Goal: Task Accomplishment & Management: Complete application form

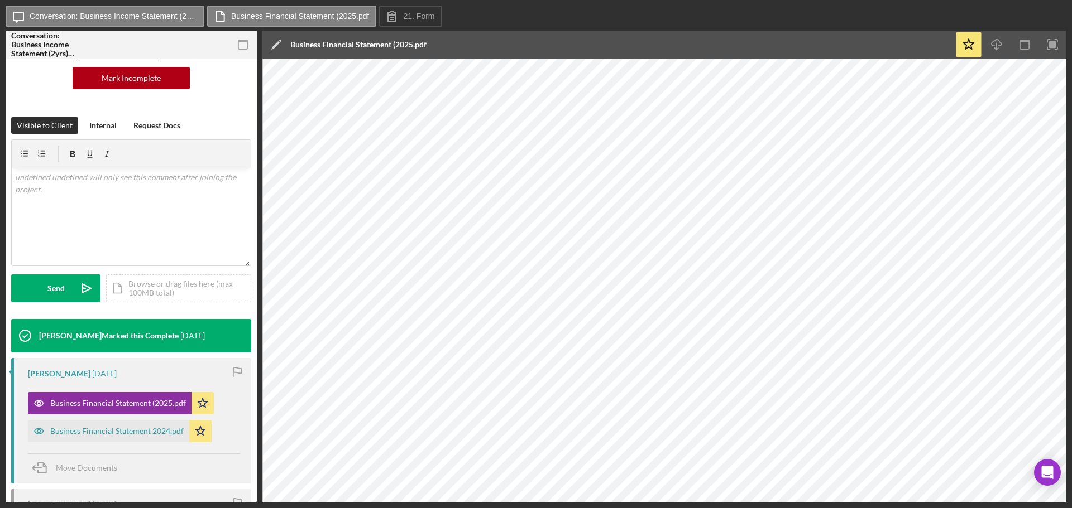
scroll to position [112, 0]
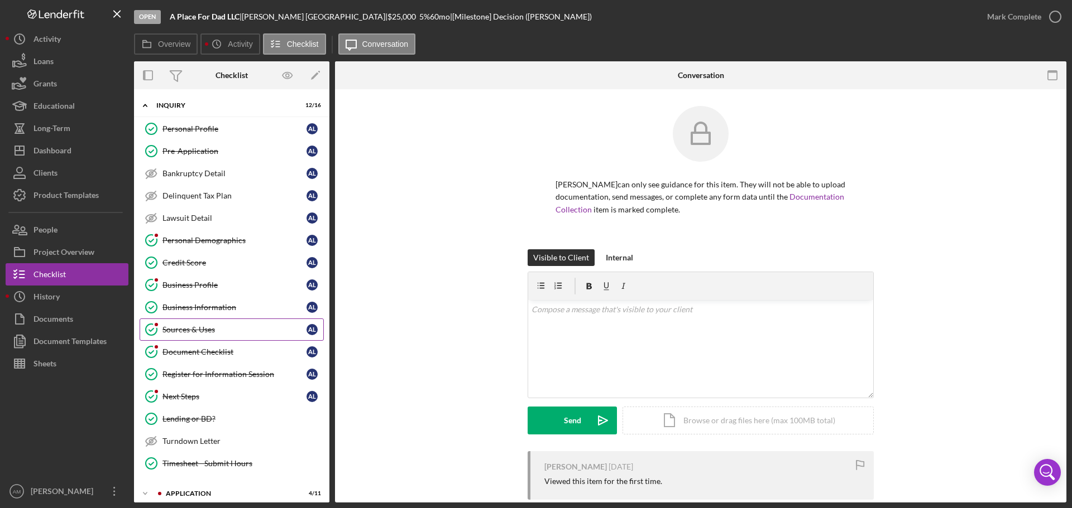
click at [198, 324] on link "Sources & Uses Sources & Uses A L" at bounding box center [232, 330] width 184 height 22
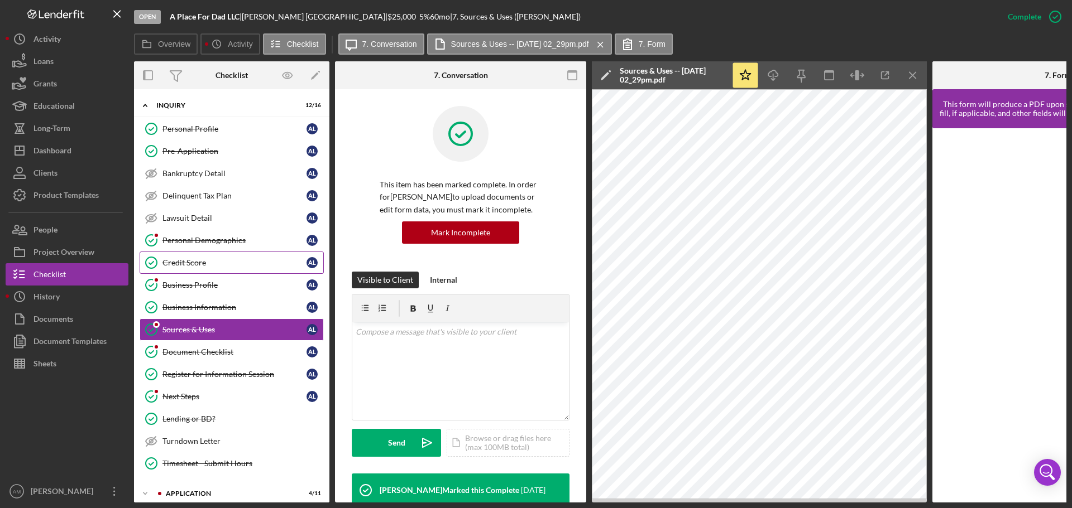
click at [177, 259] on div "Credit Score" at bounding box center [234, 262] width 144 height 9
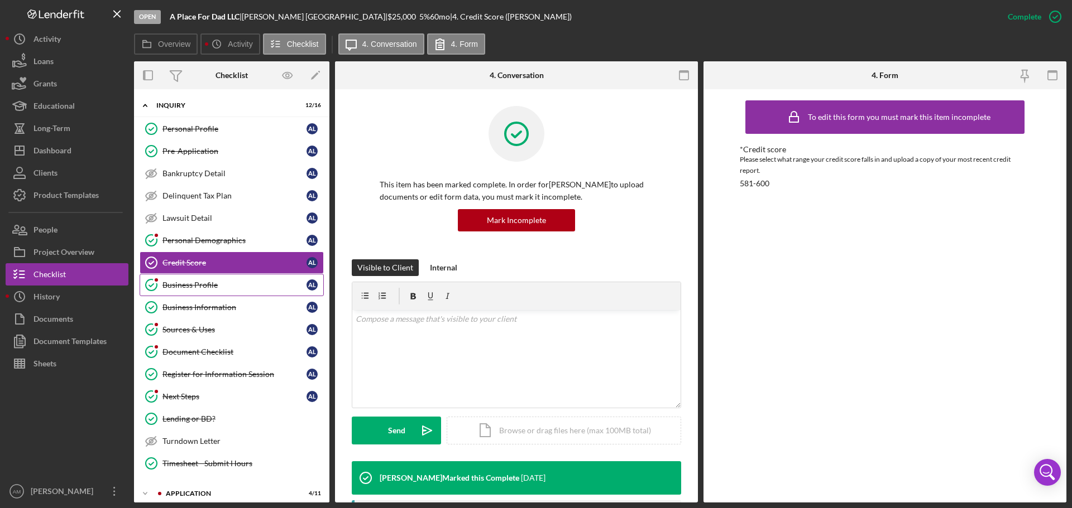
click at [177, 282] on div "Business Profile" at bounding box center [234, 285] width 144 height 9
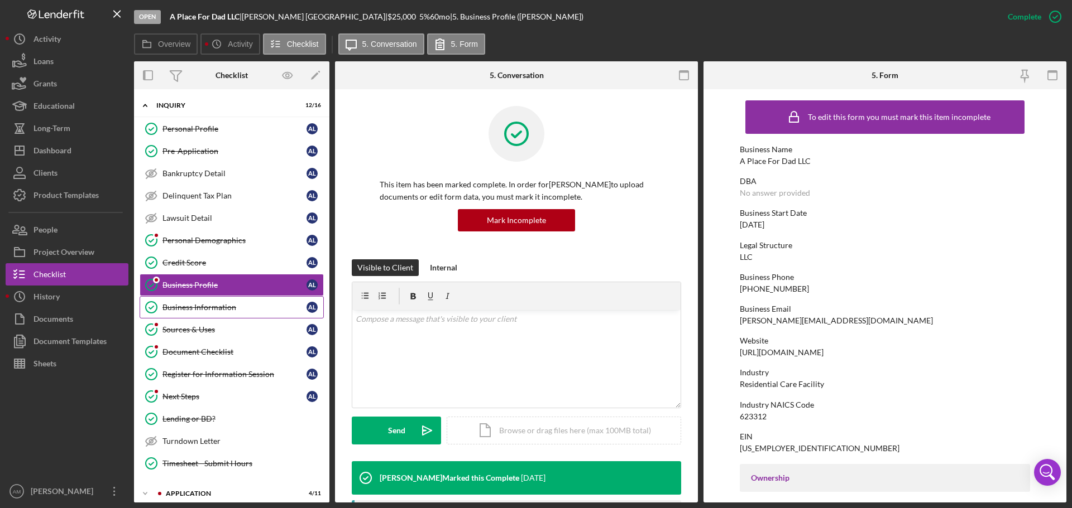
click at [176, 310] on div "Business Information" at bounding box center [234, 307] width 144 height 9
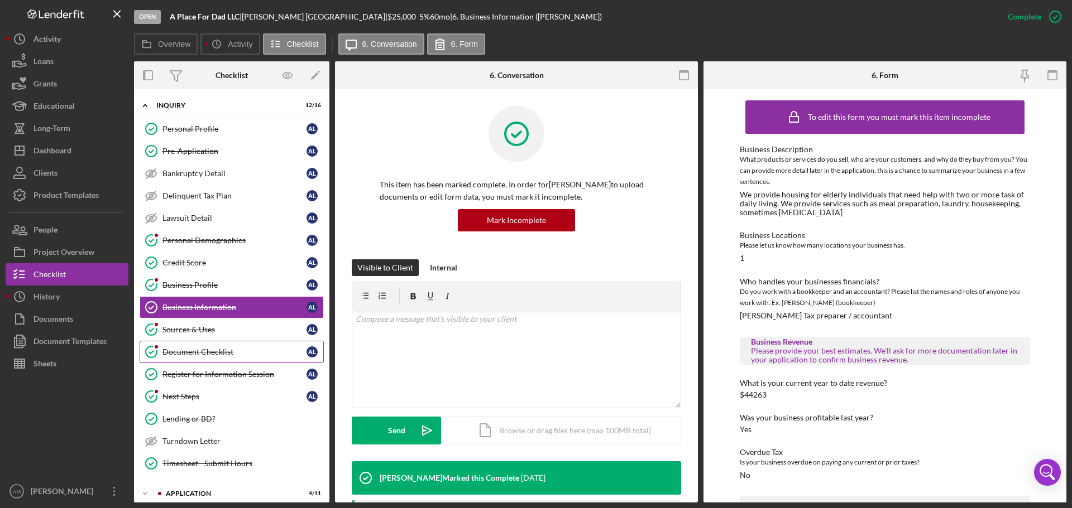
click at [184, 350] on div "Document Checklist" at bounding box center [234, 352] width 144 height 9
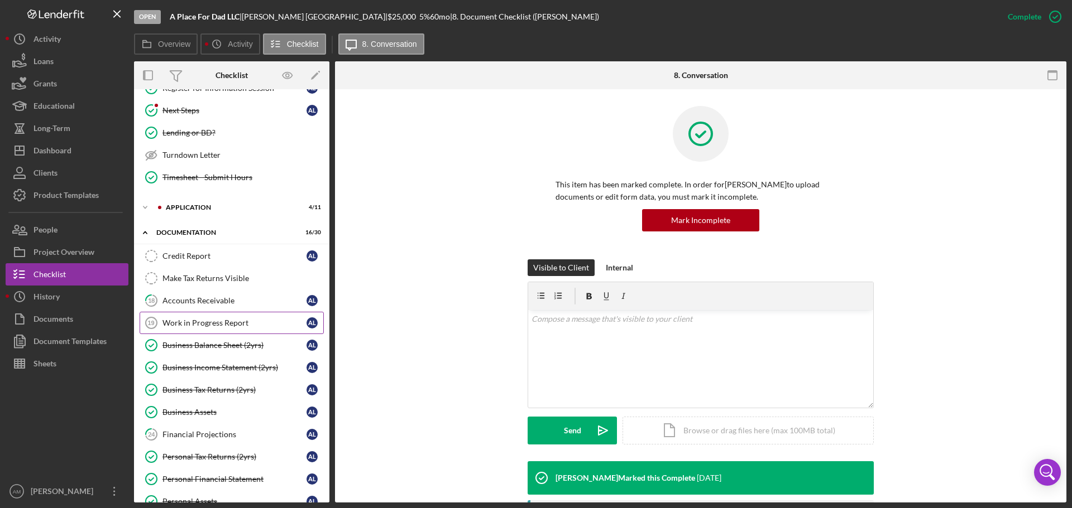
scroll to position [335, 0]
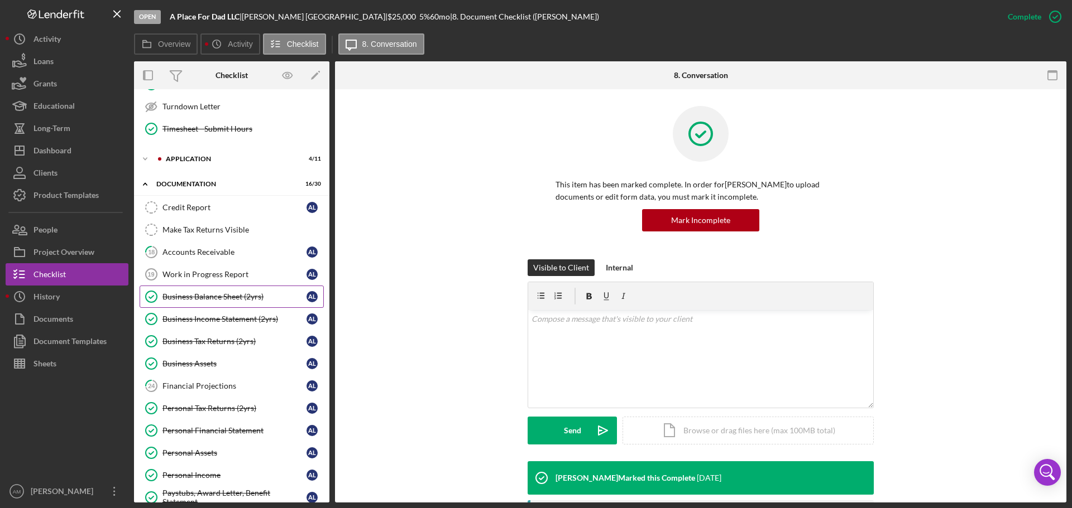
click at [200, 295] on div "Business Balance Sheet (2yrs)" at bounding box center [234, 296] width 144 height 9
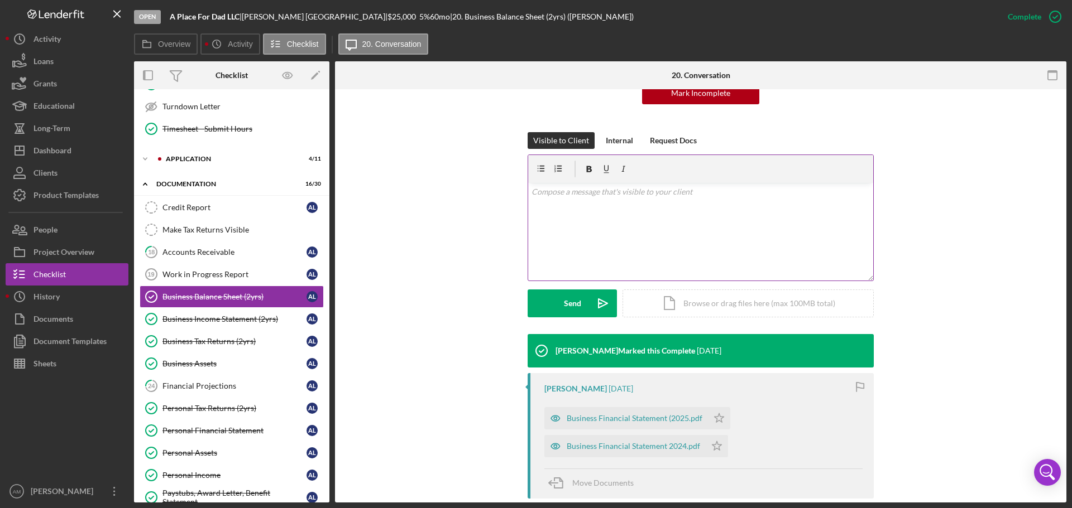
scroll to position [223, 0]
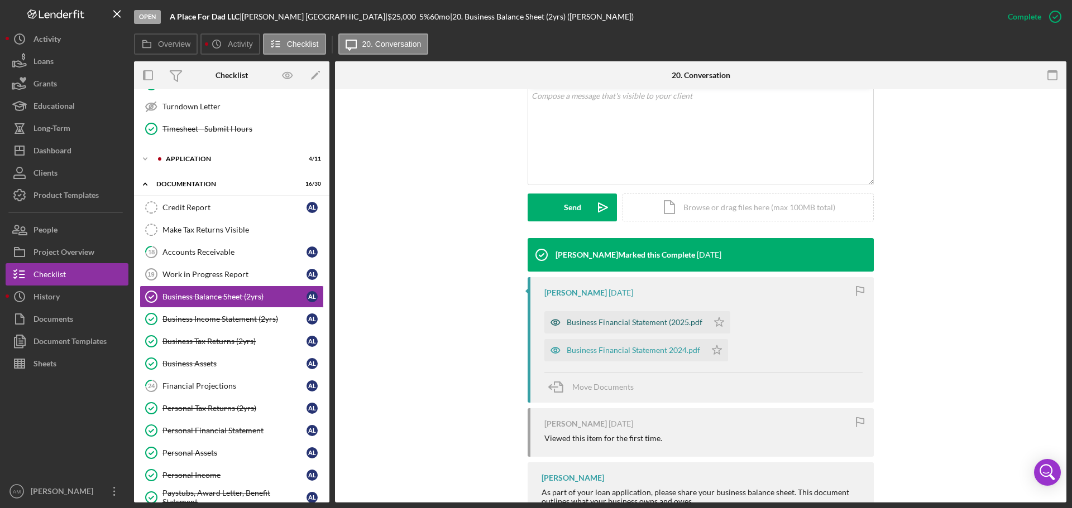
click at [653, 319] on div "Business Financial Statement (2025.pdf" at bounding box center [634, 322] width 136 height 9
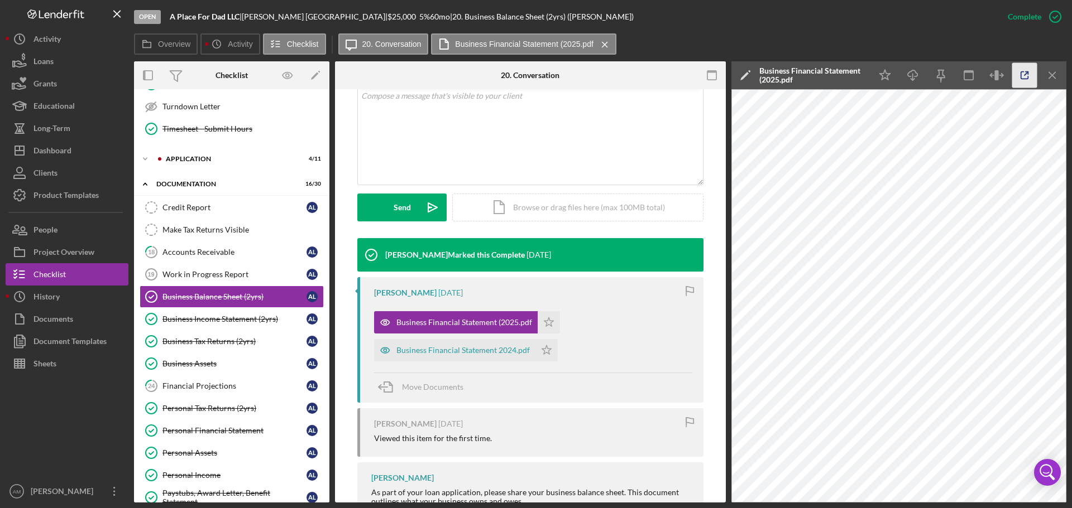
click at [1025, 70] on icon "button" at bounding box center [1024, 75] width 25 height 25
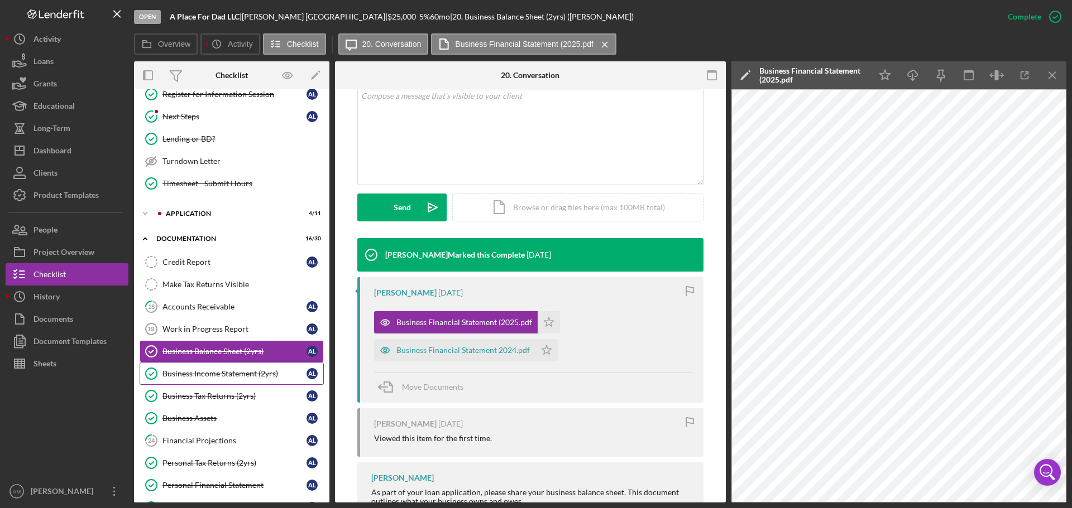
scroll to position [279, 0]
click at [227, 396] on div "Business Tax Returns (2yrs)" at bounding box center [234, 397] width 144 height 9
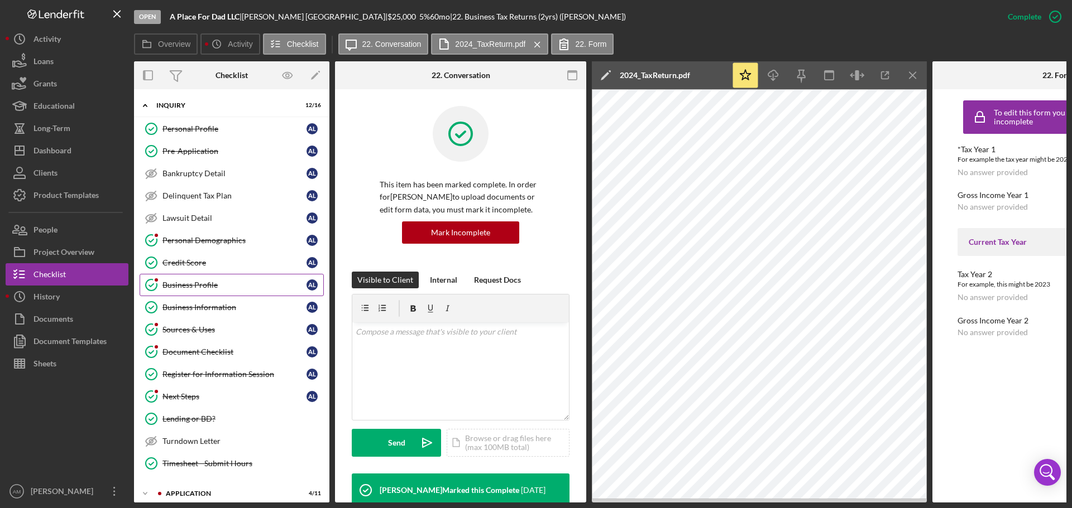
click at [208, 284] on div "Business Profile" at bounding box center [234, 285] width 144 height 9
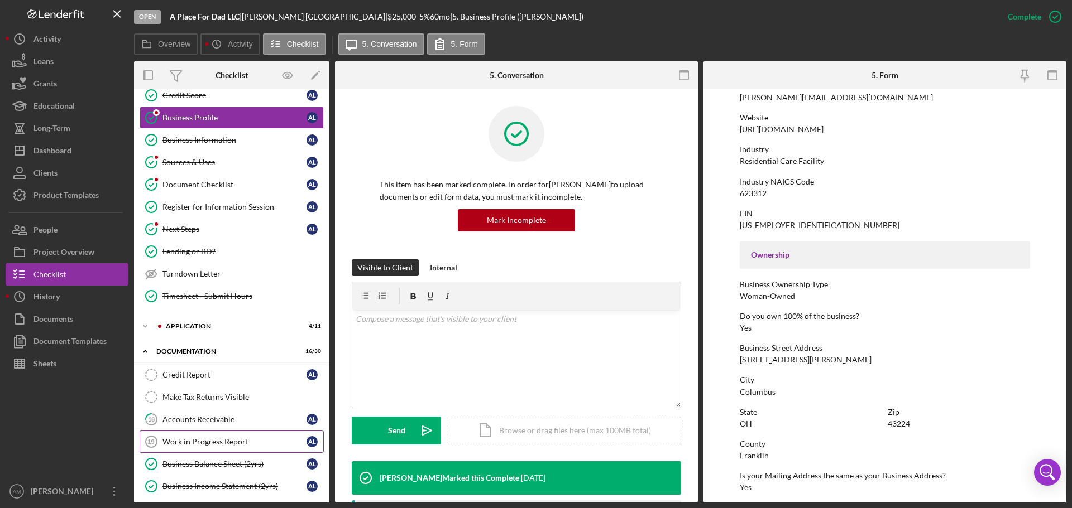
scroll to position [335, 0]
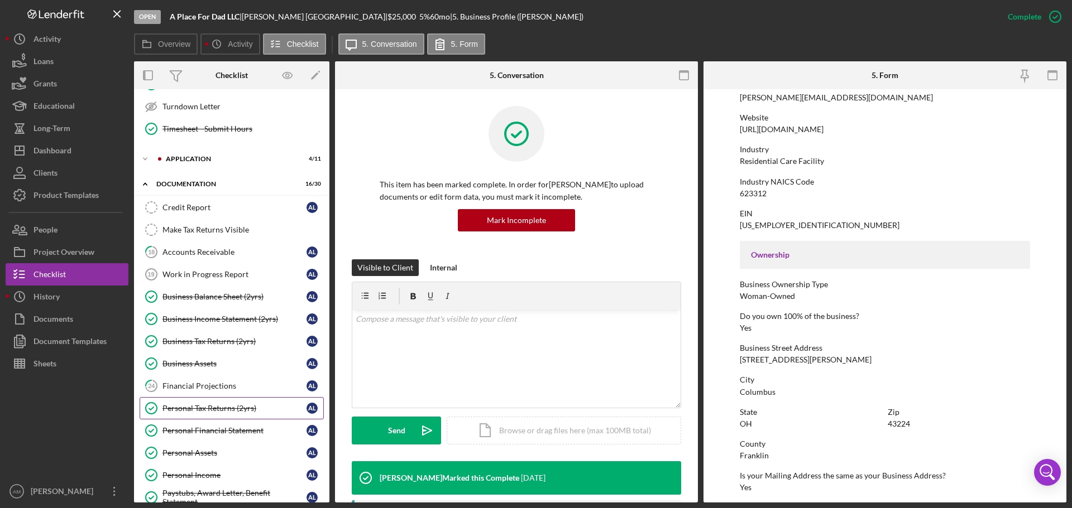
click at [207, 409] on div "Personal Tax Returns (2yrs)" at bounding box center [234, 408] width 144 height 9
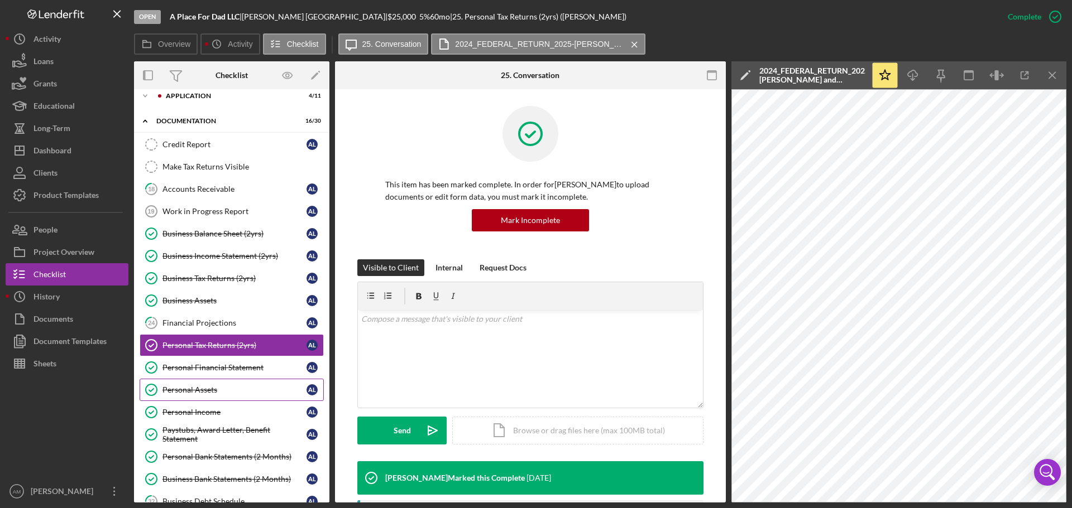
scroll to position [502, 0]
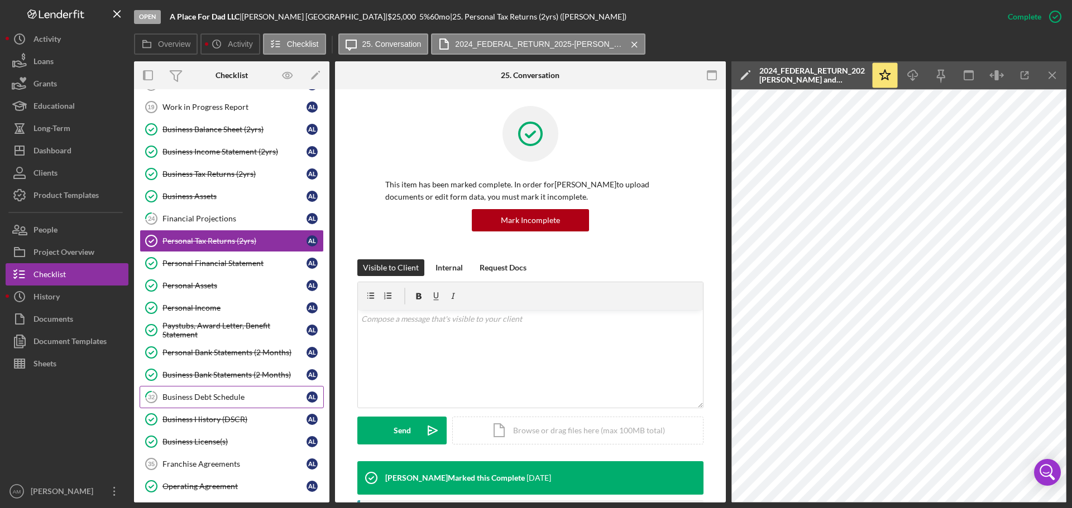
click at [215, 391] on link "32 Business Debt Schedule A L" at bounding box center [232, 397] width 184 height 22
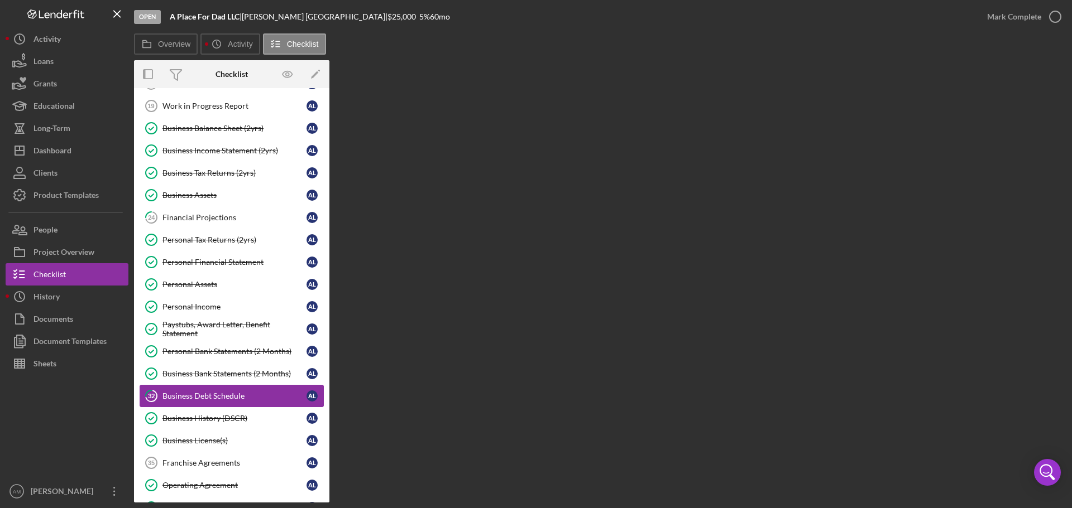
click at [215, 392] on div "Business Debt Schedule" at bounding box center [234, 396] width 144 height 9
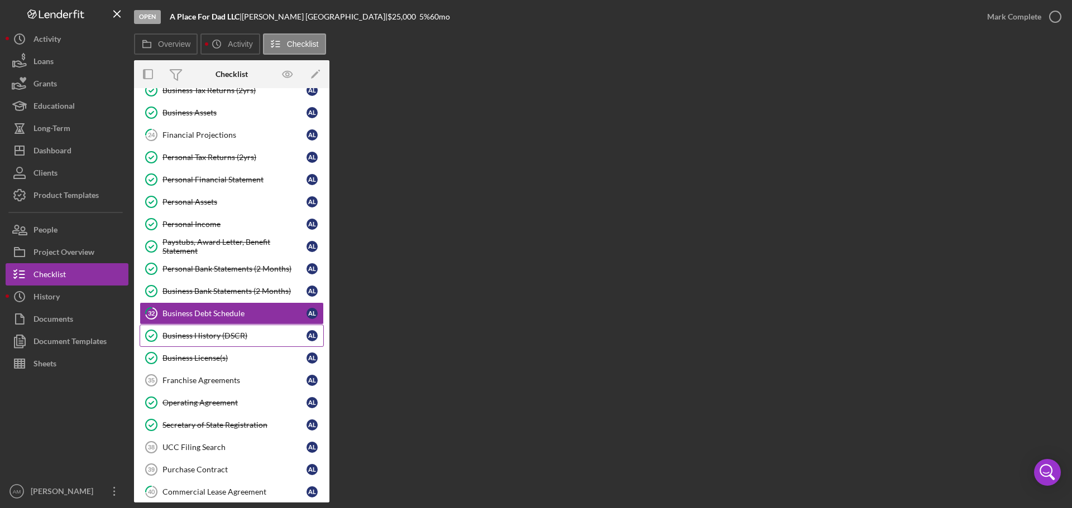
scroll to position [670, 0]
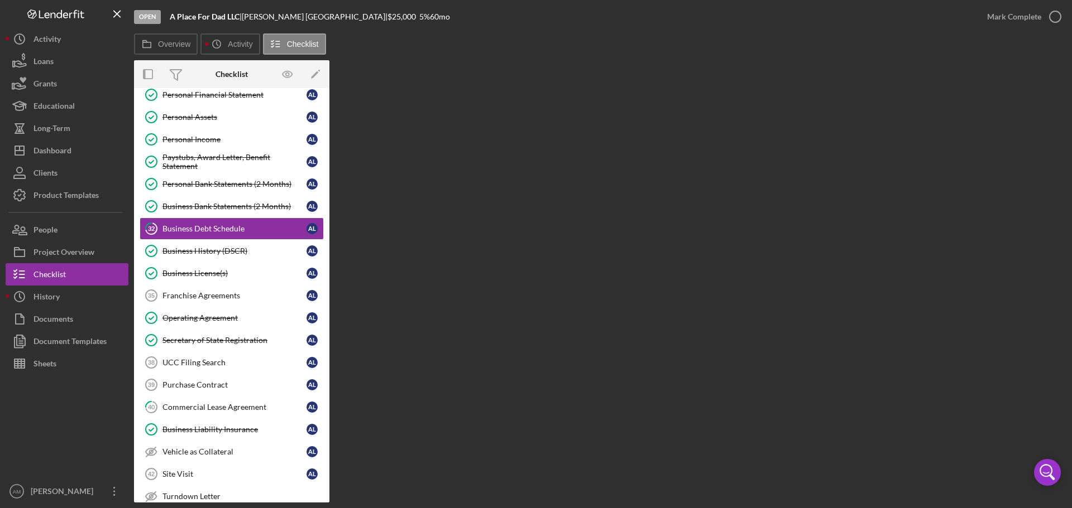
click at [488, 358] on div "Overview Internal Workflow Stage Open Icon/Dropdown Arrow Archive (can unarchiv…" at bounding box center [600, 281] width 932 height 443
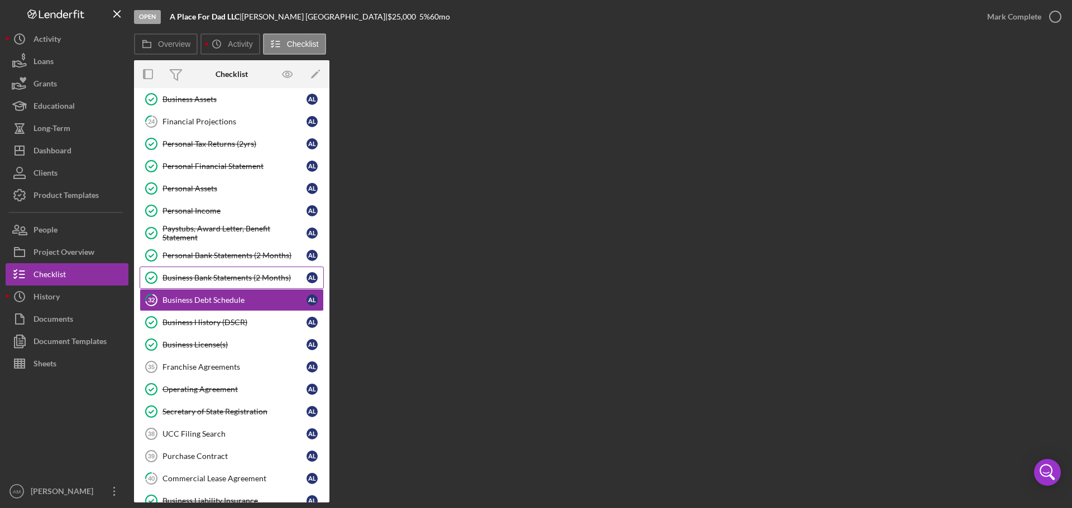
scroll to position [558, 0]
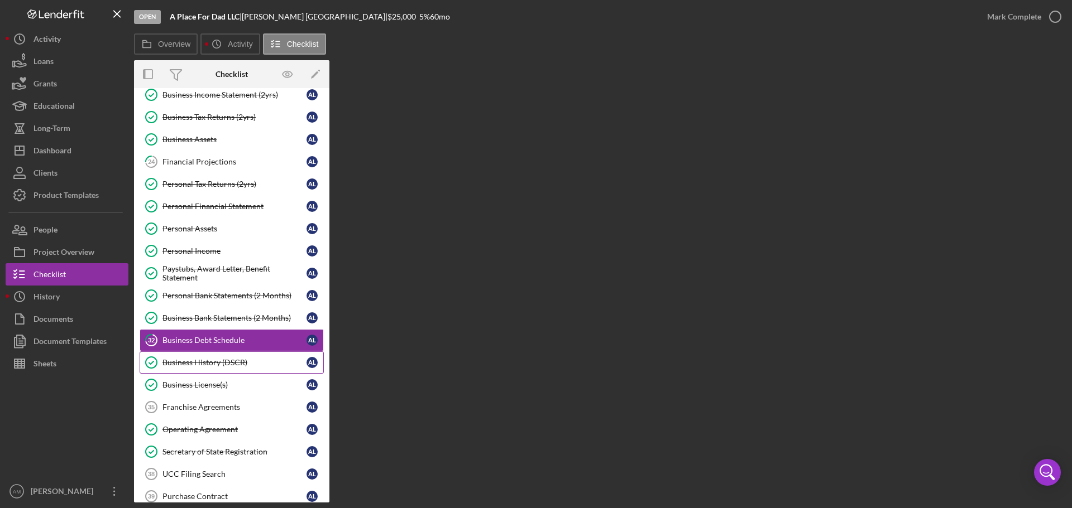
click at [207, 362] on div "Business History (DSCR)" at bounding box center [234, 362] width 144 height 9
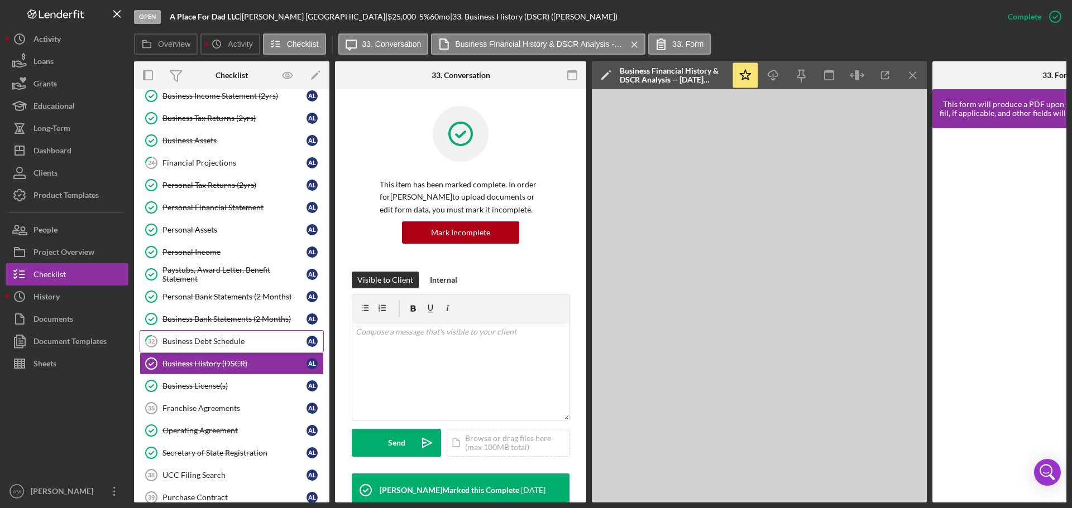
click at [201, 338] on div "Business Debt Schedule" at bounding box center [234, 341] width 144 height 9
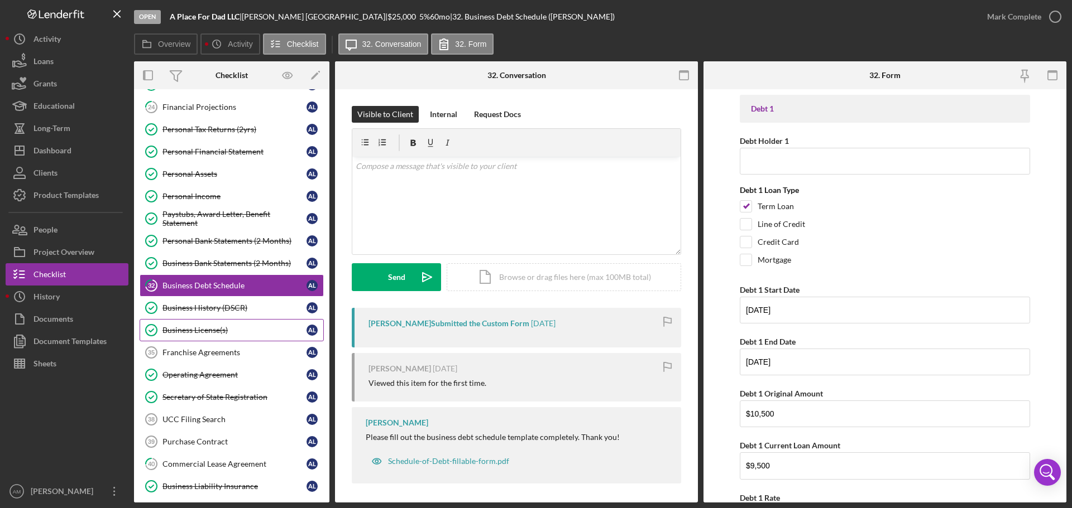
scroll to position [670, 0]
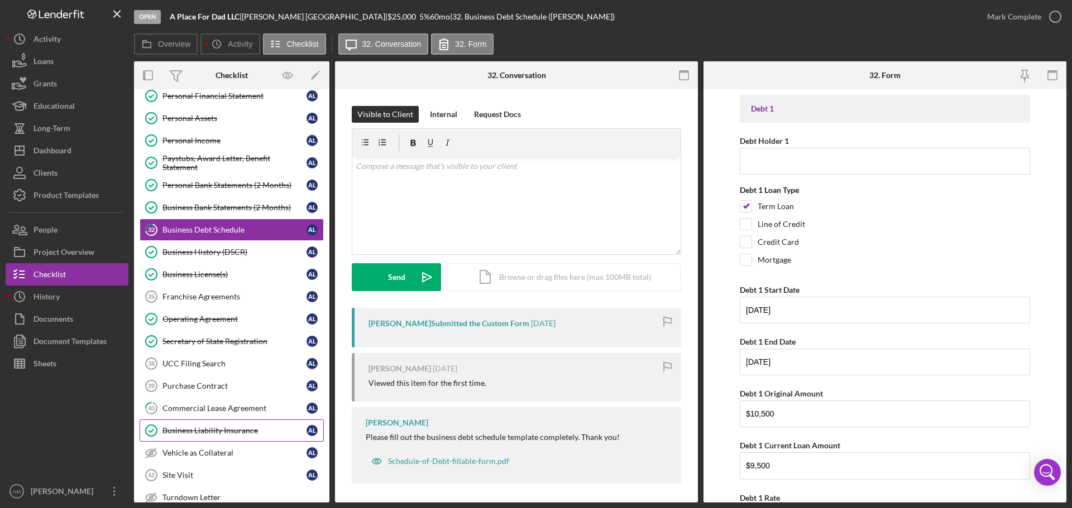
click at [220, 428] on div "Business Liability Insurance" at bounding box center [234, 430] width 144 height 9
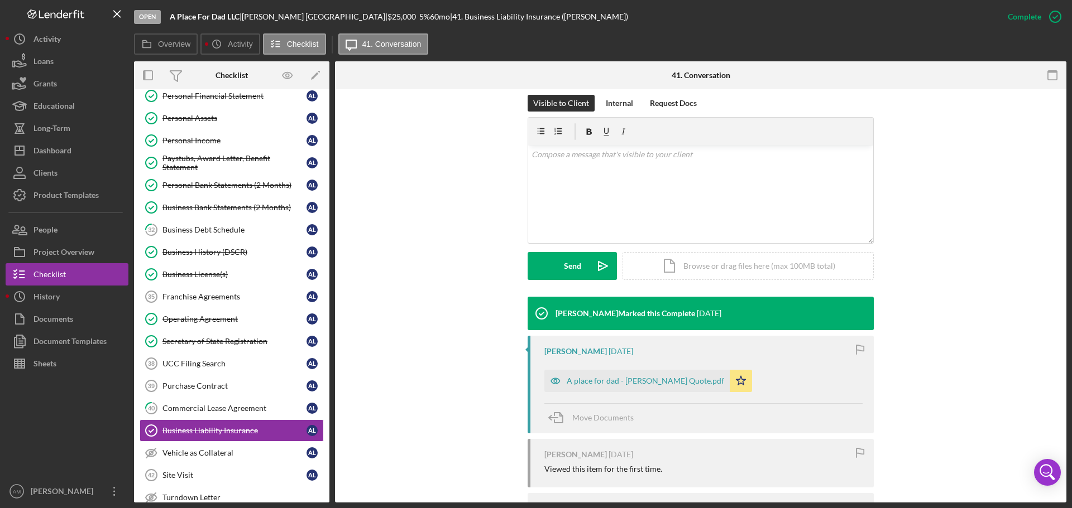
scroll to position [167, 0]
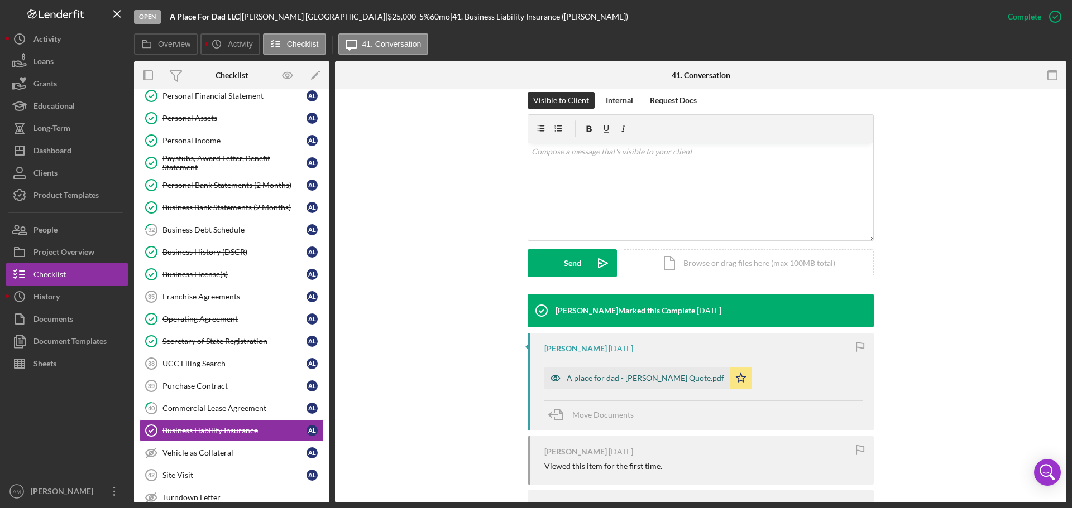
click at [632, 378] on div "A place for dad - James River Quote.pdf" at bounding box center [644, 378] width 157 height 9
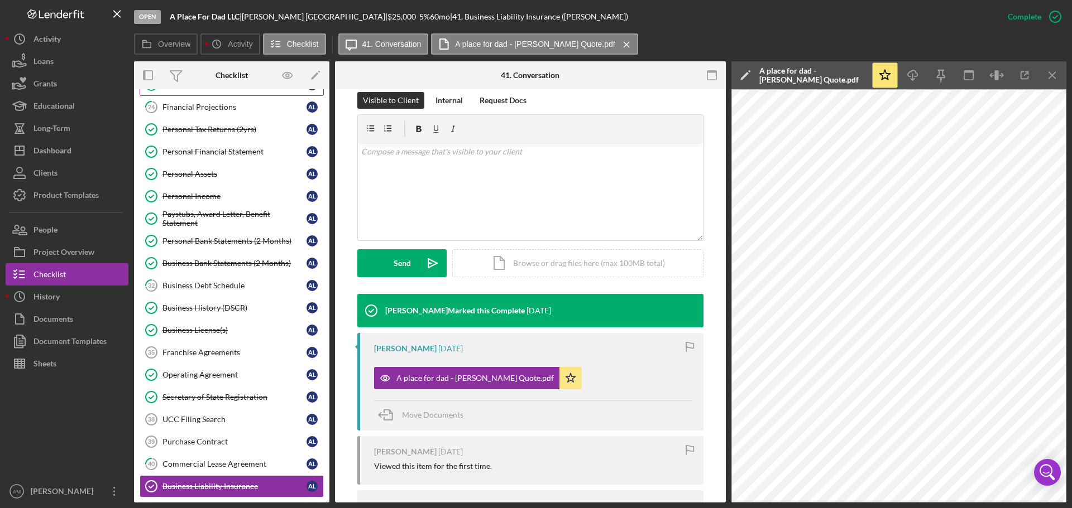
scroll to position [558, 0]
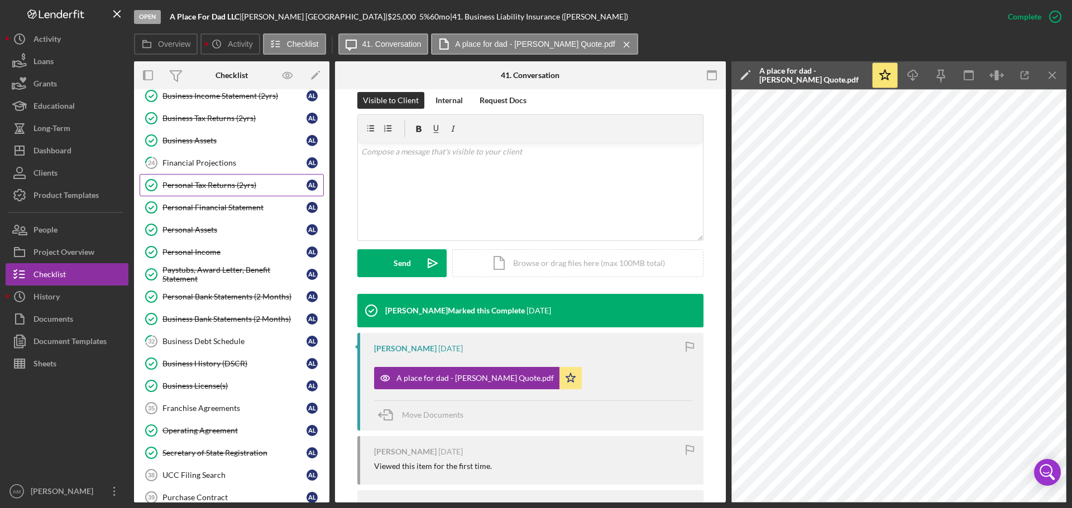
click at [202, 185] on div "Personal Tax Returns (2yrs)" at bounding box center [234, 185] width 144 height 9
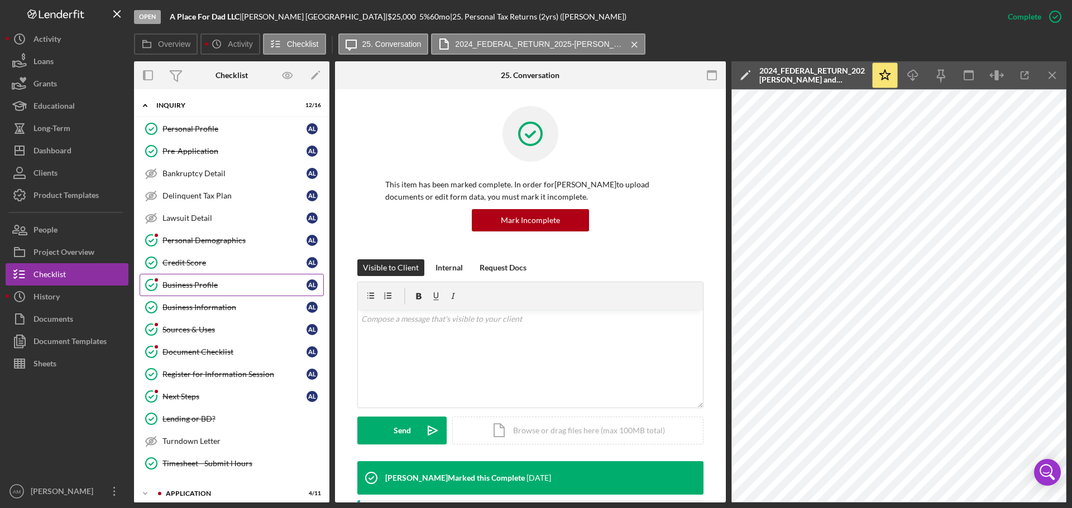
click at [183, 282] on div "Business Profile" at bounding box center [234, 285] width 144 height 9
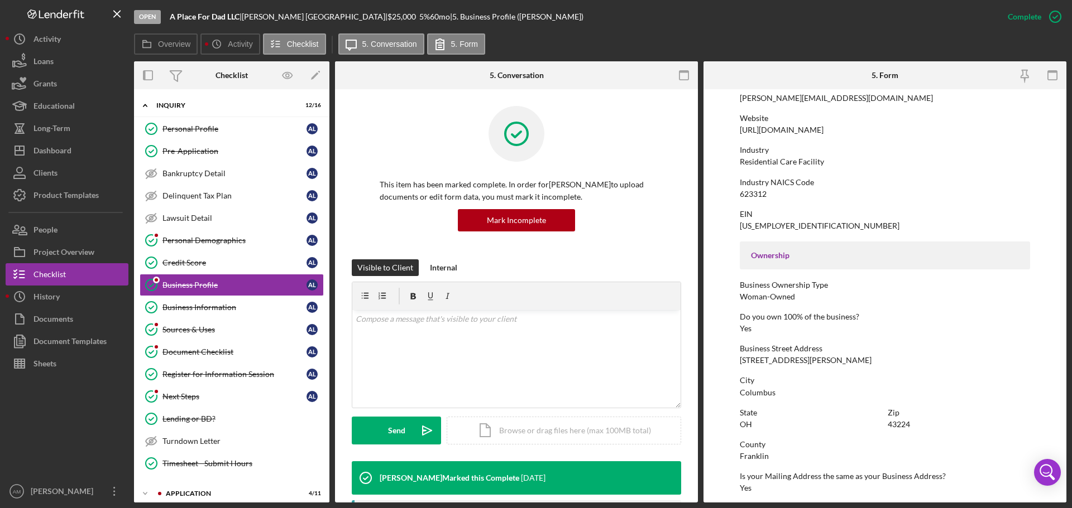
scroll to position [223, 0]
click at [200, 126] on div "Personal Profile" at bounding box center [234, 128] width 144 height 9
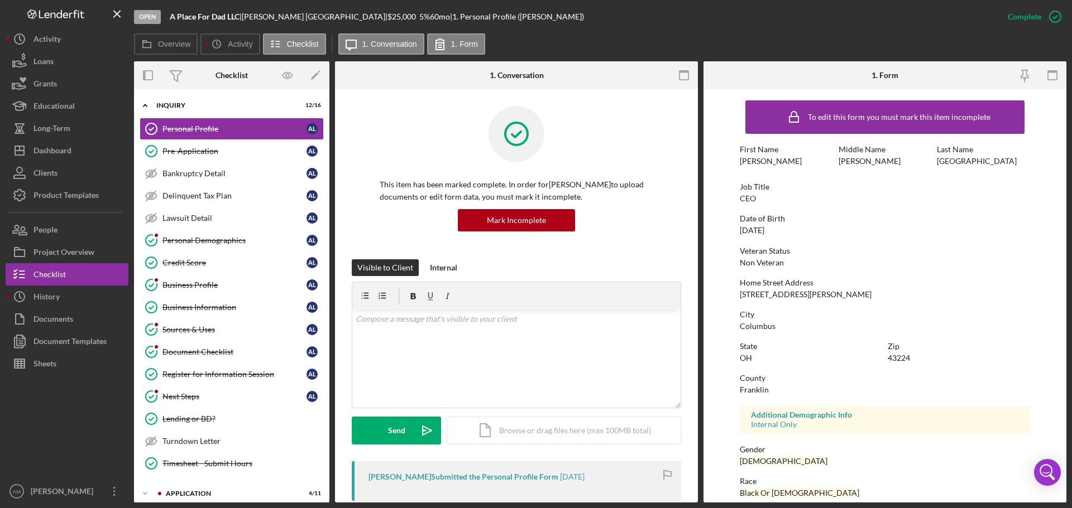
click at [808, 296] on div "Home Street Address 4314 Danforth Rd" at bounding box center [884, 288] width 290 height 21
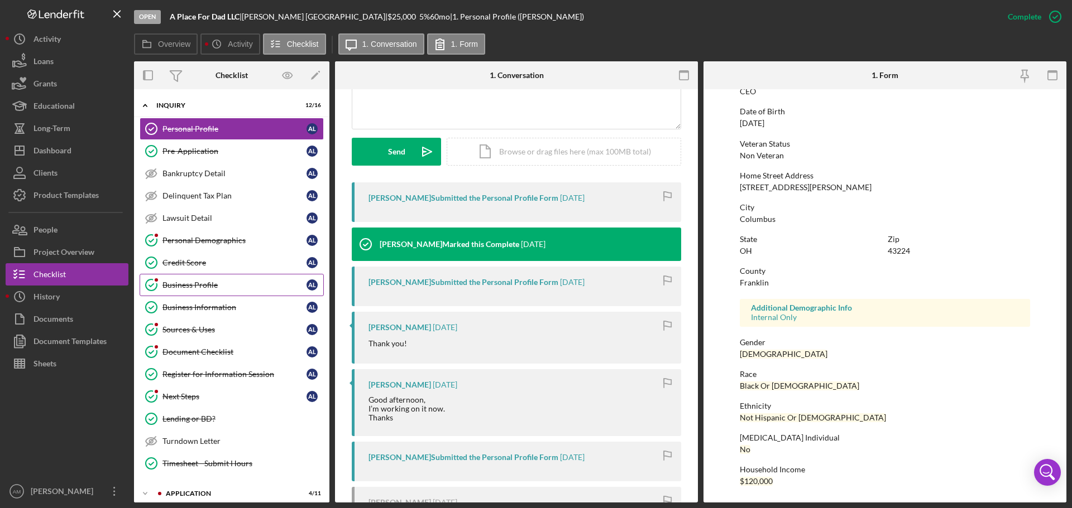
scroll to position [112, 0]
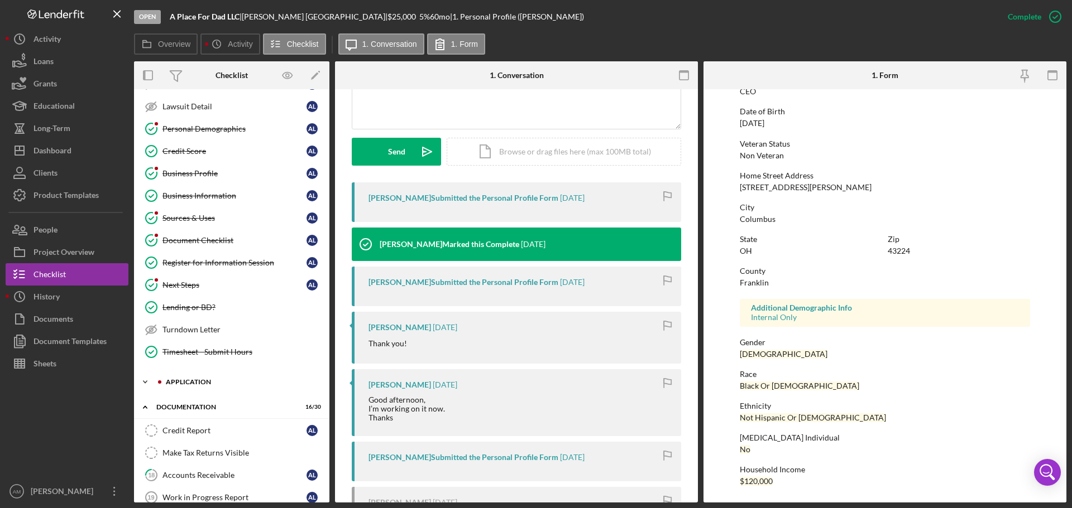
click at [202, 383] on div "Application" at bounding box center [241, 382] width 150 height 7
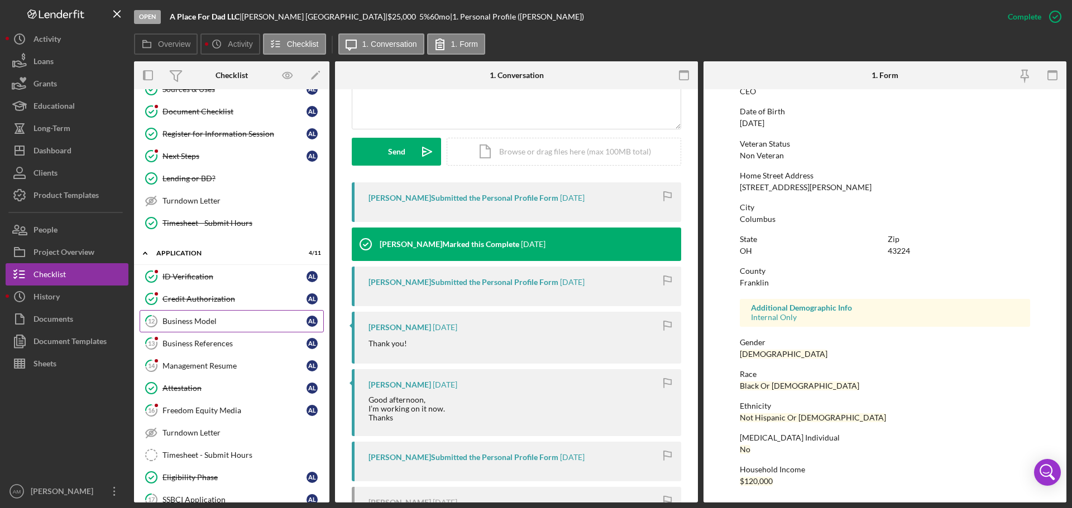
scroll to position [223, 0]
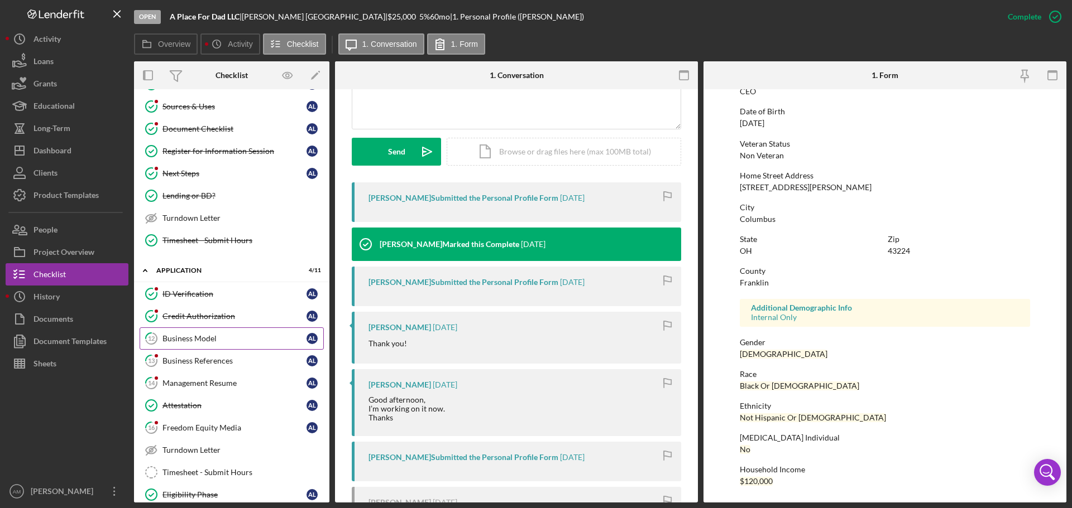
click at [213, 338] on div "Business Model" at bounding box center [234, 338] width 144 height 9
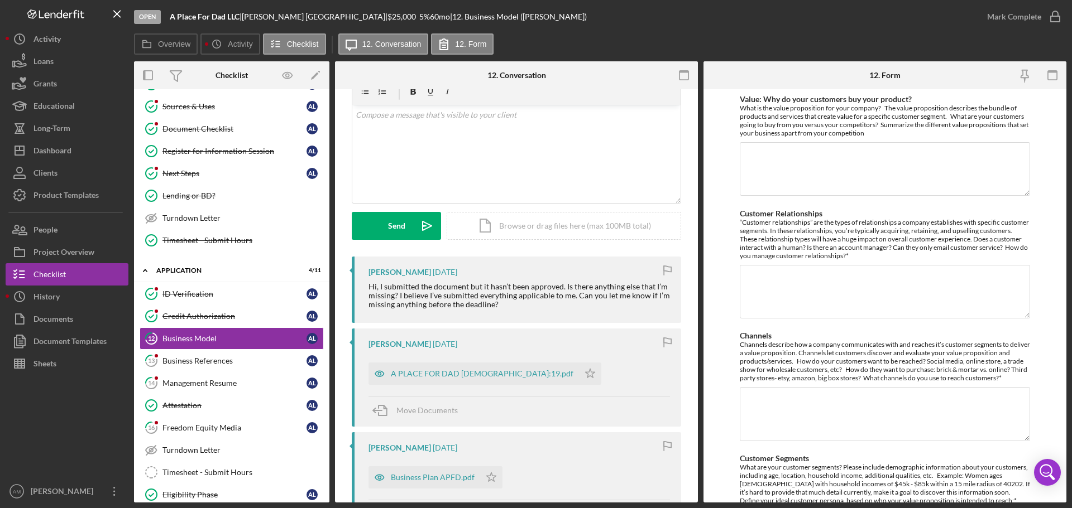
scroll to position [167, 0]
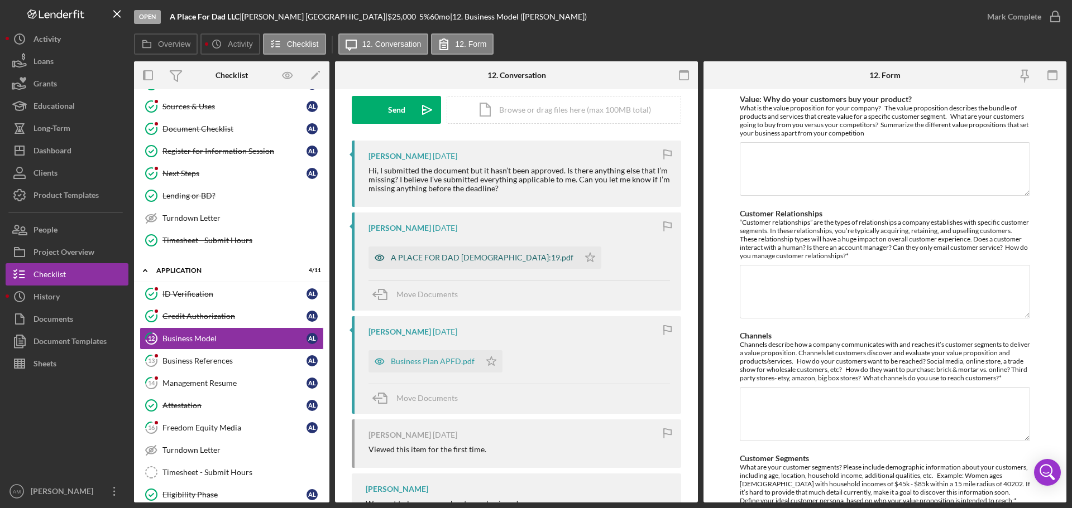
click at [434, 258] on div "A PLACE FOR DAD 81:19.pdf" at bounding box center [482, 257] width 183 height 9
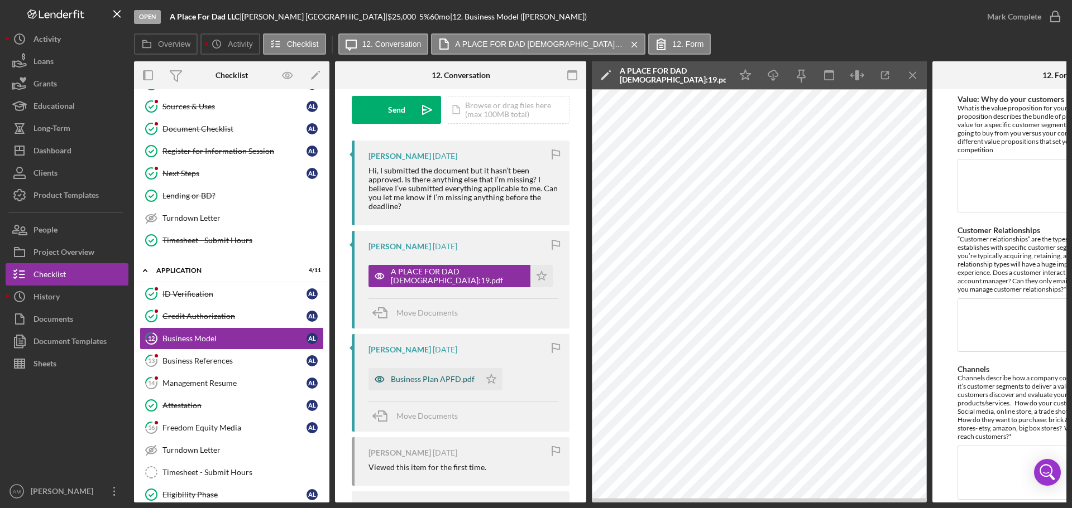
click at [406, 381] on div "Business Plan APFD.pdf" at bounding box center [433, 379] width 84 height 9
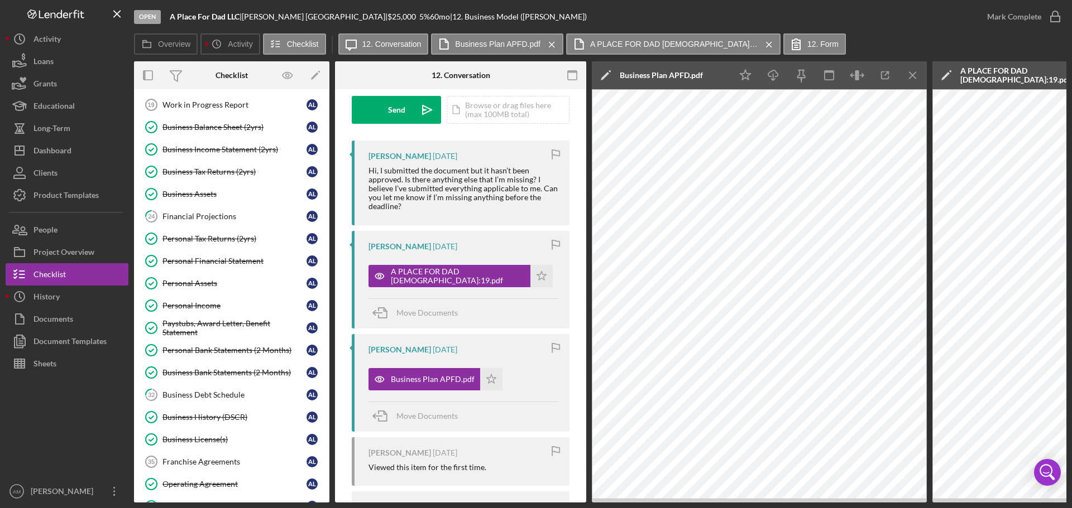
scroll to position [781, 0]
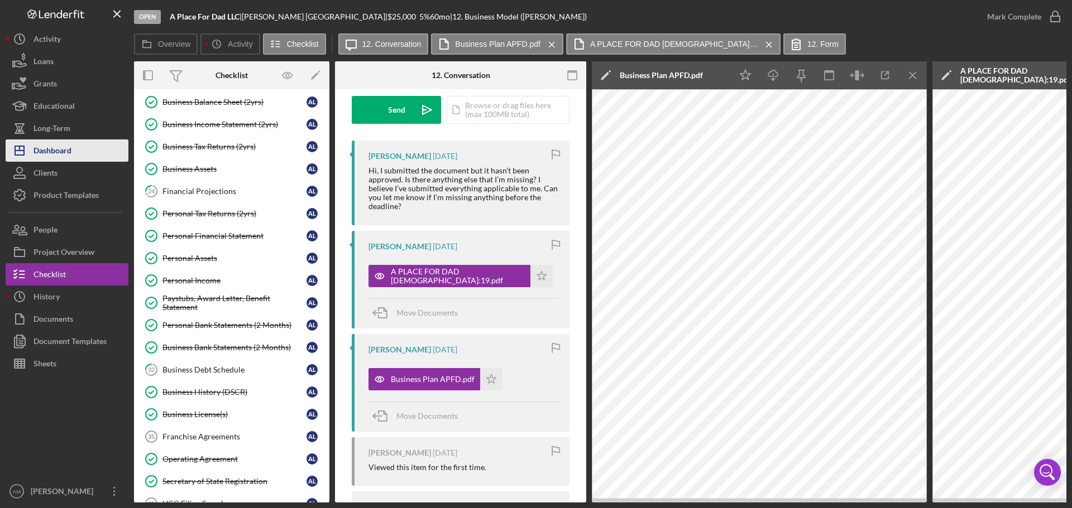
click at [50, 148] on div "Dashboard" at bounding box center [52, 152] width 38 height 25
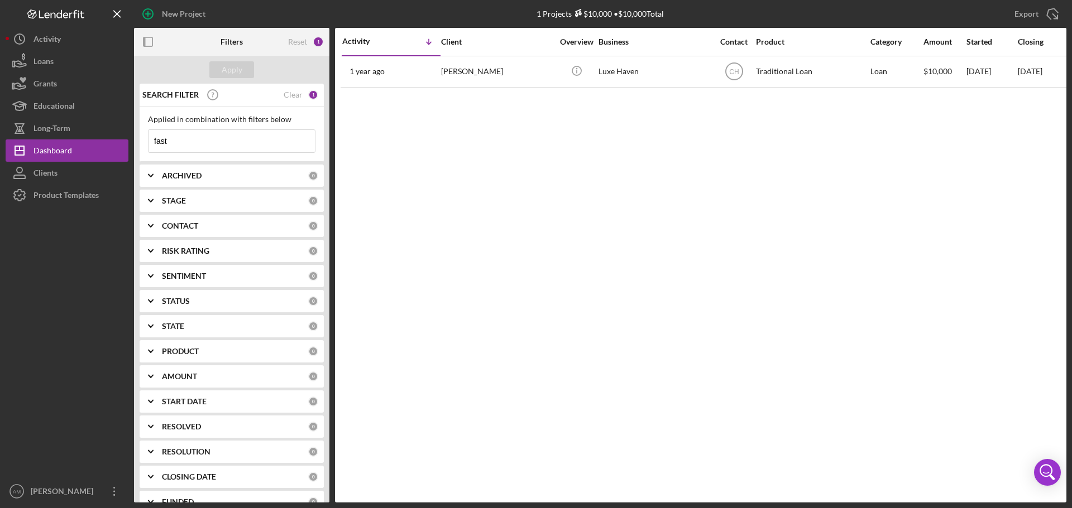
click at [195, 141] on input "fast" at bounding box center [231, 141] width 166 height 22
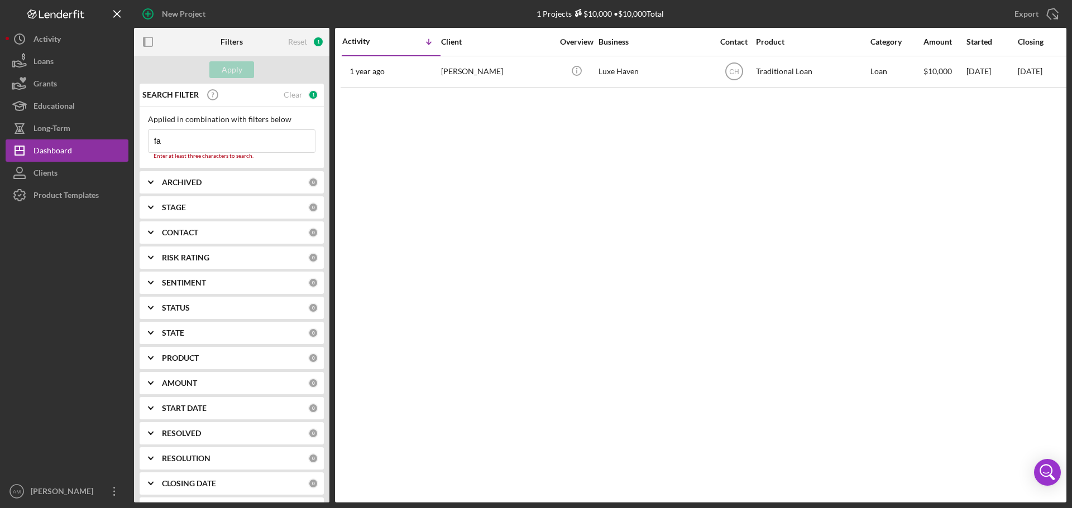
type input "f"
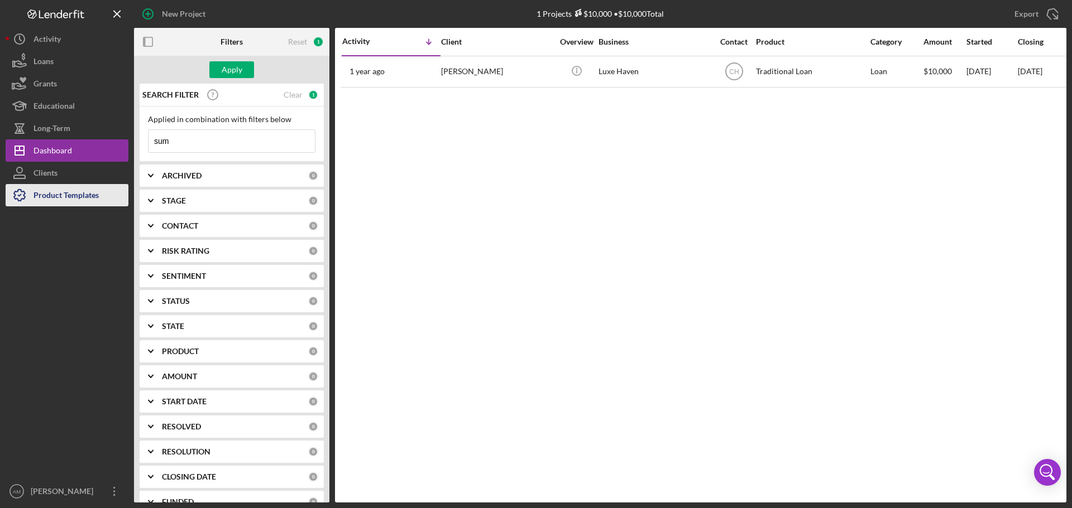
type input "sum"
click at [185, 141] on input "sum" at bounding box center [231, 141] width 166 height 22
click at [231, 68] on div "Apply" at bounding box center [232, 69] width 21 height 17
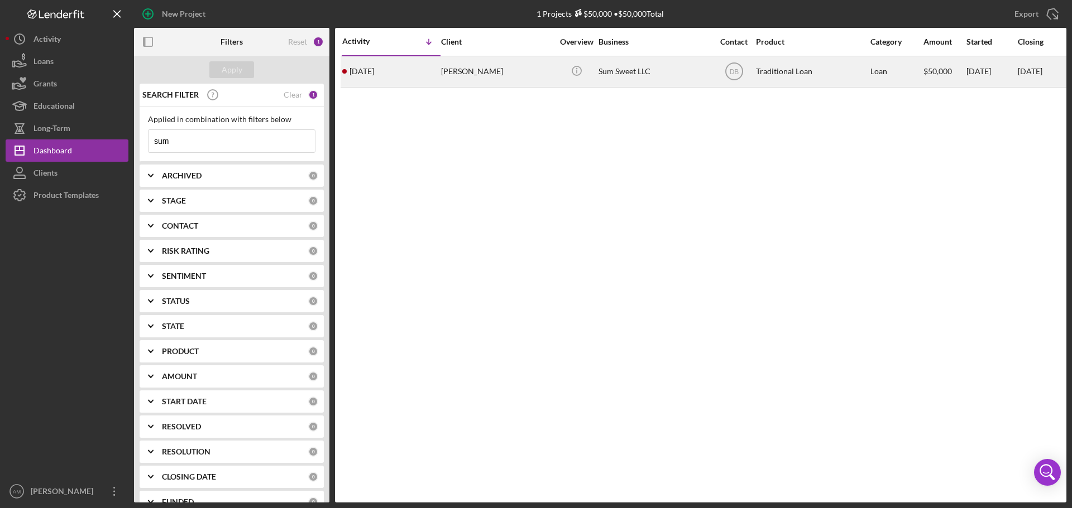
click at [469, 69] on div "[PERSON_NAME]" at bounding box center [497, 72] width 112 height 30
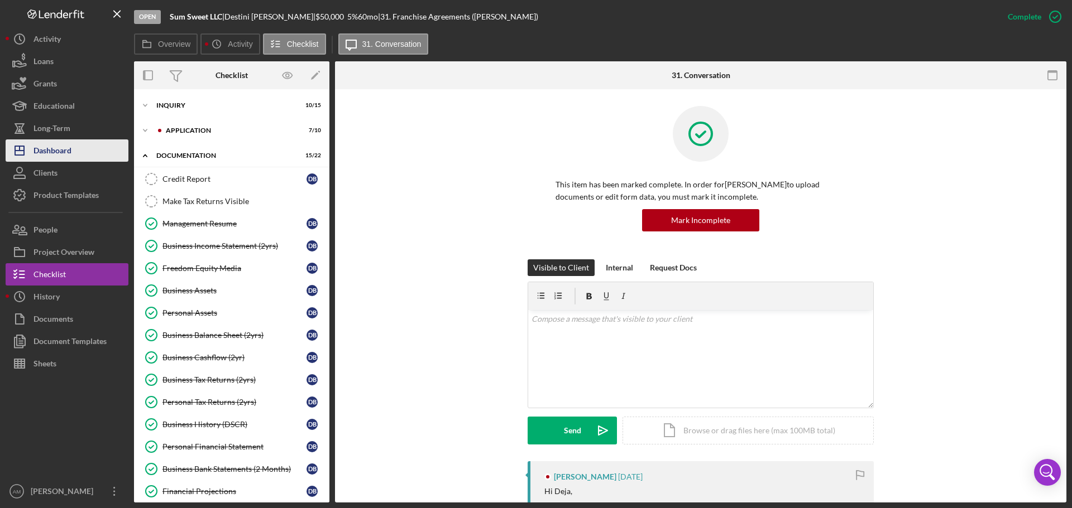
click at [51, 151] on div "Dashboard" at bounding box center [52, 152] width 38 height 25
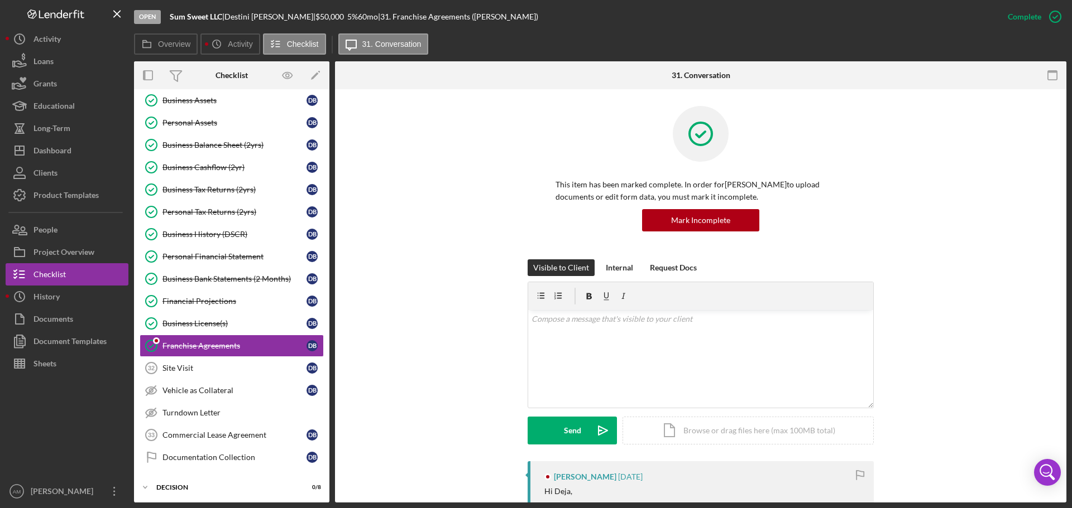
scroll to position [185, 0]
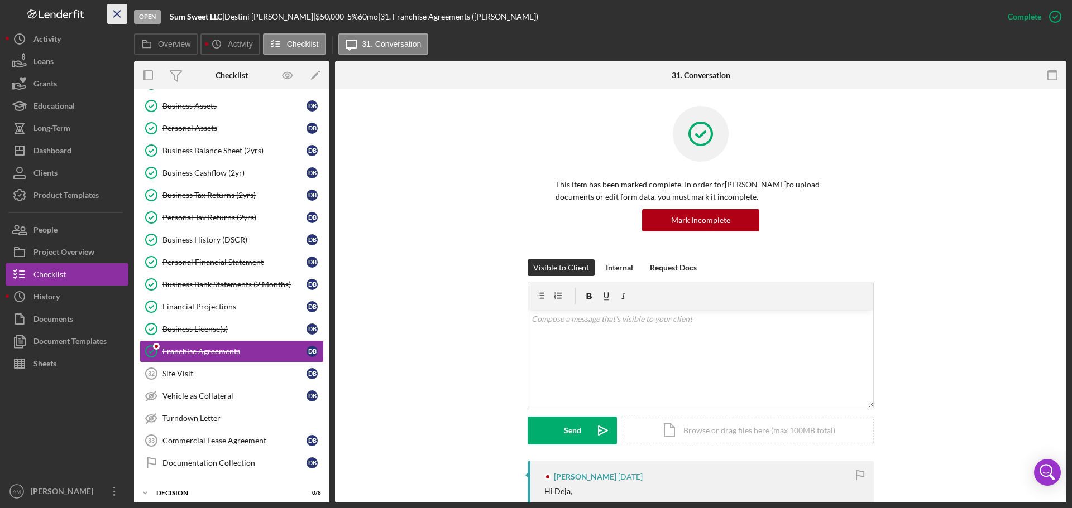
click at [114, 8] on icon "Icon/Menu Close" at bounding box center [117, 14] width 25 height 25
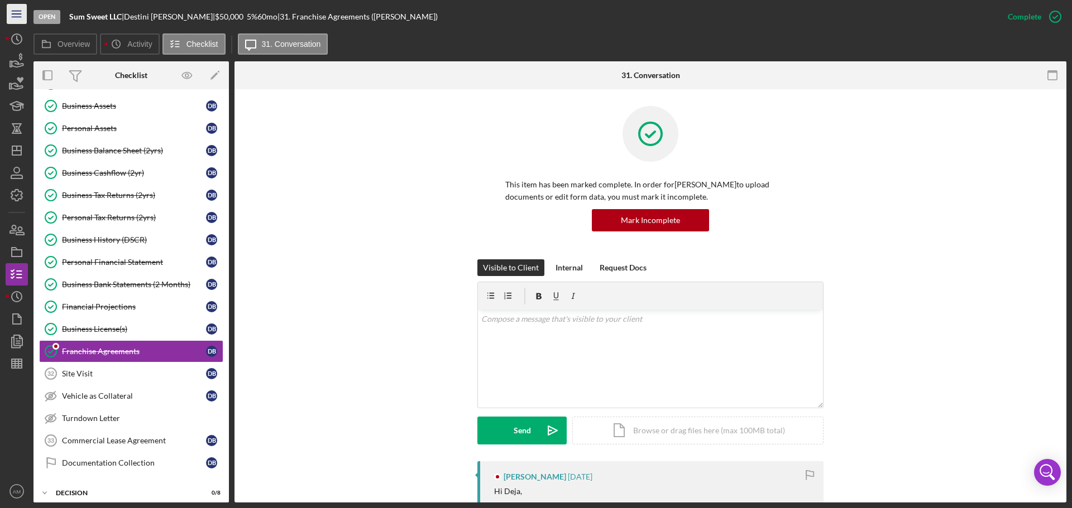
click at [20, 13] on icon "Icon/Menu" at bounding box center [16, 14] width 25 height 25
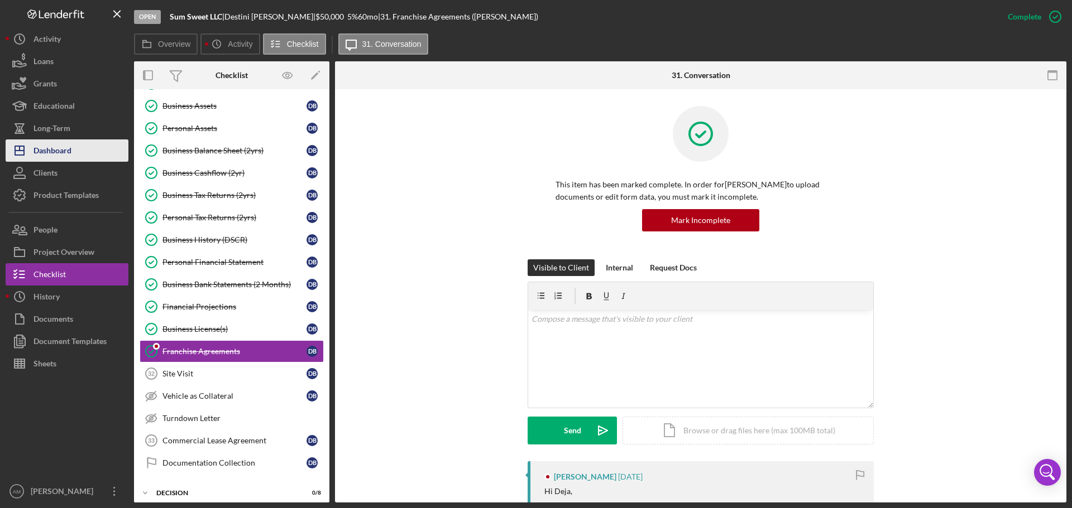
click at [52, 150] on div "Dashboard" at bounding box center [52, 152] width 38 height 25
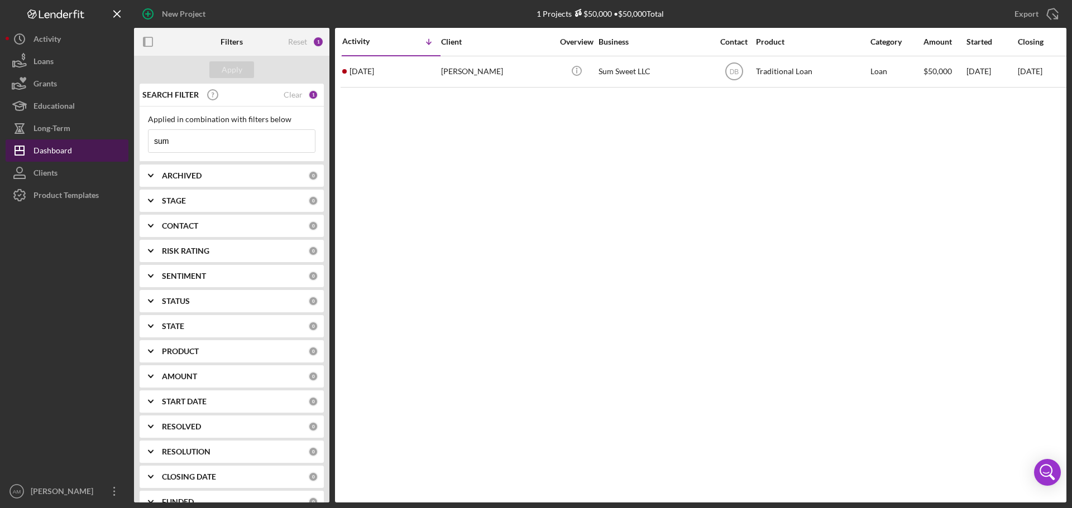
drag, startPoint x: 204, startPoint y: 142, endPoint x: 122, endPoint y: 148, distance: 82.3
click at [122, 148] on div "New Project 1 Projects $50,000 • $50,000 Total sum Export Icon/Export Filters R…" at bounding box center [536, 251] width 1060 height 503
type input "a place"
click at [233, 69] on div "Apply" at bounding box center [232, 69] width 21 height 17
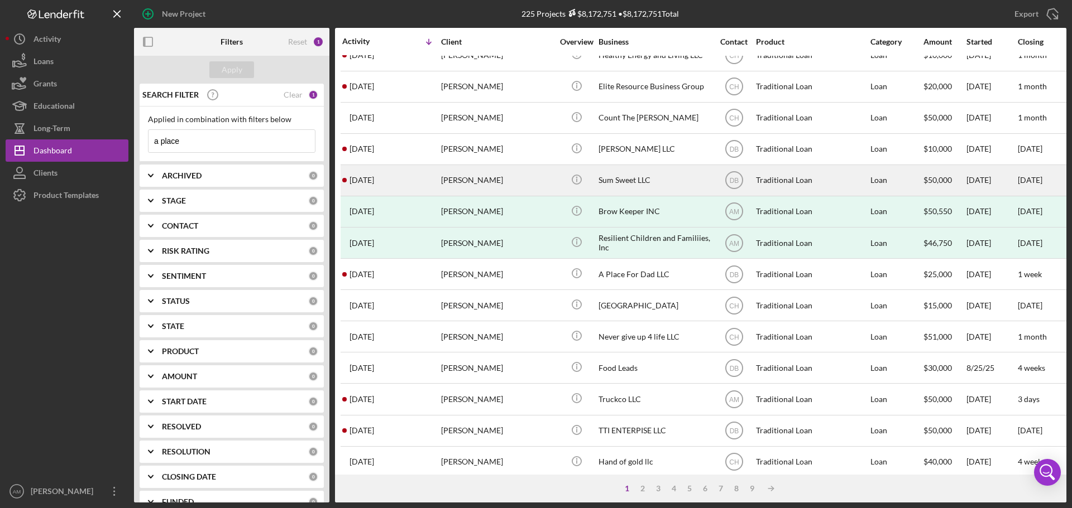
scroll to position [378, 0]
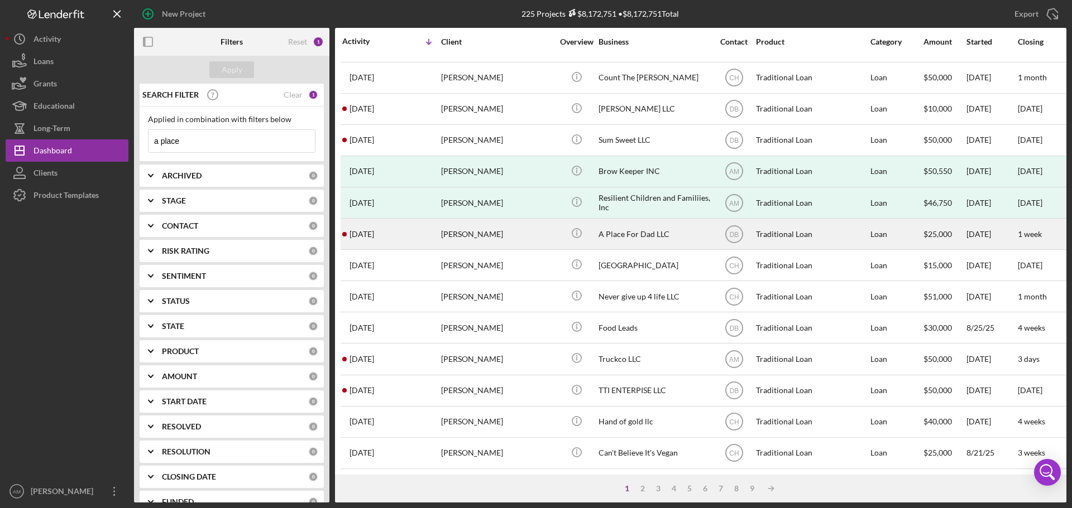
click at [610, 223] on div "A Place For Dad LLC" at bounding box center [654, 234] width 112 height 30
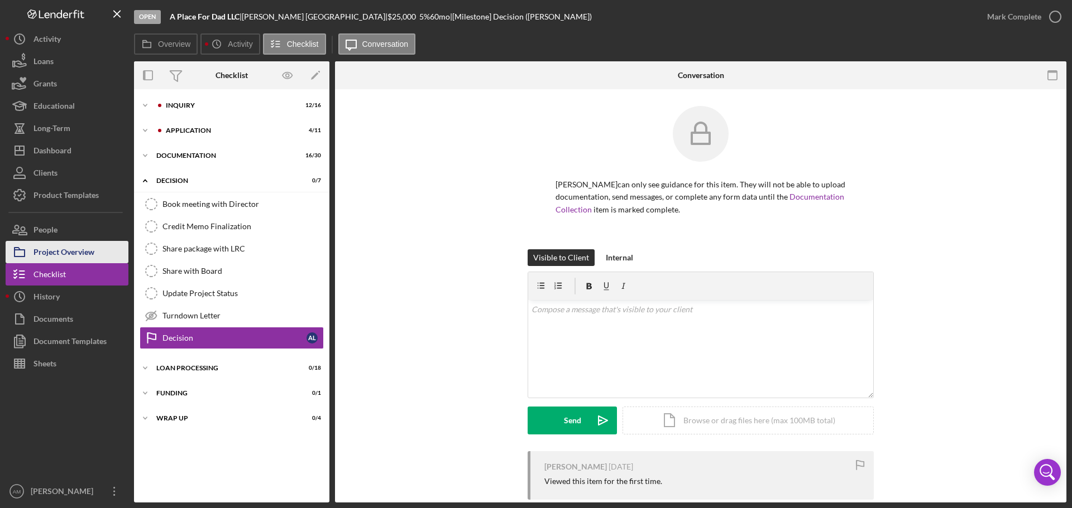
click at [59, 249] on div "Project Overview" at bounding box center [63, 253] width 61 height 25
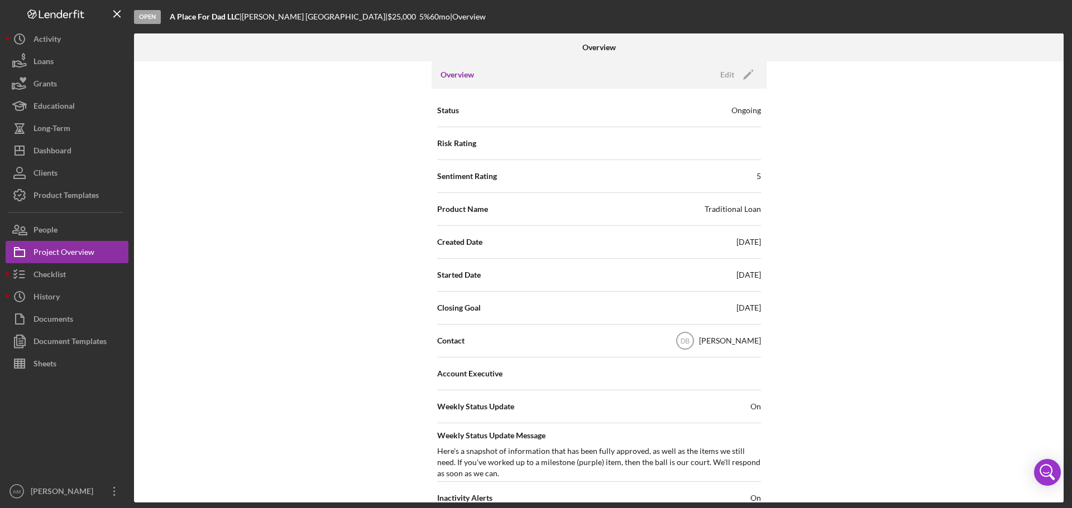
scroll to position [112, 0]
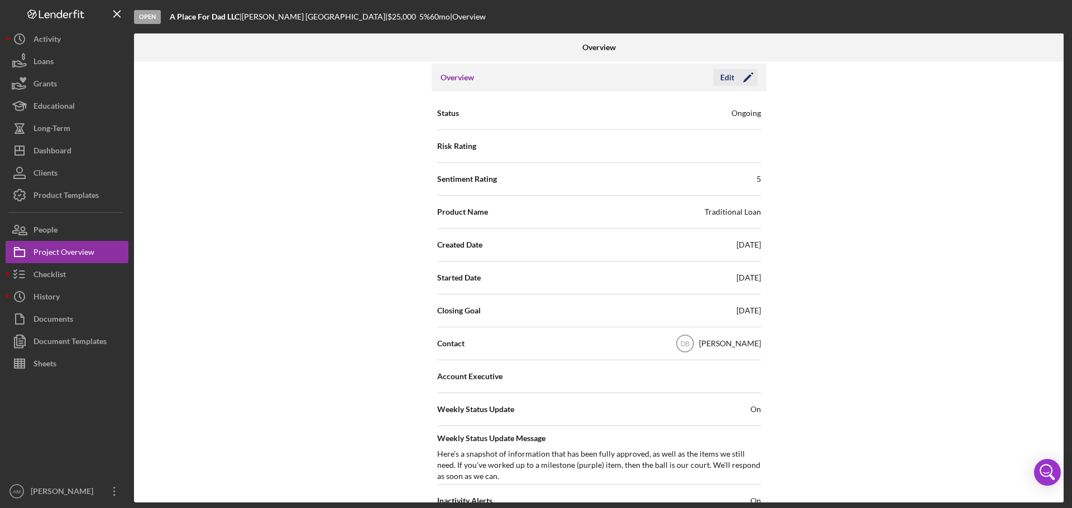
click at [726, 76] on div "Edit" at bounding box center [727, 77] width 14 height 17
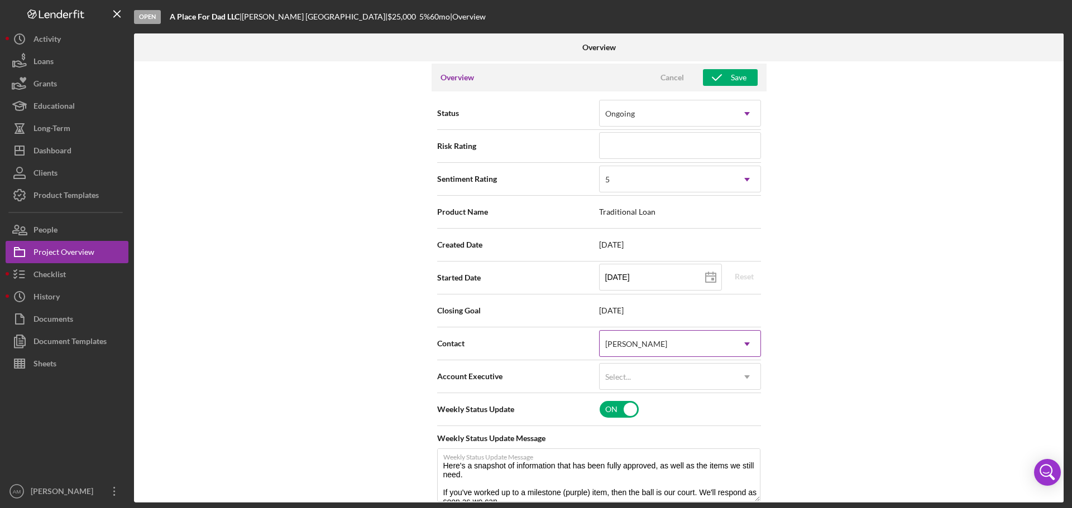
click at [708, 343] on div "[PERSON_NAME]" at bounding box center [666, 345] width 134 height 26
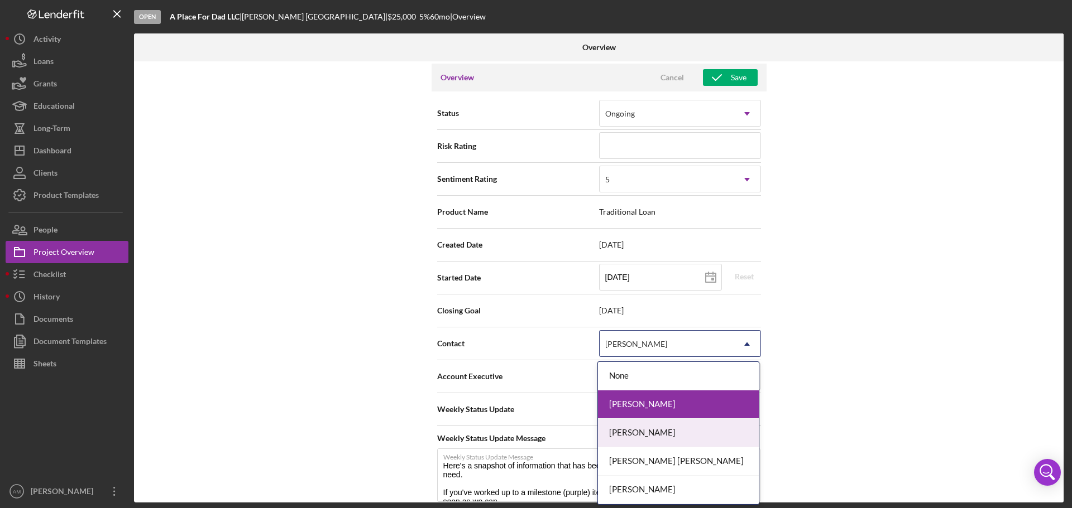
click at [654, 433] on div "[PERSON_NAME]" at bounding box center [678, 433] width 161 height 28
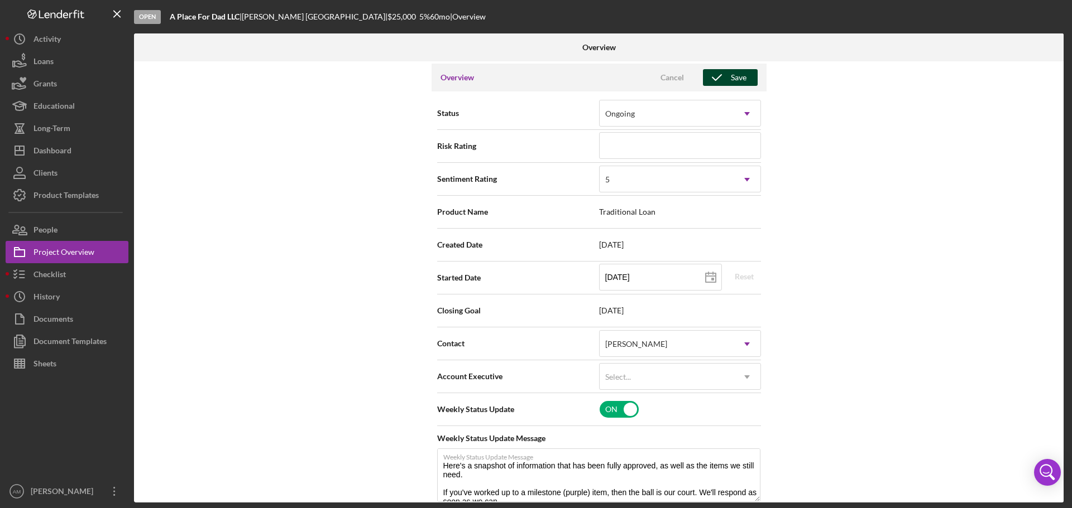
click at [718, 71] on icon "button" at bounding box center [717, 78] width 28 height 28
type textarea "Here's a snapshot of information that has been fully approved, as well as the i…"
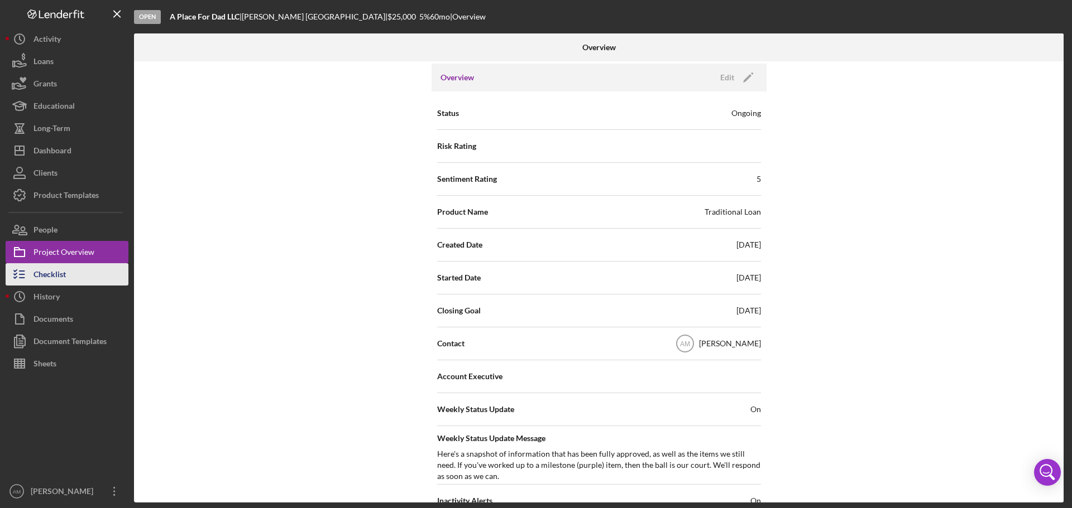
click at [47, 273] on div "Checklist" at bounding box center [49, 275] width 32 height 25
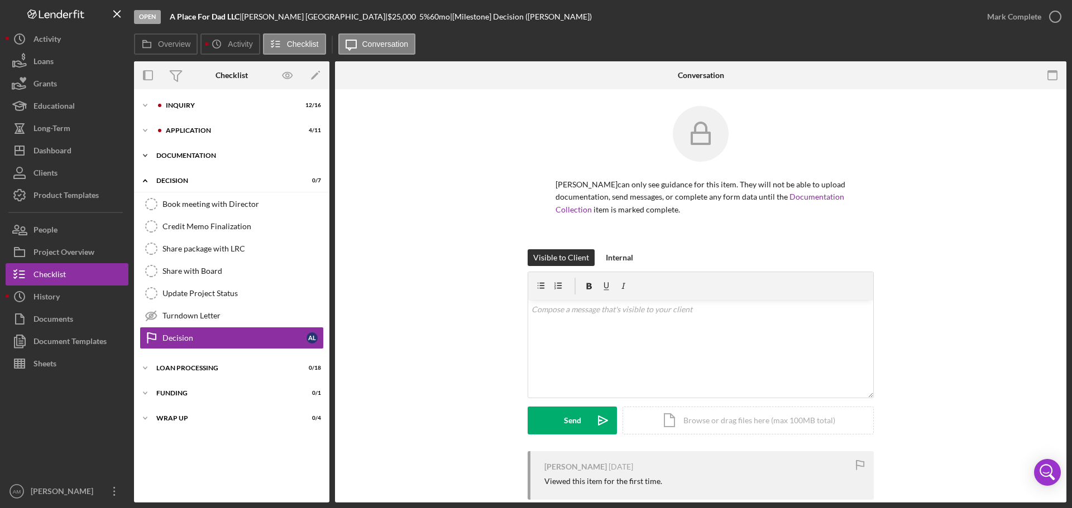
click at [180, 154] on div "Documentation" at bounding box center [235, 155] width 159 height 7
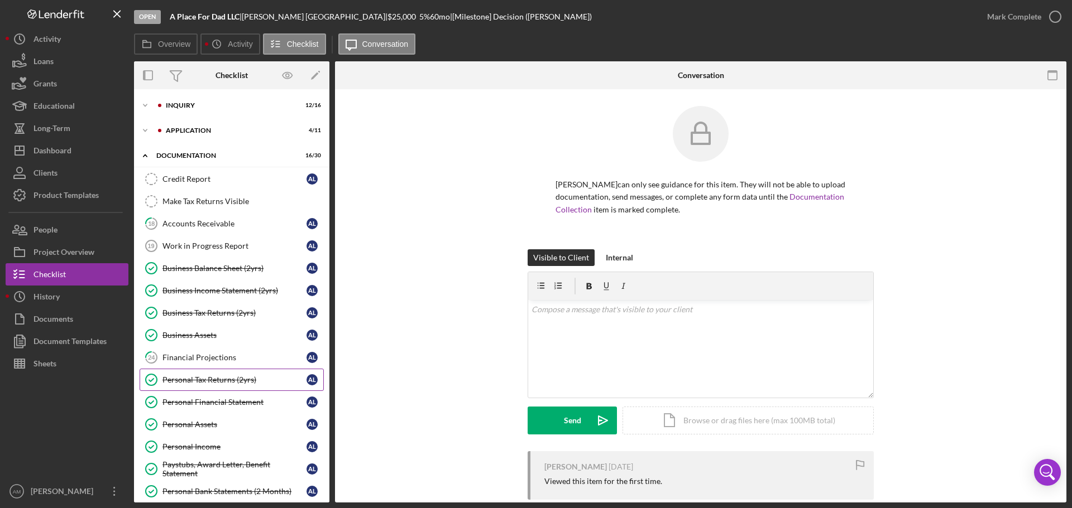
click at [211, 378] on div "Personal Tax Returns (2yrs)" at bounding box center [234, 380] width 144 height 9
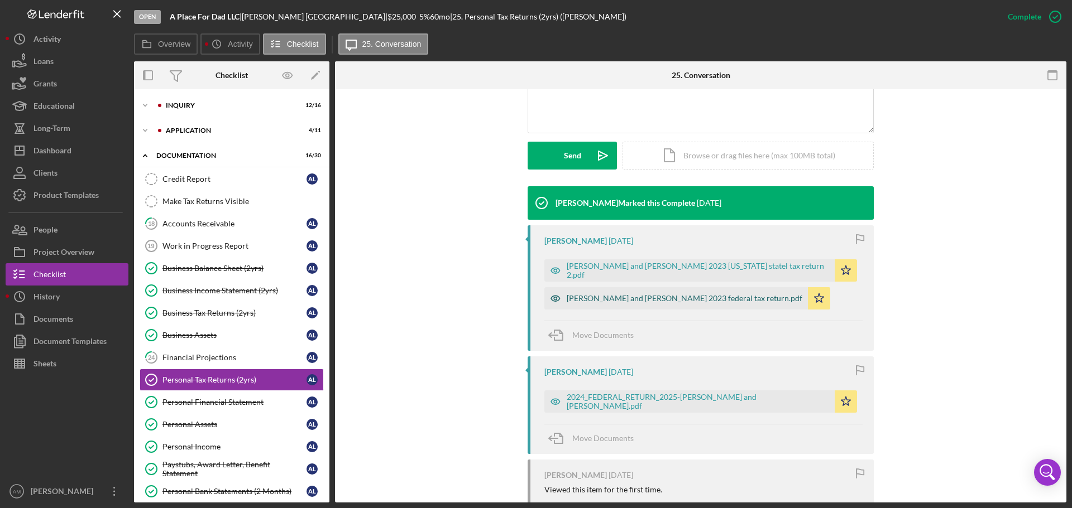
scroll to position [335, 0]
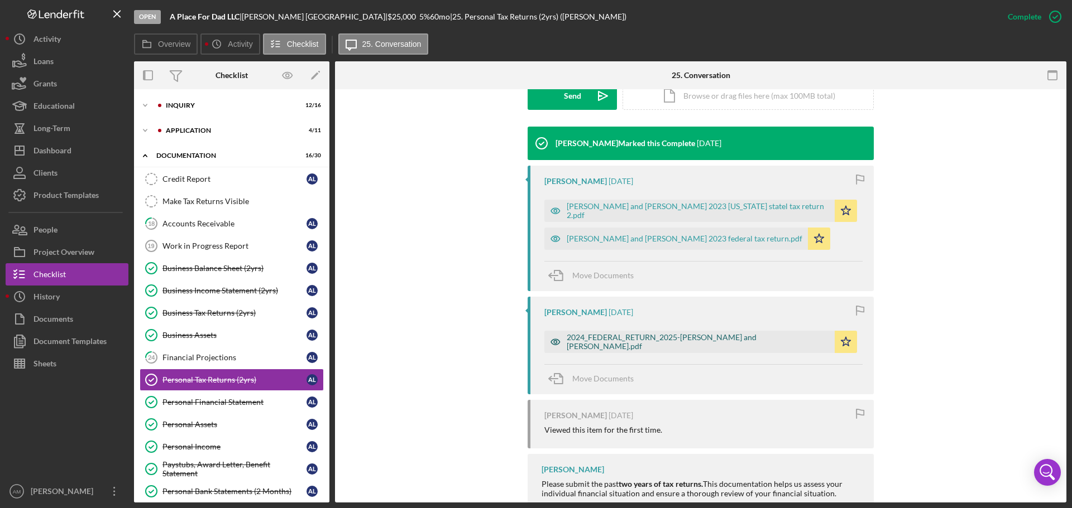
click at [650, 341] on div "2024_FEDERAL_RETURN_2025-jean and angela.pdf" at bounding box center [697, 342] width 262 height 18
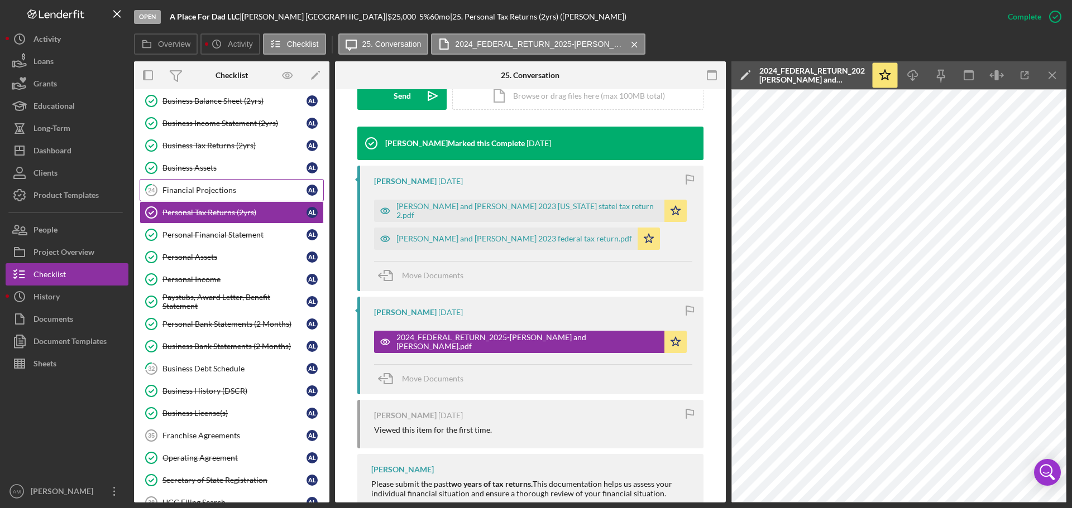
scroll to position [223, 0]
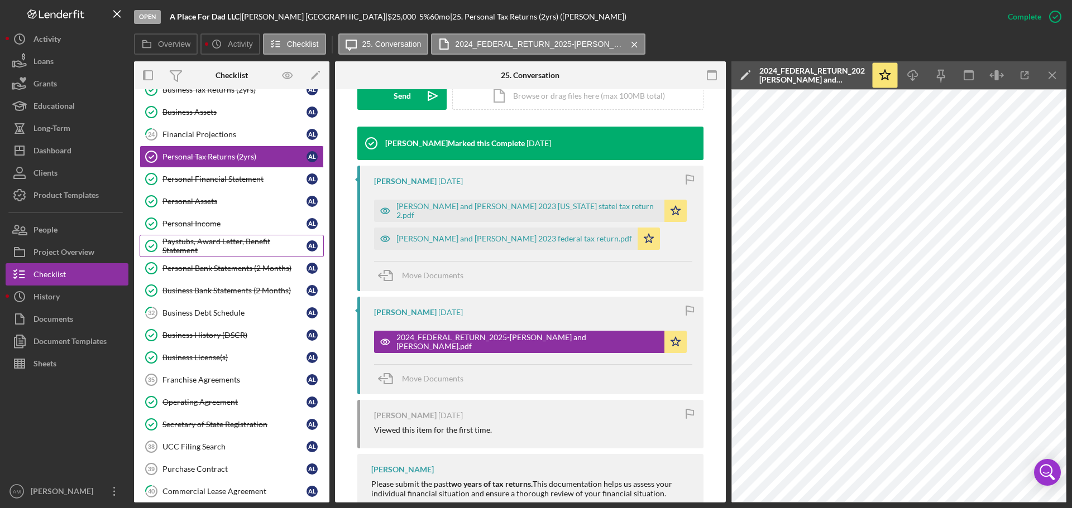
click at [186, 240] on div "Paystubs, Award Letter, Benefit Statement" at bounding box center [234, 246] width 144 height 18
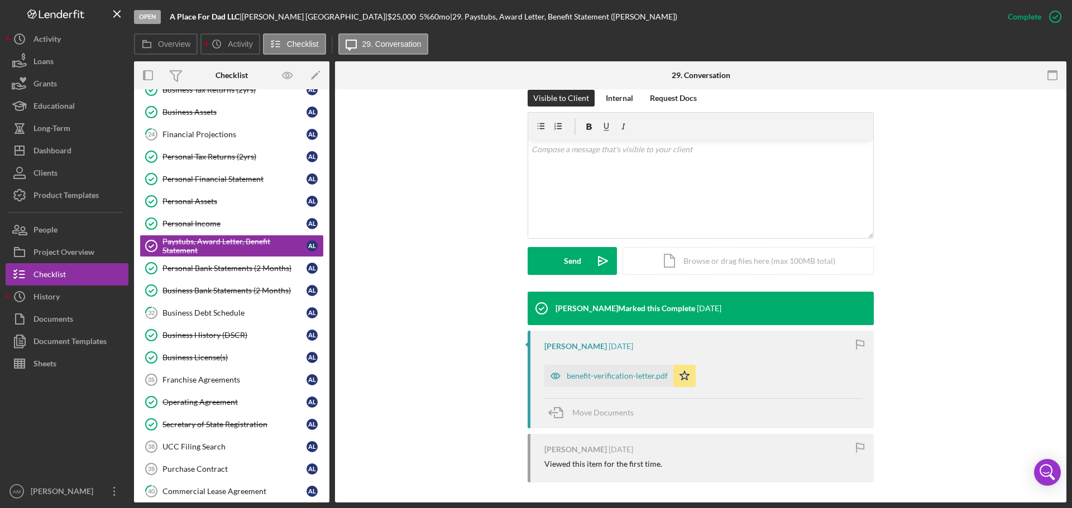
scroll to position [172, 0]
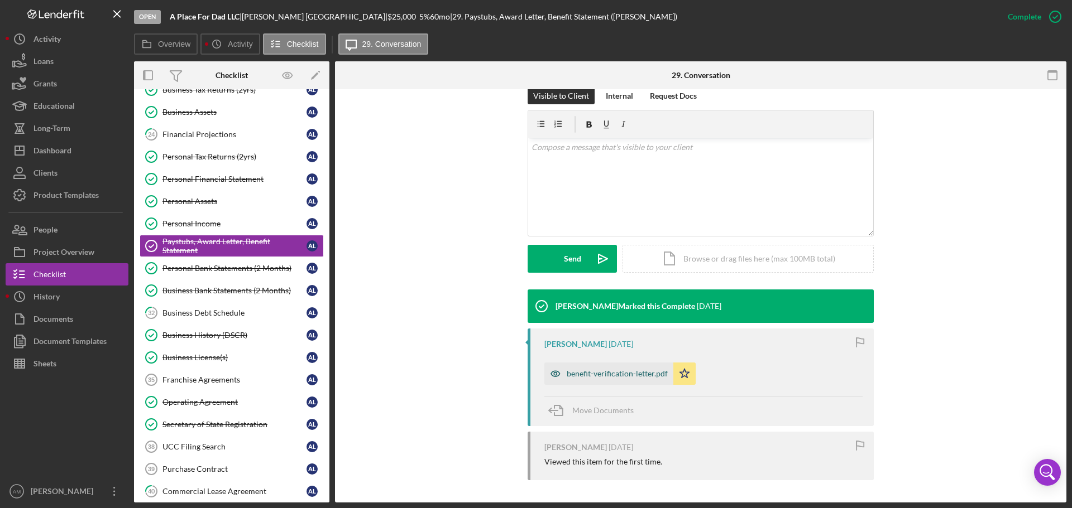
click at [621, 372] on div "benefit-verification-letter.pdf" at bounding box center [616, 373] width 101 height 9
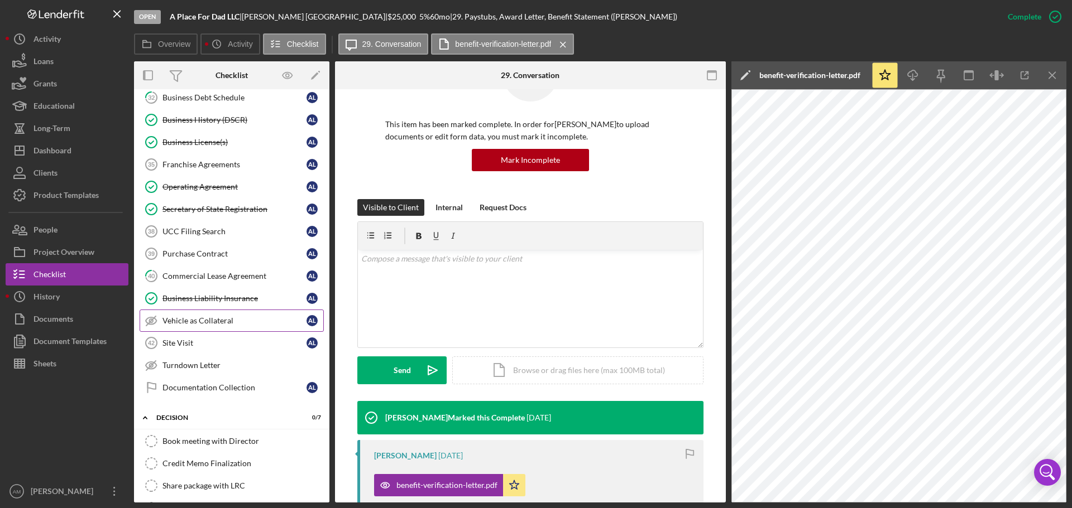
scroll to position [441, 0]
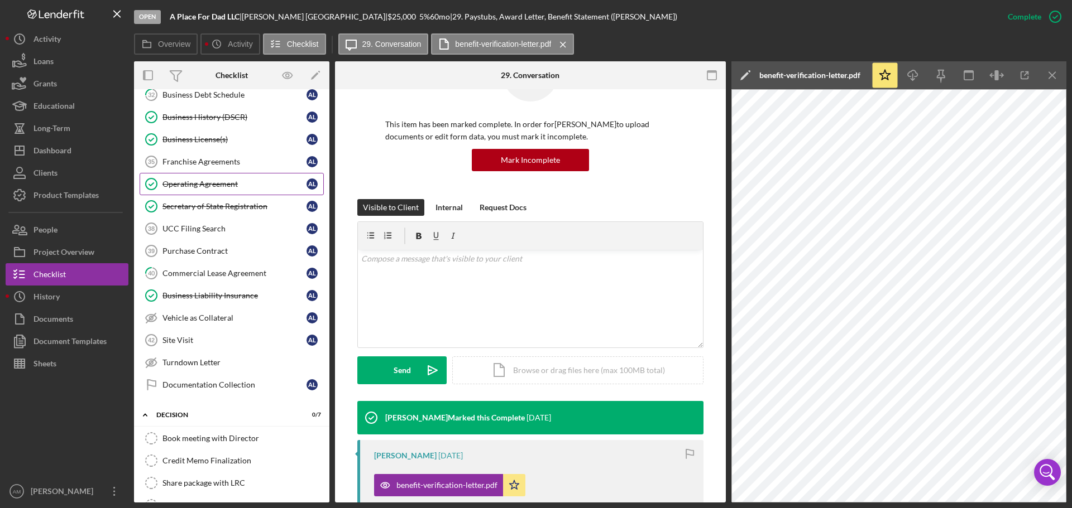
click at [207, 181] on div "Operating Agreement" at bounding box center [234, 184] width 144 height 9
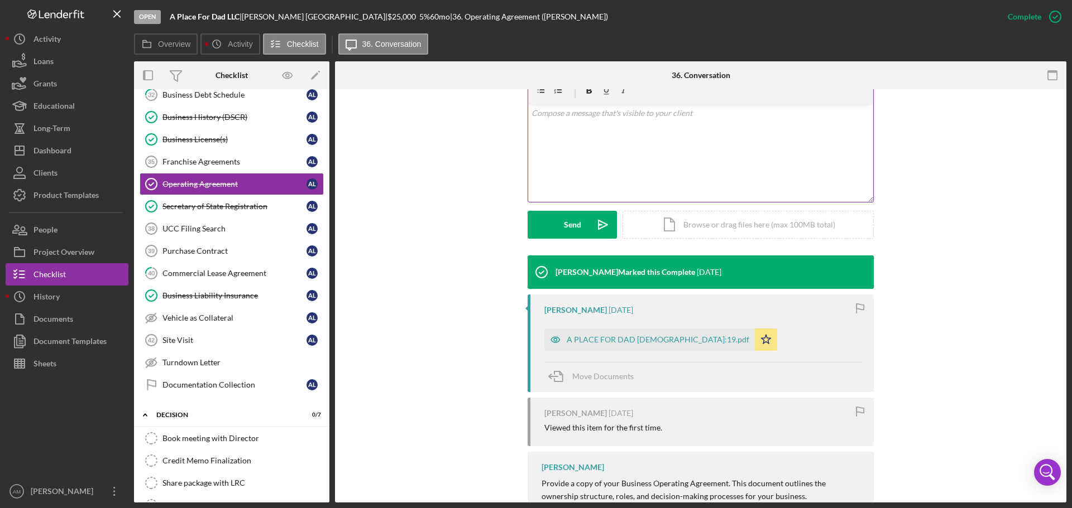
scroll to position [267, 0]
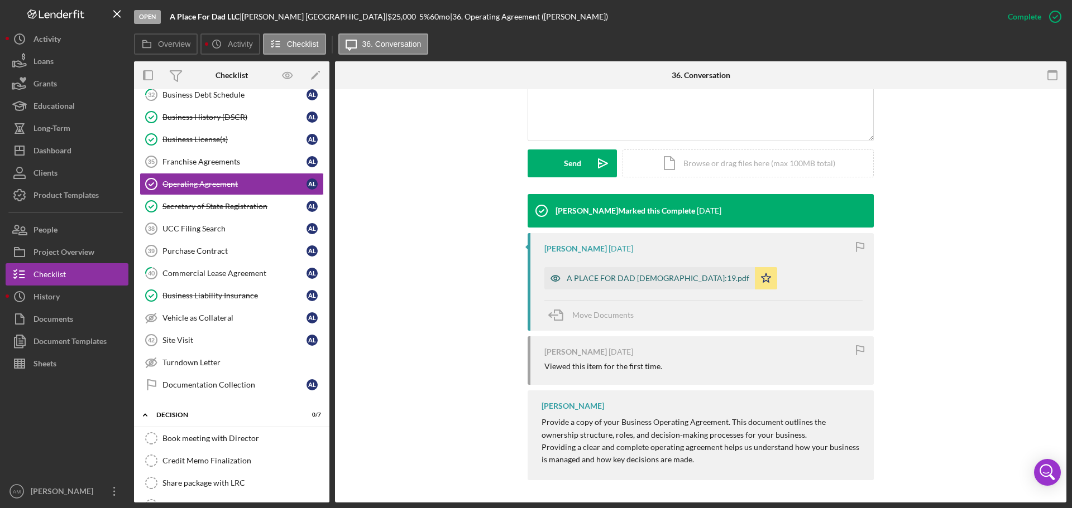
click at [621, 278] on div "A PLACE FOR DAD 81:19.pdf" at bounding box center [657, 278] width 183 height 9
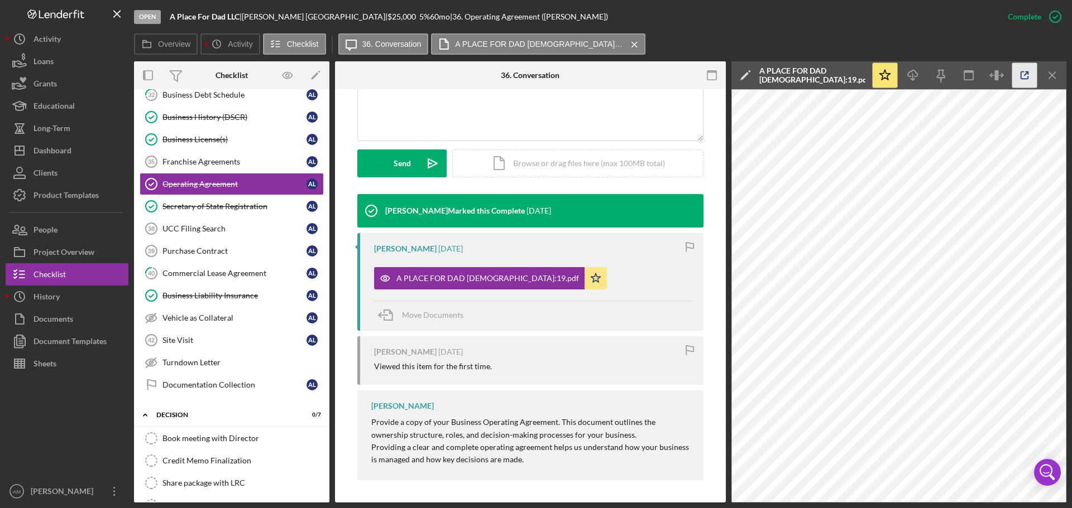
click at [1021, 71] on icon "button" at bounding box center [1024, 75] width 25 height 25
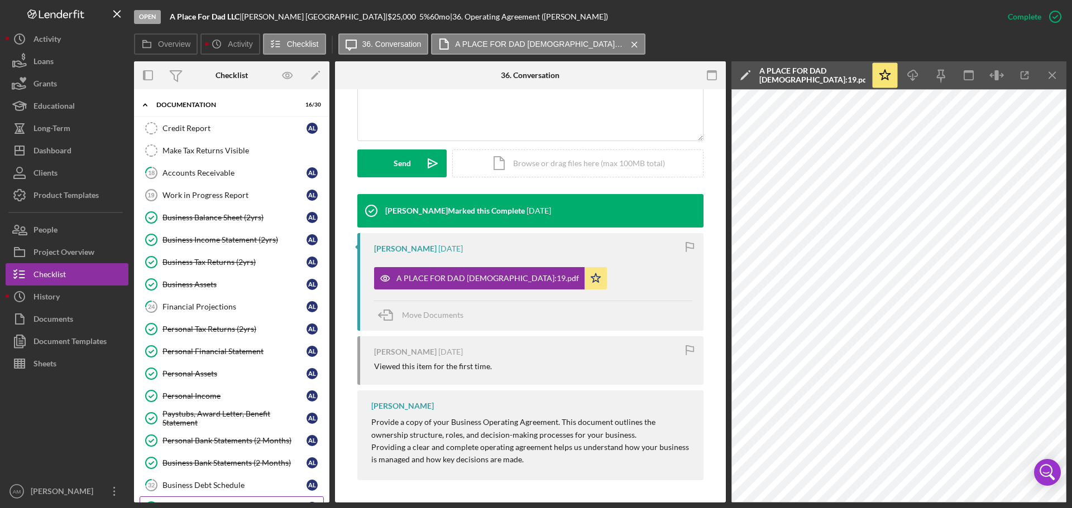
scroll to position [0, 0]
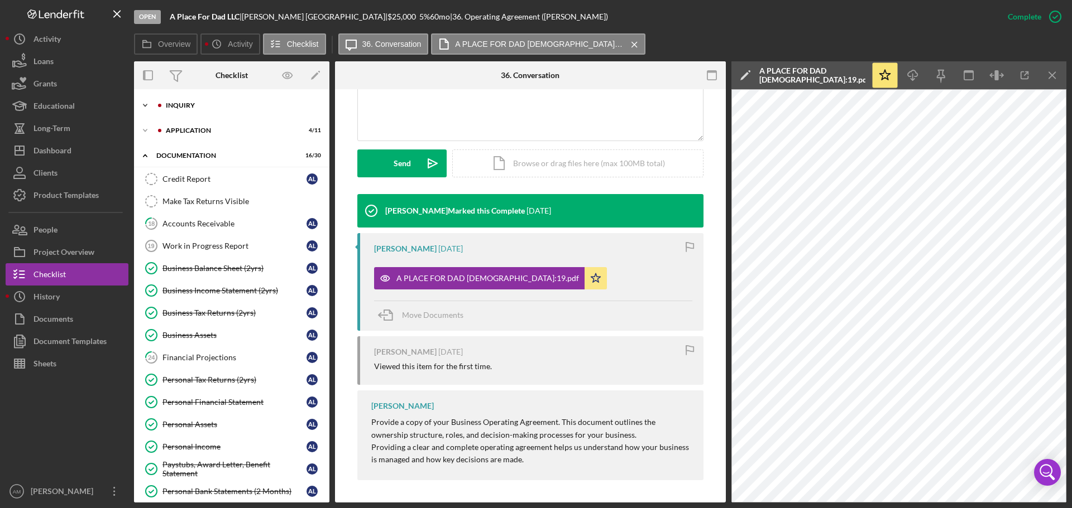
click at [194, 102] on div "Icon/Expander Inquiry 12 / 16" at bounding box center [231, 105] width 195 height 22
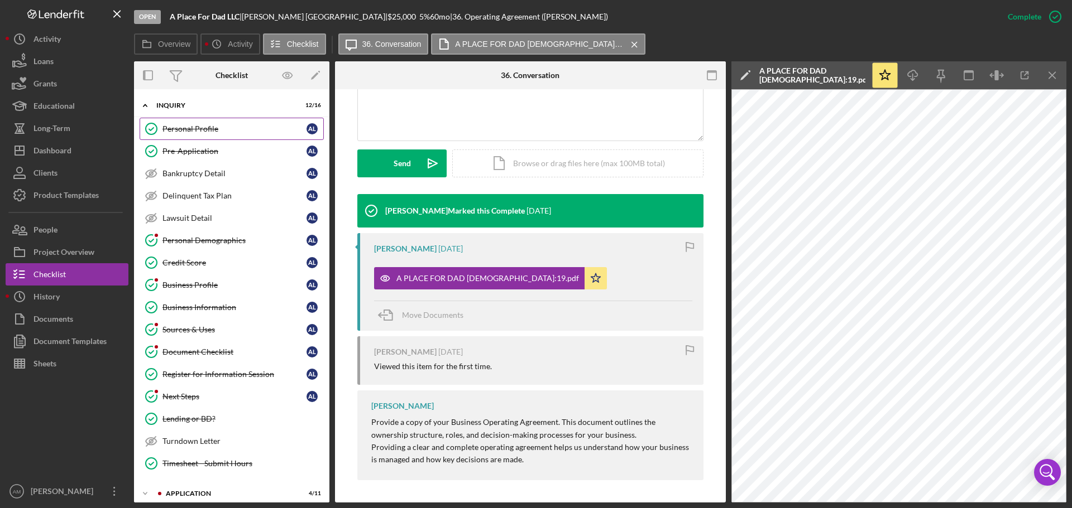
click at [195, 129] on div "Personal Profile" at bounding box center [234, 128] width 144 height 9
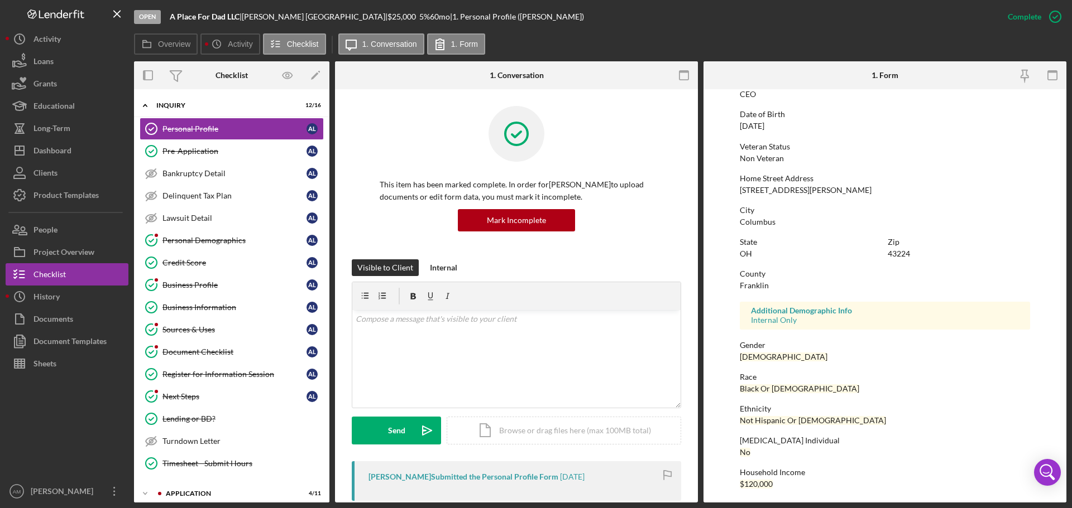
scroll to position [107, 0]
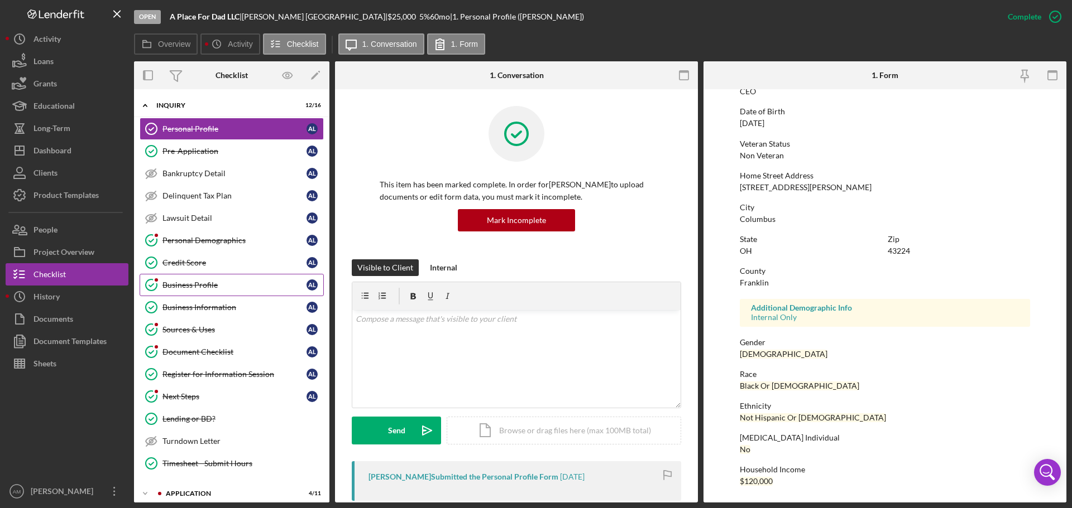
click at [193, 281] on div "Business Profile" at bounding box center [234, 285] width 144 height 9
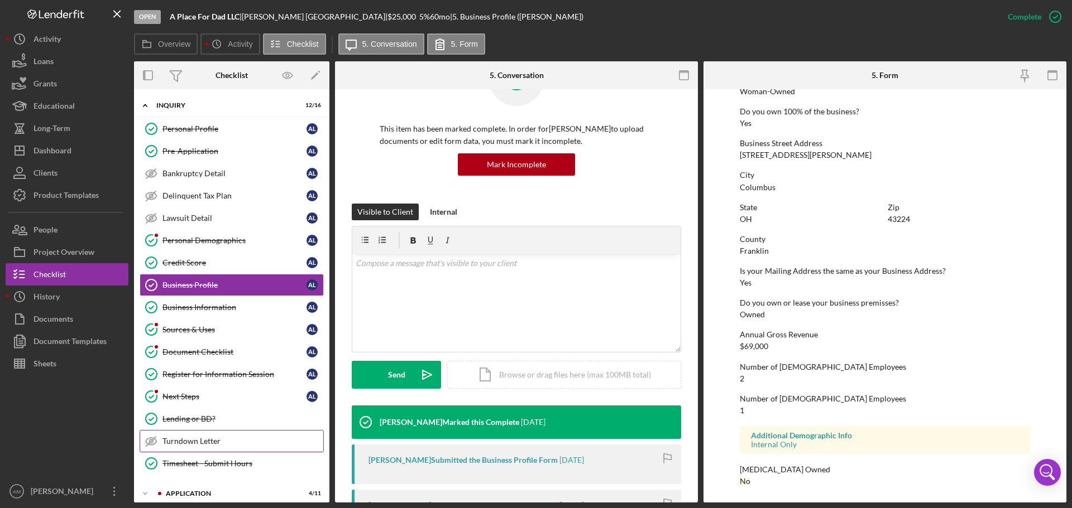
scroll to position [167, 0]
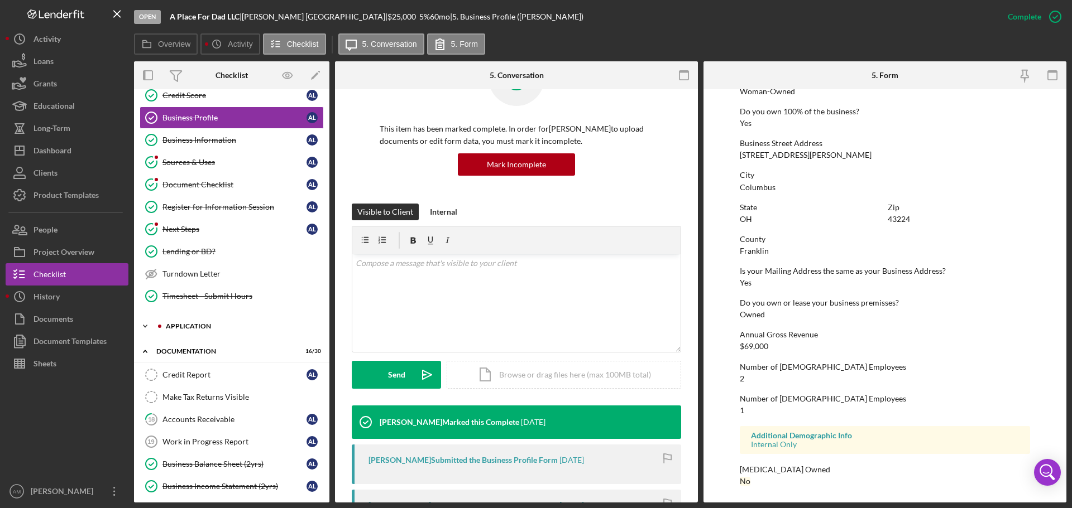
click at [188, 324] on div "Application" at bounding box center [241, 326] width 150 height 7
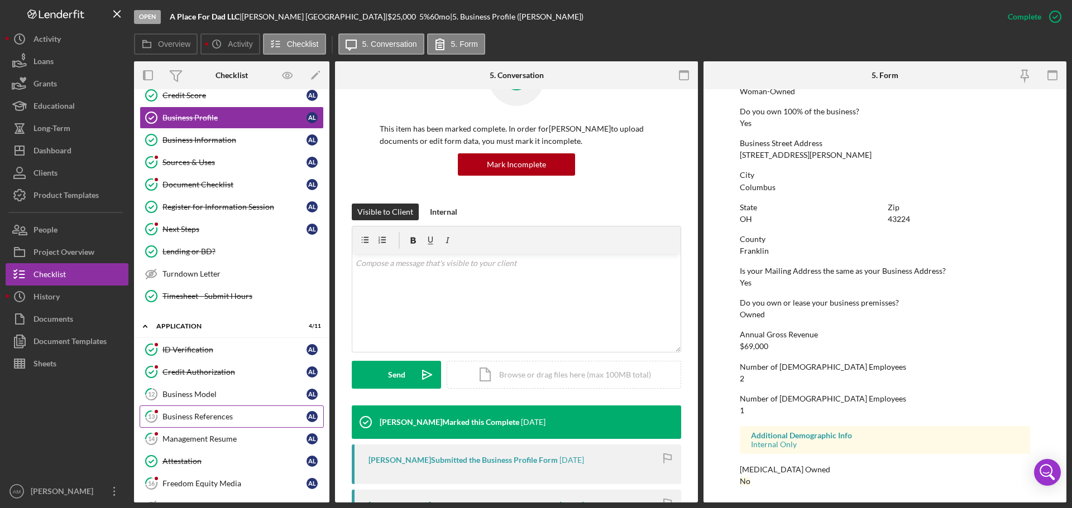
click at [212, 412] on div "Business References" at bounding box center [234, 416] width 144 height 9
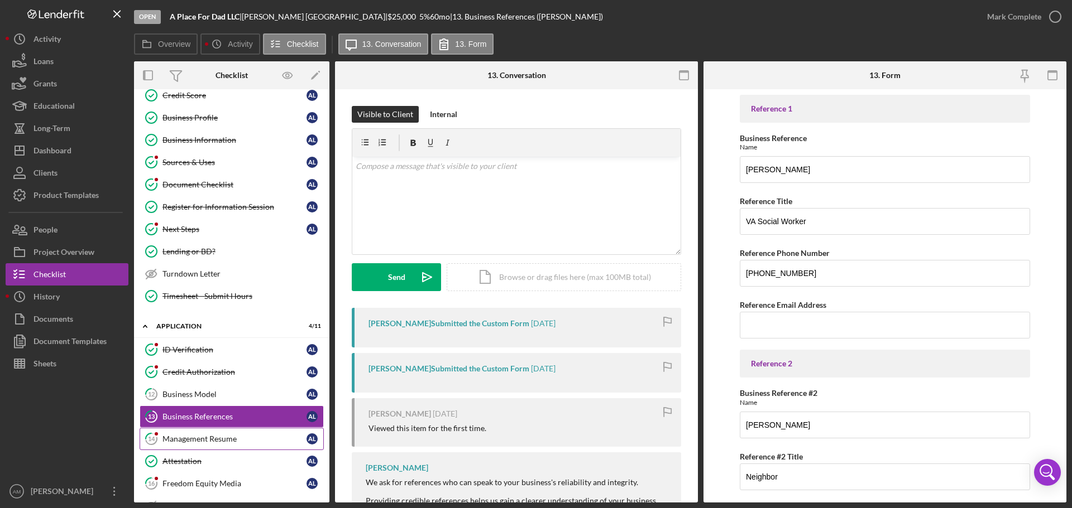
click at [193, 439] on div "Management Resume" at bounding box center [234, 439] width 144 height 9
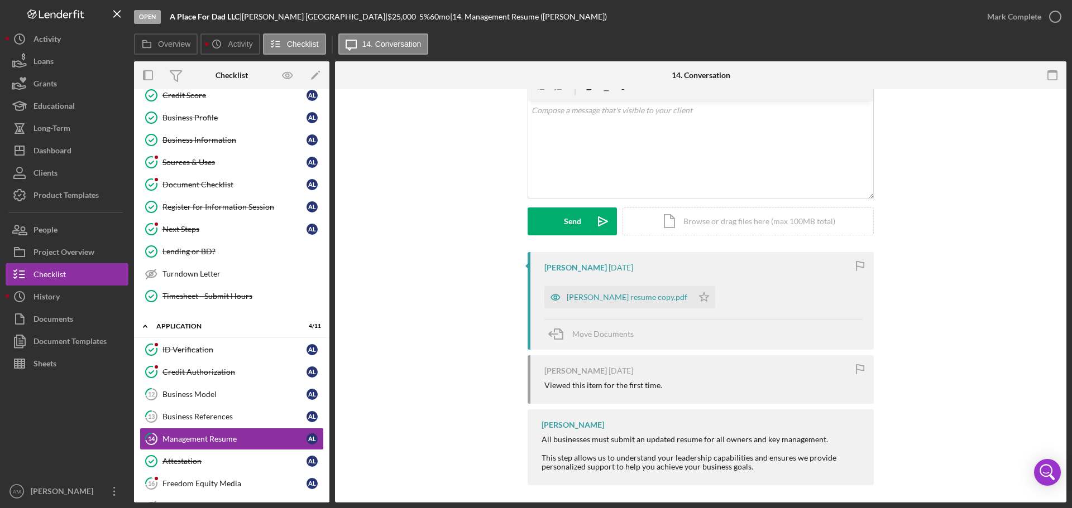
scroll to position [61, 0]
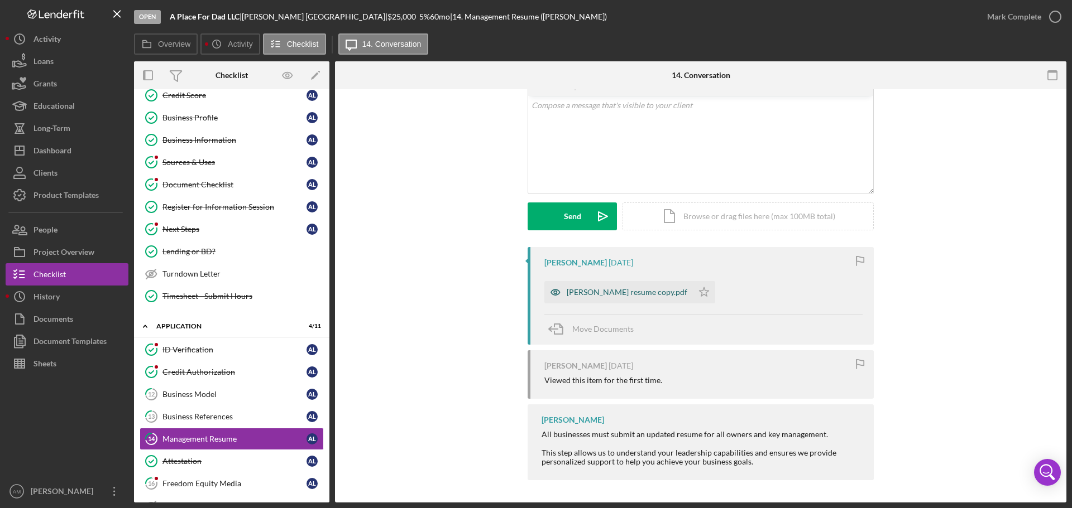
click at [606, 291] on div "Angela resume copy.pdf" at bounding box center [626, 292] width 121 height 9
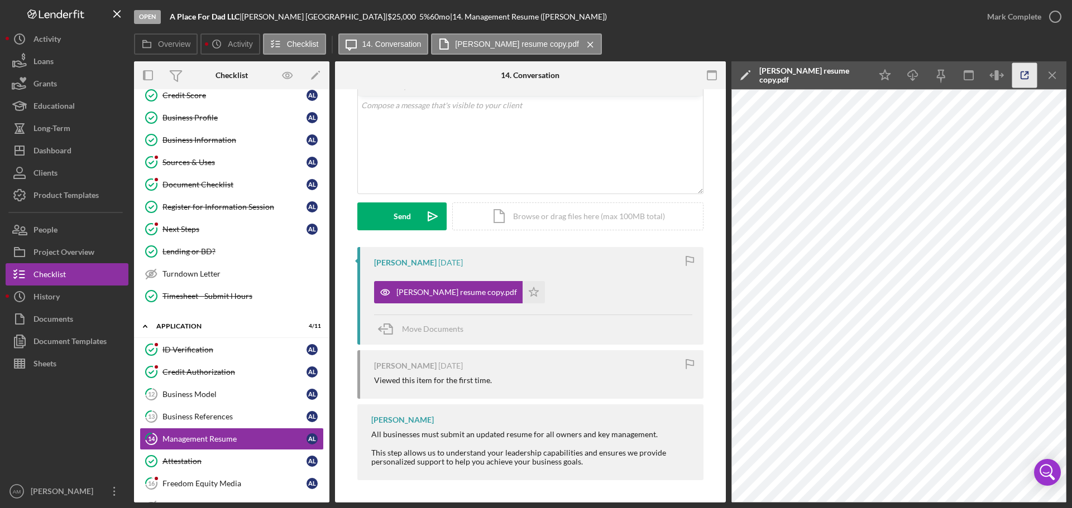
click at [1024, 74] on icon "button" at bounding box center [1024, 75] width 25 height 25
click at [40, 274] on div "Checklist" at bounding box center [49, 275] width 32 height 25
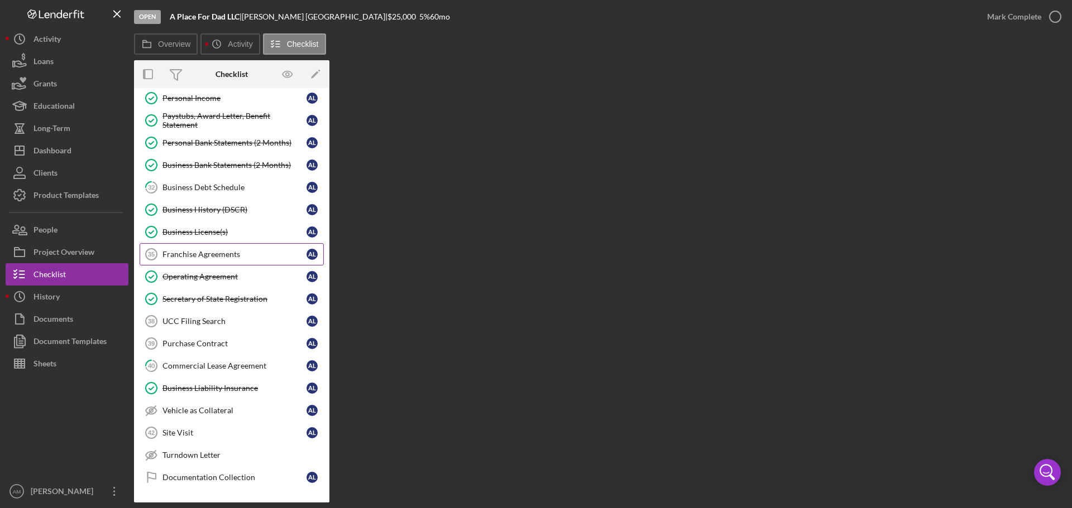
scroll to position [944, 0]
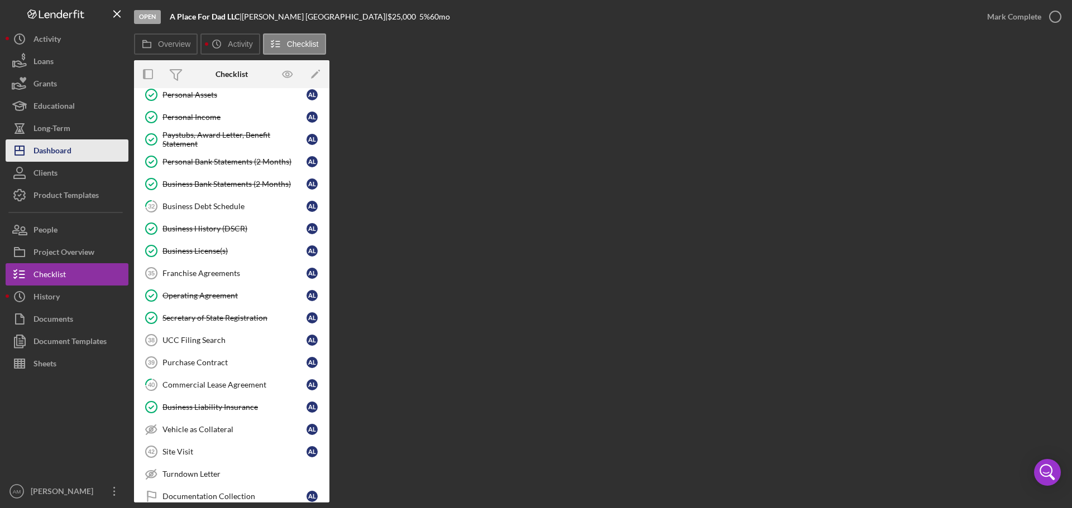
click at [46, 151] on div "Dashboard" at bounding box center [52, 152] width 38 height 25
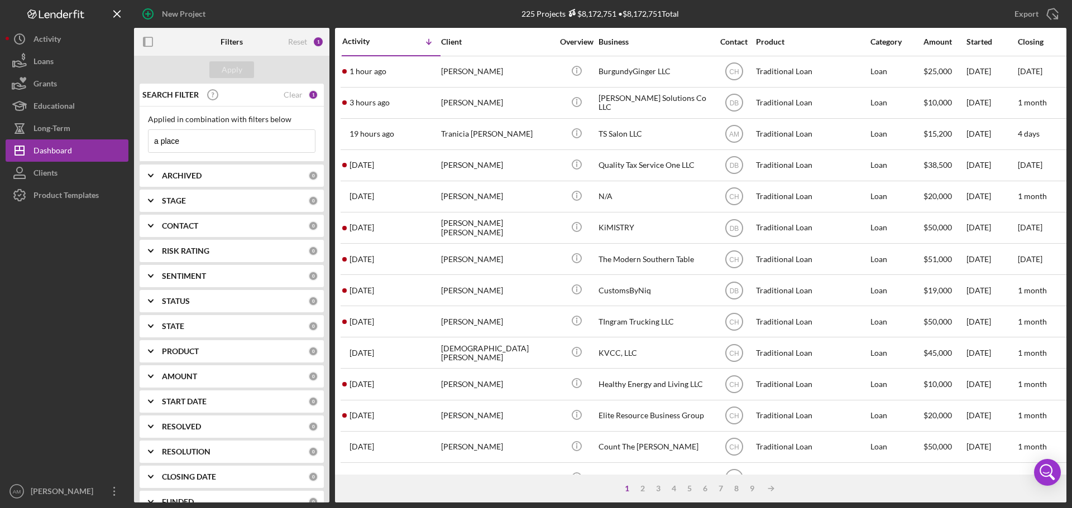
click at [198, 141] on input "a place" at bounding box center [231, 141] width 166 height 22
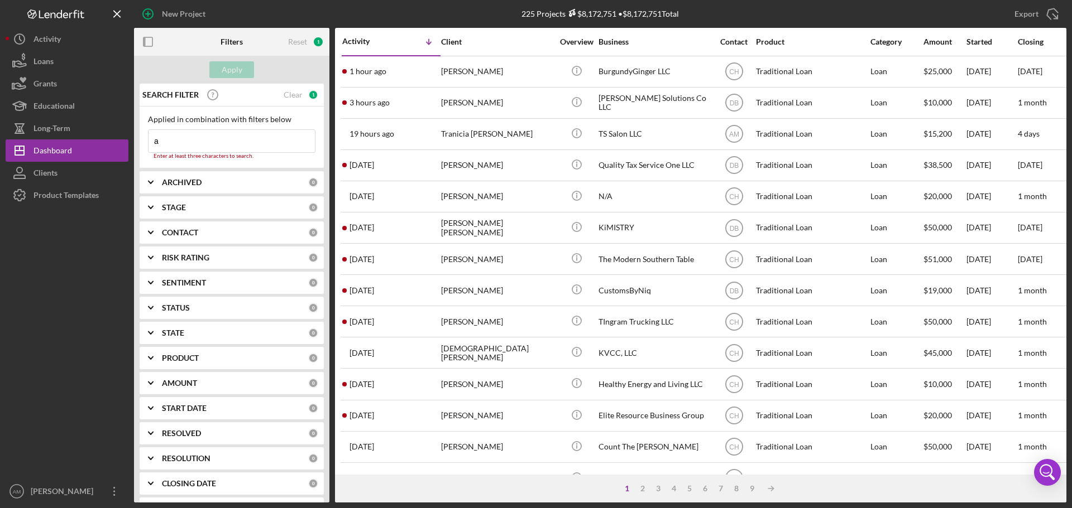
type input "a"
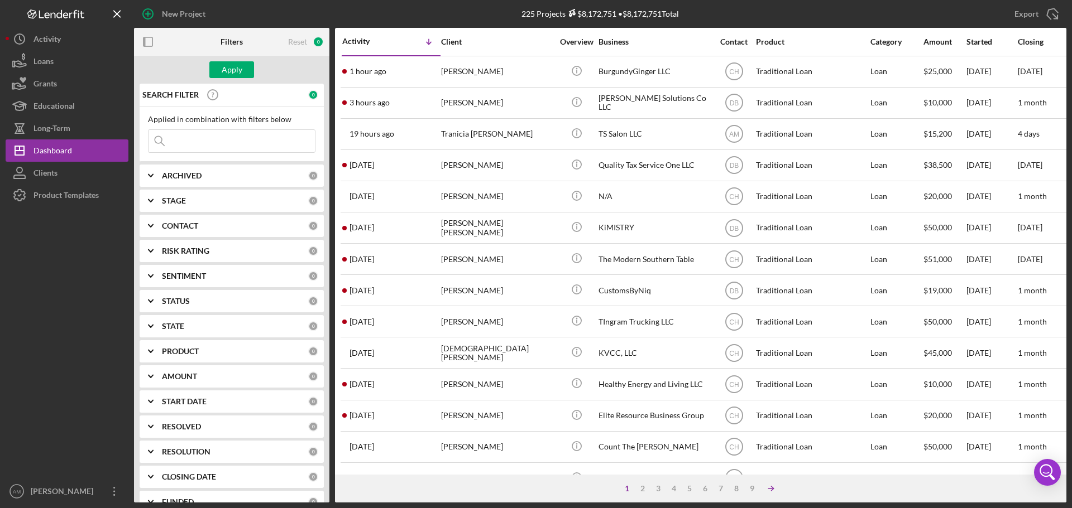
click at [772, 484] on icon "Icon/Table Sort Arrow" at bounding box center [771, 489] width 22 height 22
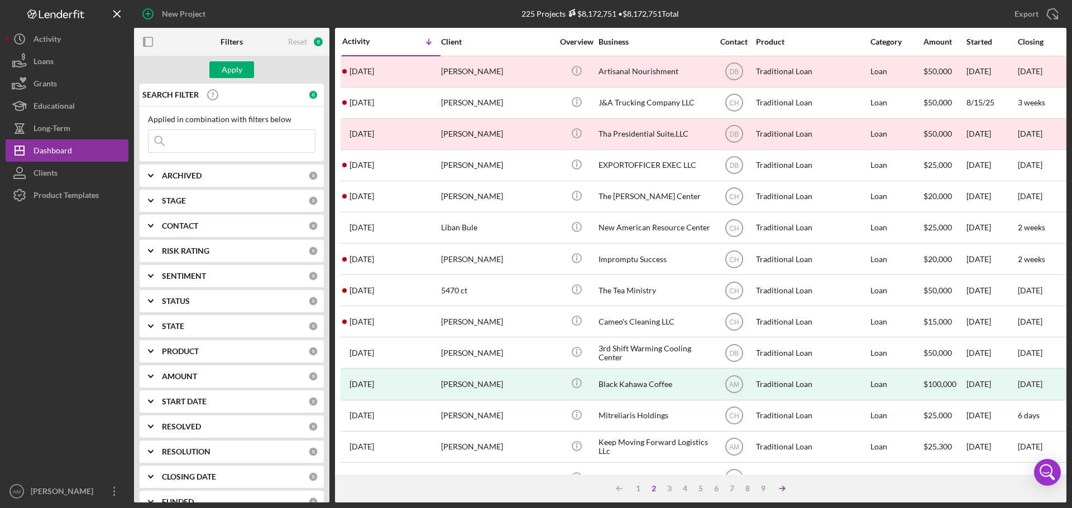
click at [782, 489] on icon "Icon/Table Sort Arrow" at bounding box center [782, 489] width 22 height 22
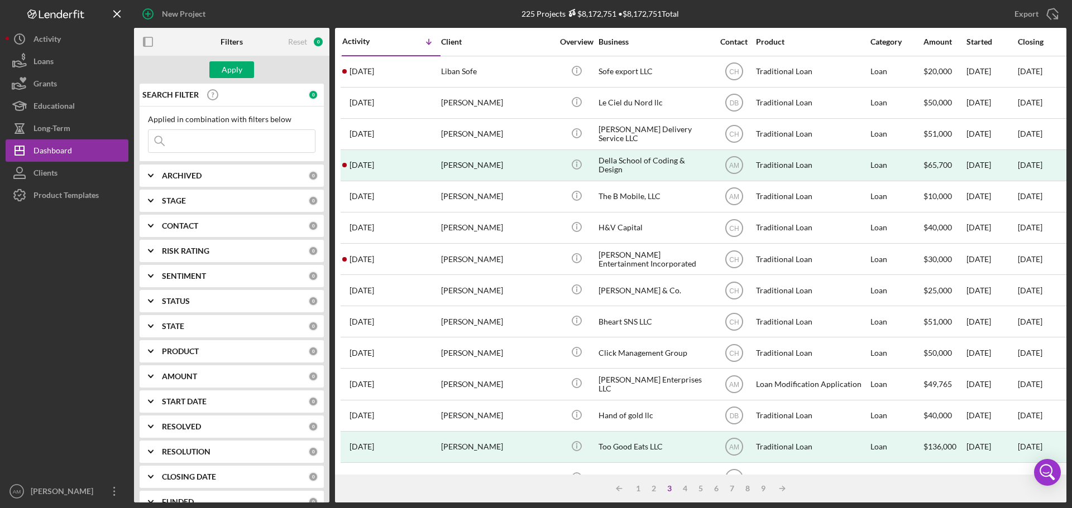
click at [230, 144] on input at bounding box center [231, 141] width 166 height 22
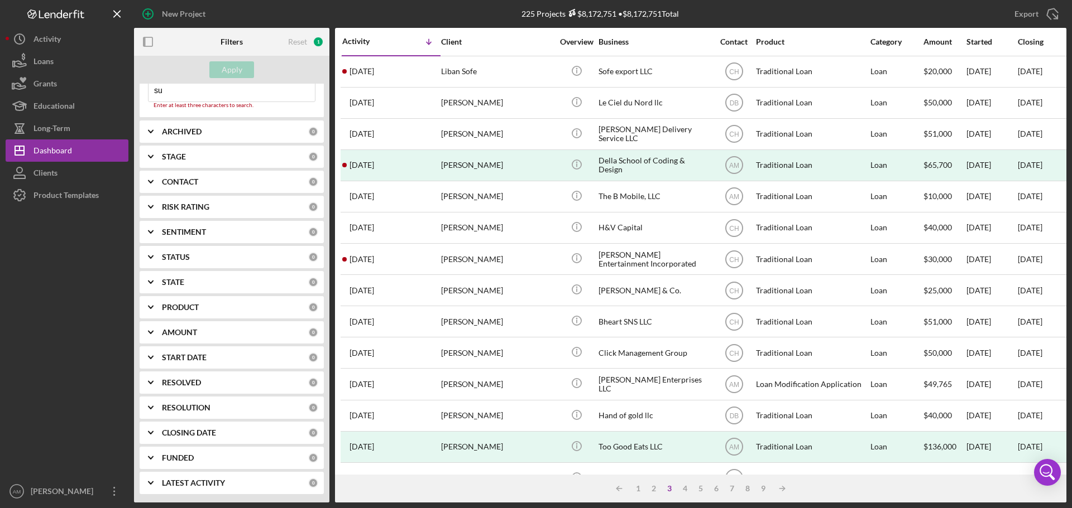
type input "sum sweet"
click at [233, 69] on div "Apply" at bounding box center [232, 69] width 21 height 17
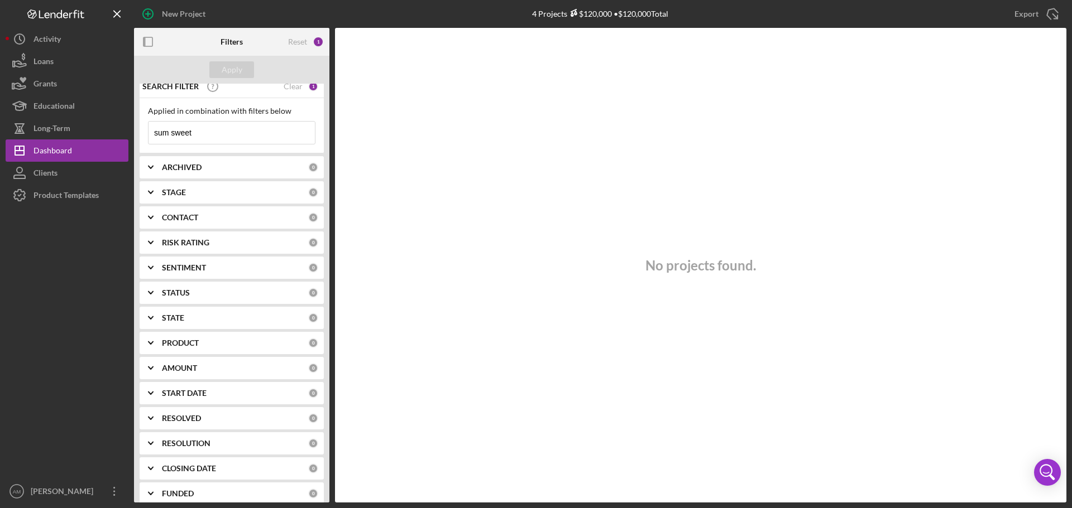
scroll to position [0, 0]
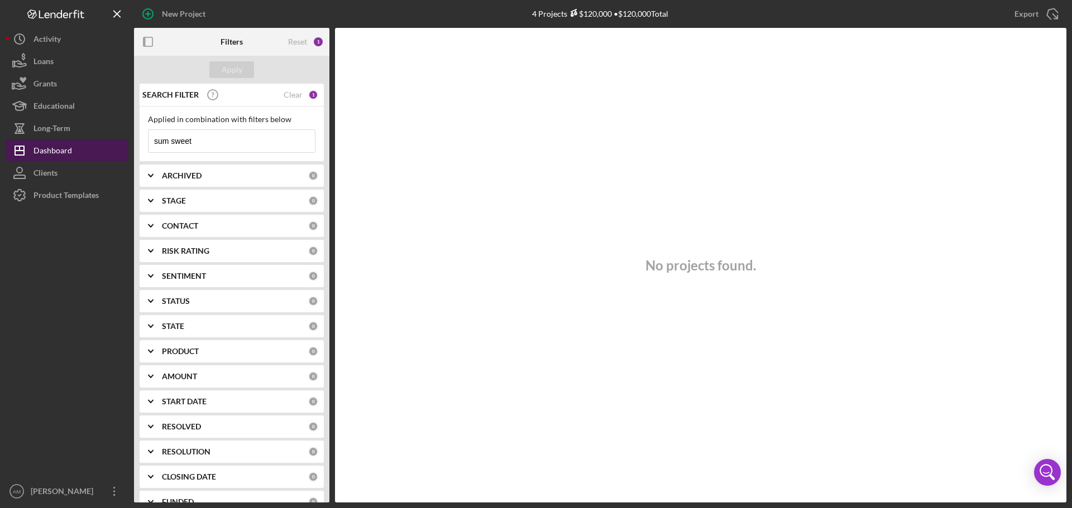
click at [58, 148] on div "Dashboard" at bounding box center [52, 152] width 39 height 25
click at [292, 90] on div "Clear" at bounding box center [293, 94] width 19 height 9
click at [197, 142] on input at bounding box center [231, 141] width 166 height 22
type input "sum"
click at [232, 65] on div "Apply" at bounding box center [232, 69] width 21 height 17
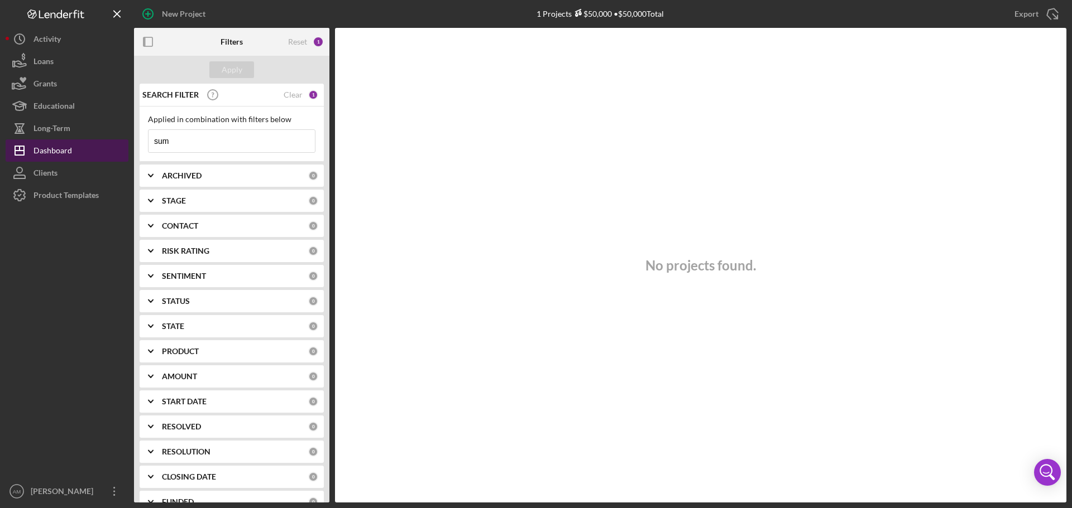
click at [75, 150] on button "Icon/Dashboard Dashboard" at bounding box center [67, 151] width 123 height 22
click at [291, 94] on div "Clear" at bounding box center [293, 94] width 19 height 9
click at [229, 67] on div "Apply" at bounding box center [232, 69] width 21 height 17
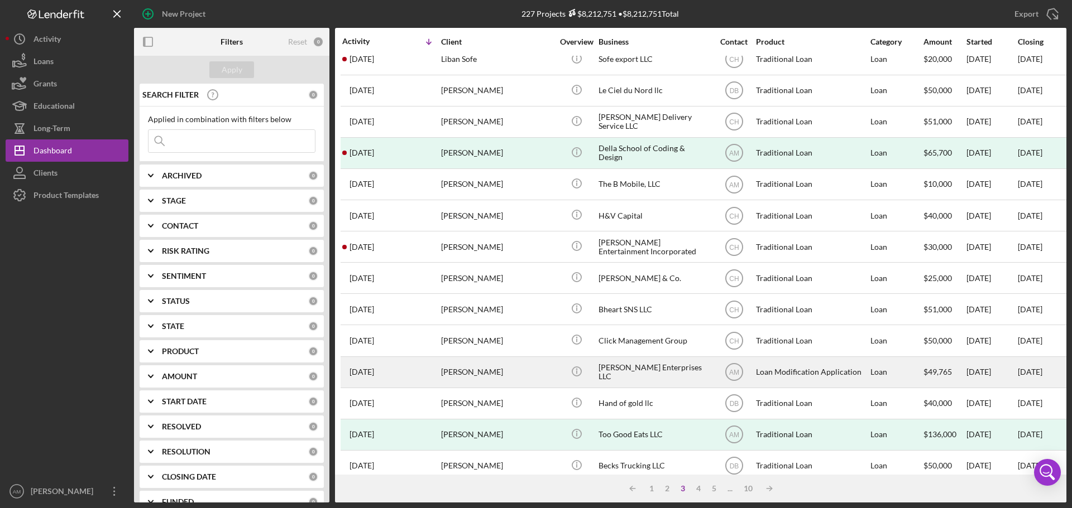
scroll to position [56, 0]
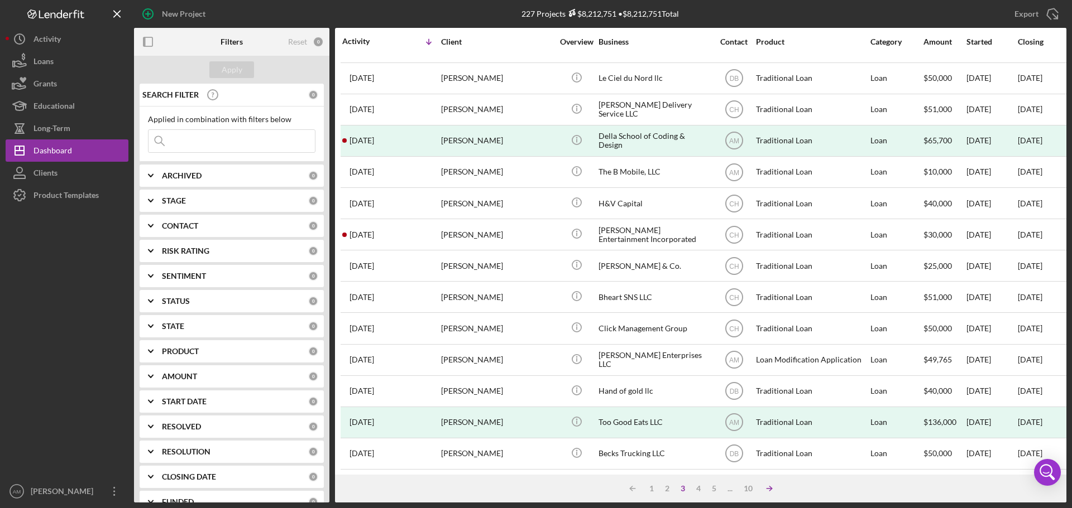
click at [769, 486] on icon "Icon/Table Sort Arrow" at bounding box center [769, 489] width 22 height 22
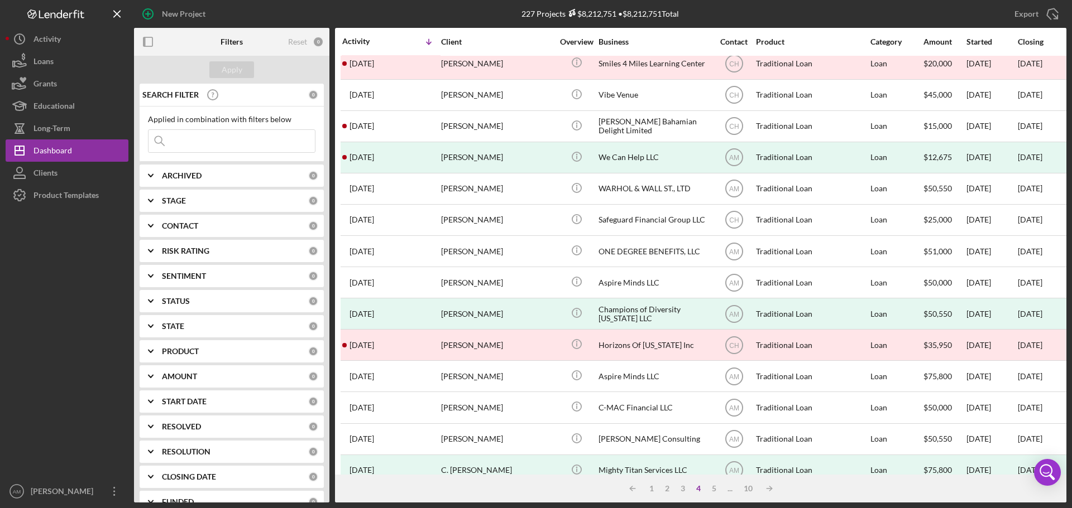
scroll to position [378, 0]
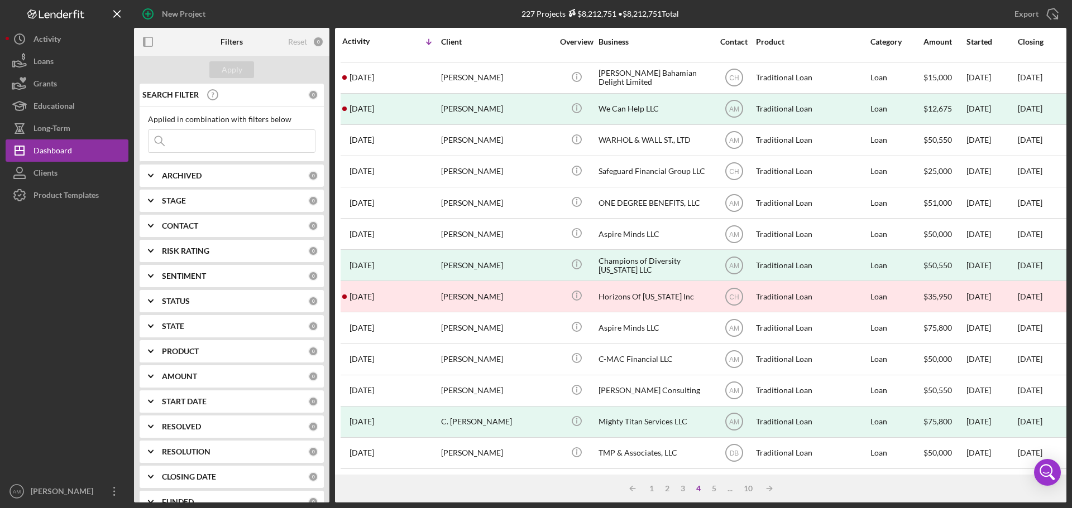
click at [201, 174] on b "ARCHIVED" at bounding box center [182, 175] width 40 height 9
click at [153, 220] on input "Active" at bounding box center [153, 221] width 11 height 11
checkbox input "true"
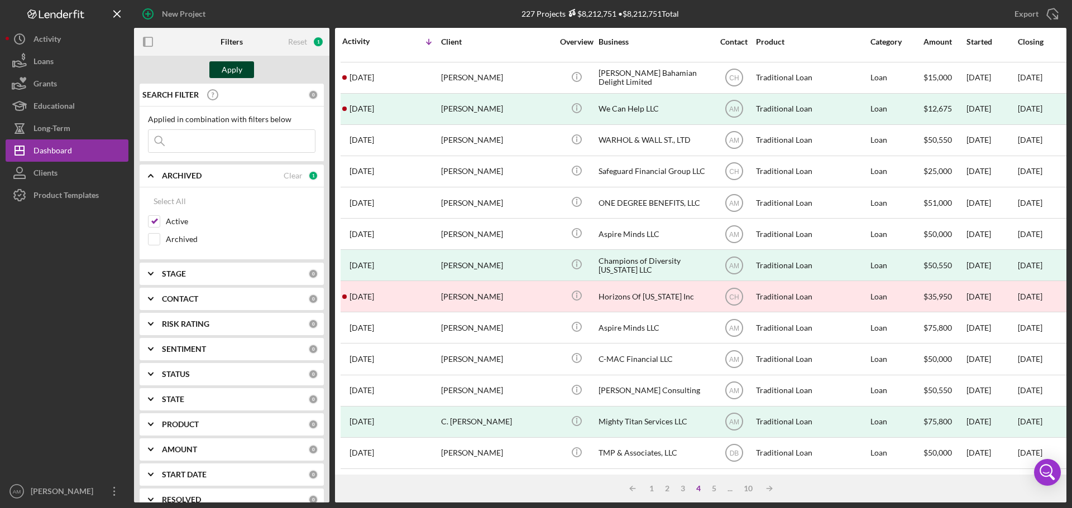
click at [222, 69] on button "Apply" at bounding box center [231, 69] width 45 height 17
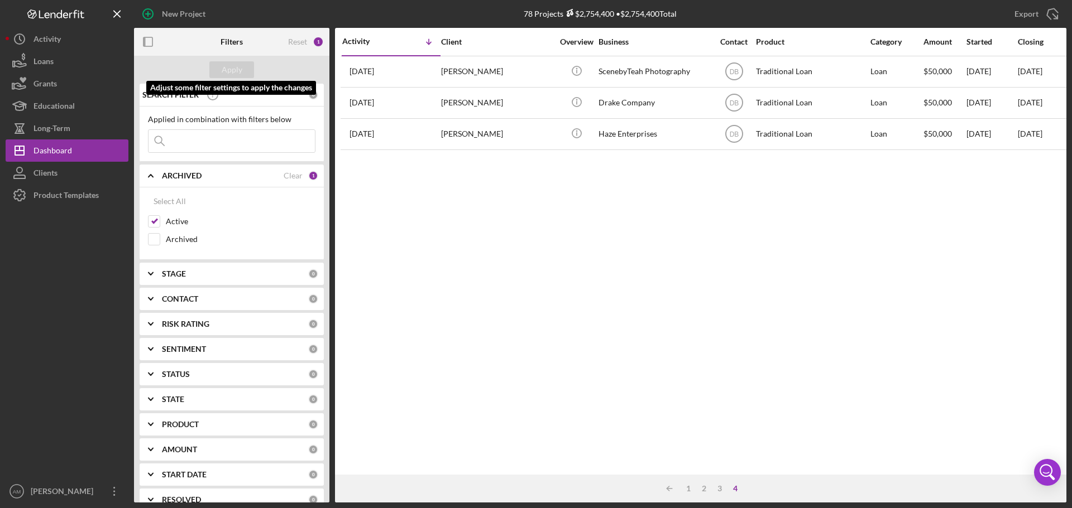
scroll to position [0, 0]
click at [691, 488] on div "1" at bounding box center [688, 488] width 16 height 9
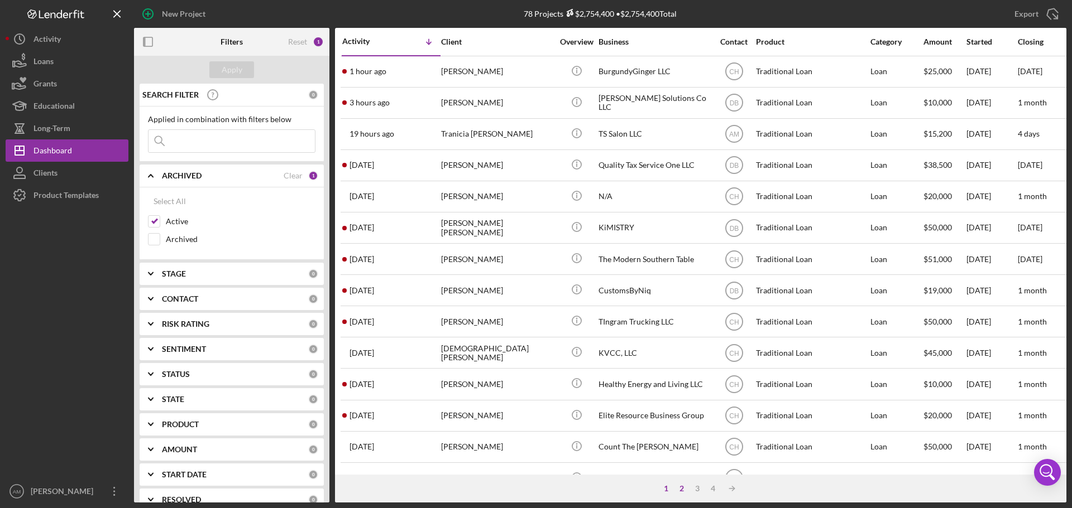
click at [680, 488] on div "2" at bounding box center [682, 488] width 16 height 9
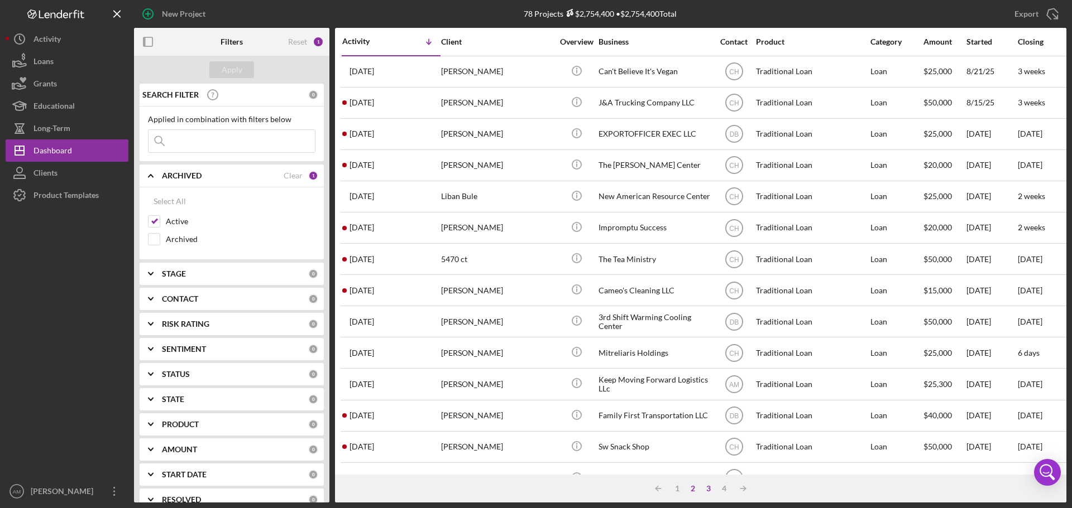
click at [709, 486] on div "3" at bounding box center [708, 488] width 16 height 9
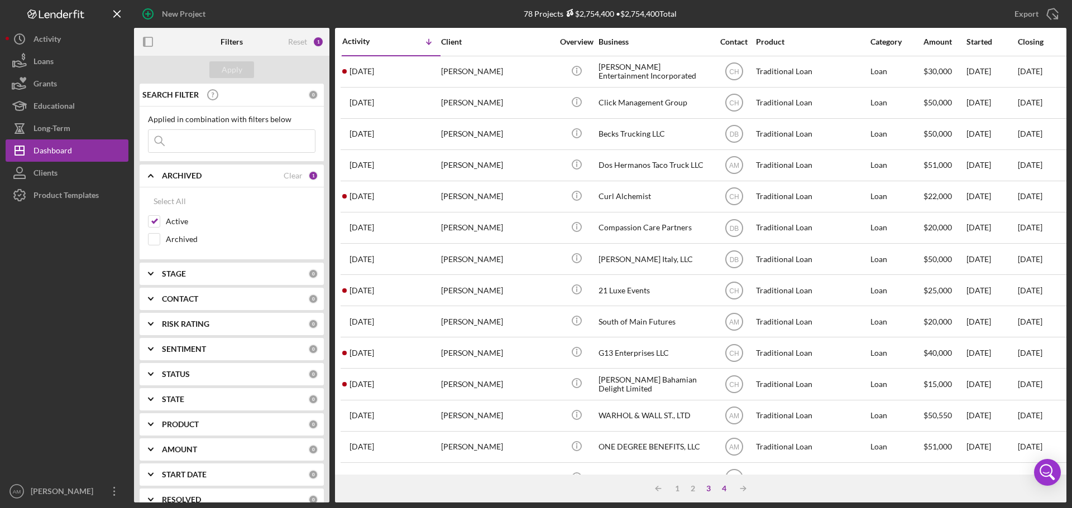
click at [727, 487] on div "4" at bounding box center [724, 488] width 16 height 9
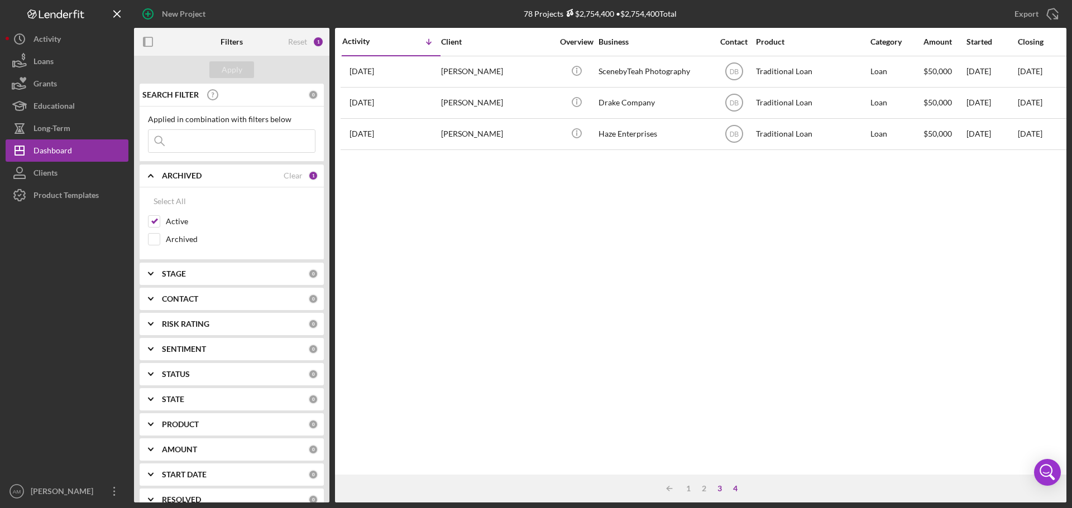
click at [717, 487] on div "3" at bounding box center [720, 488] width 16 height 9
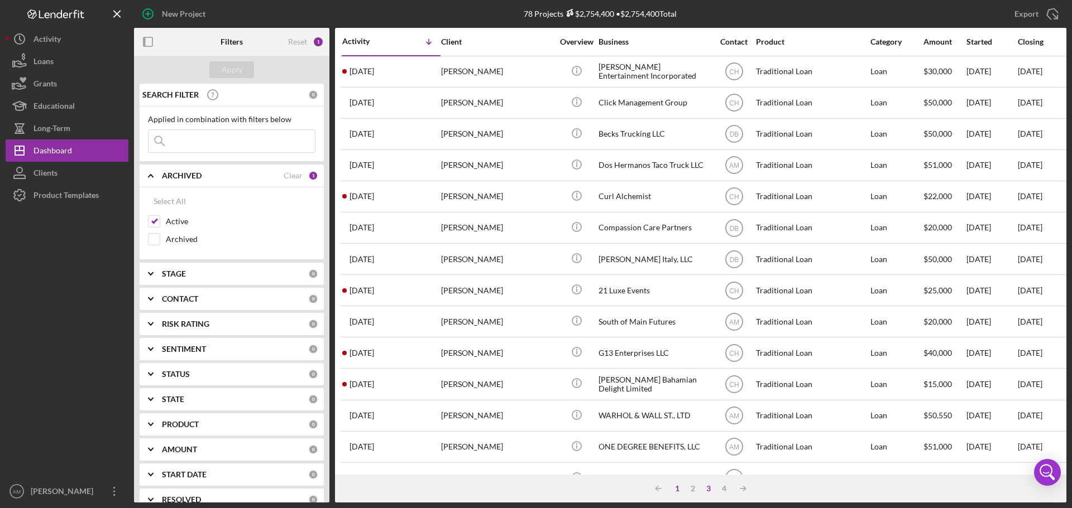
click at [675, 486] on div "1" at bounding box center [677, 488] width 16 height 9
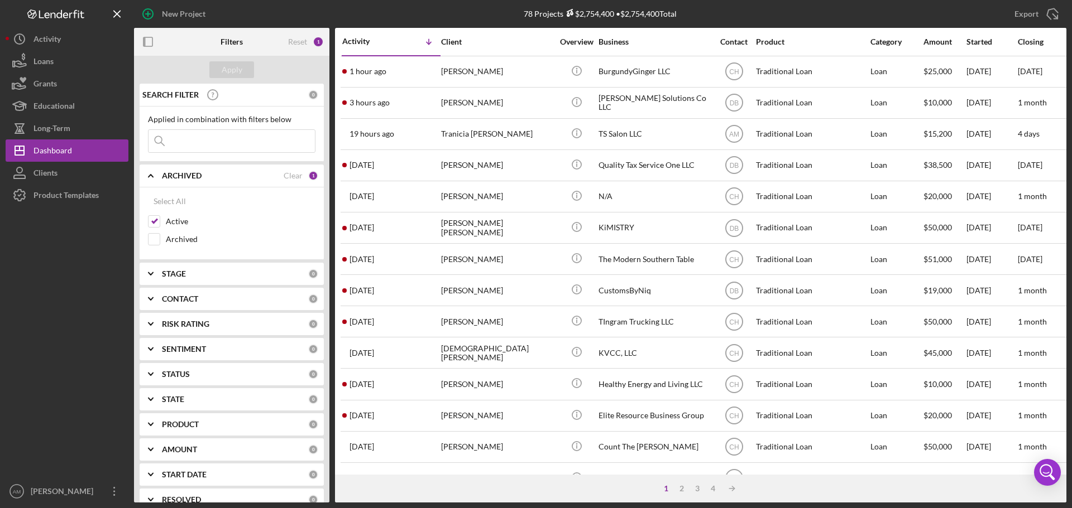
click at [193, 145] on input at bounding box center [231, 141] width 166 height 22
type input "sweet"
click at [224, 69] on div "Apply" at bounding box center [232, 69] width 21 height 17
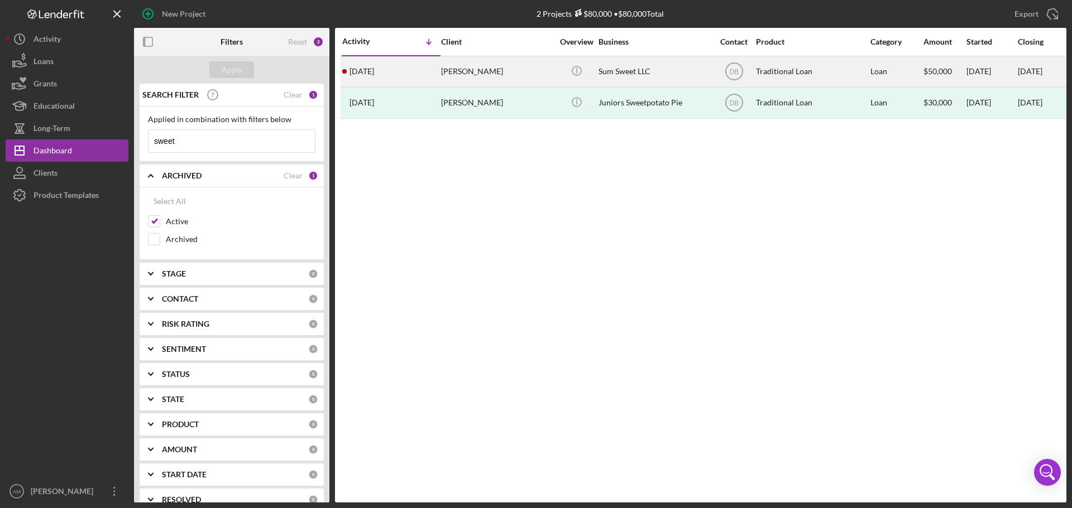
click at [462, 69] on div "[PERSON_NAME]" at bounding box center [497, 72] width 112 height 30
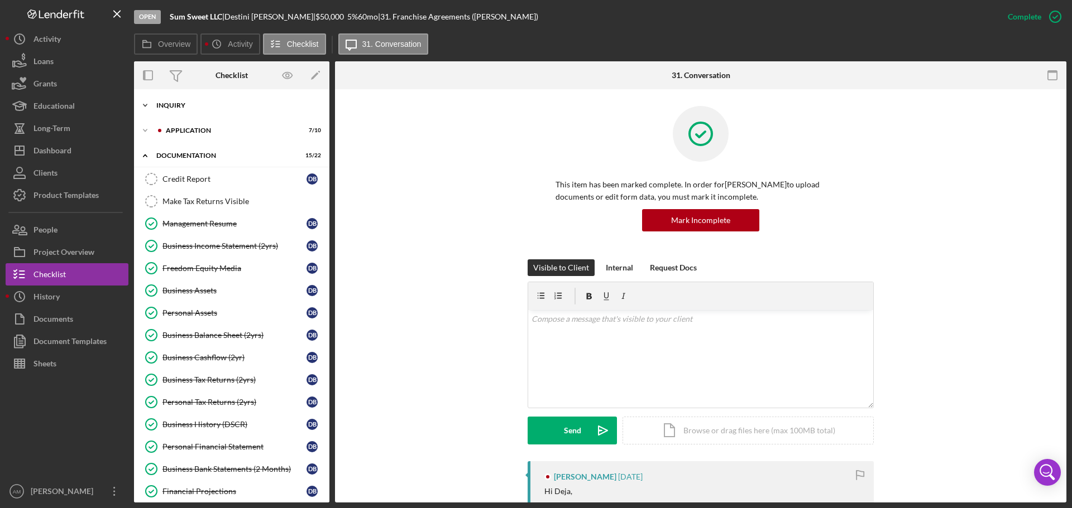
click at [171, 105] on div "Inquiry" at bounding box center [235, 105] width 159 height 7
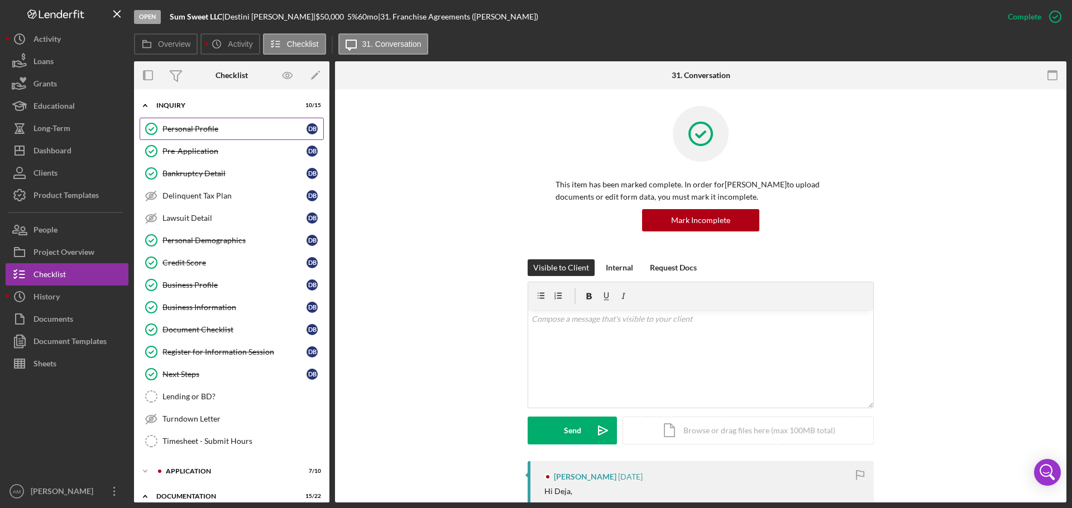
click at [189, 128] on div "Personal Profile" at bounding box center [234, 128] width 144 height 9
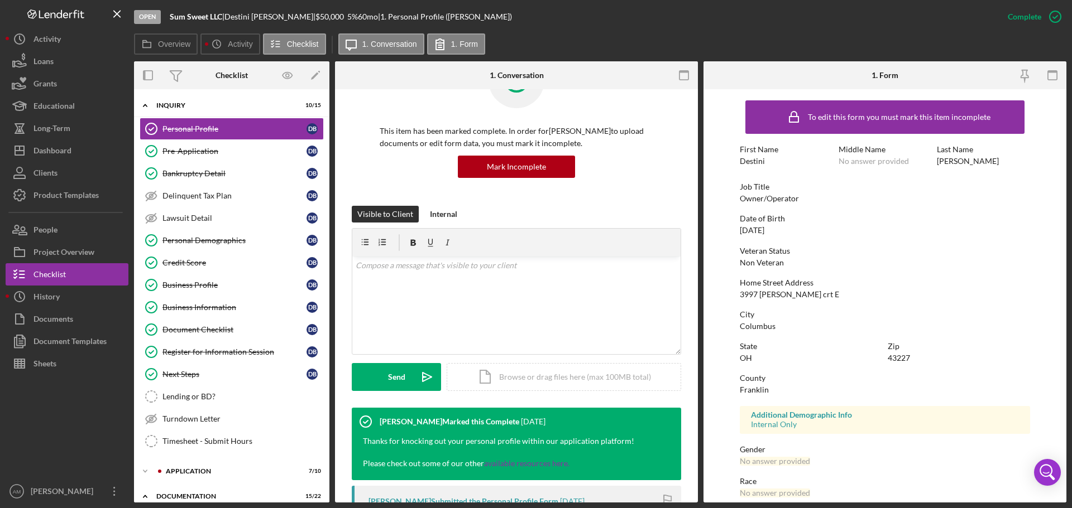
scroll to position [56, 0]
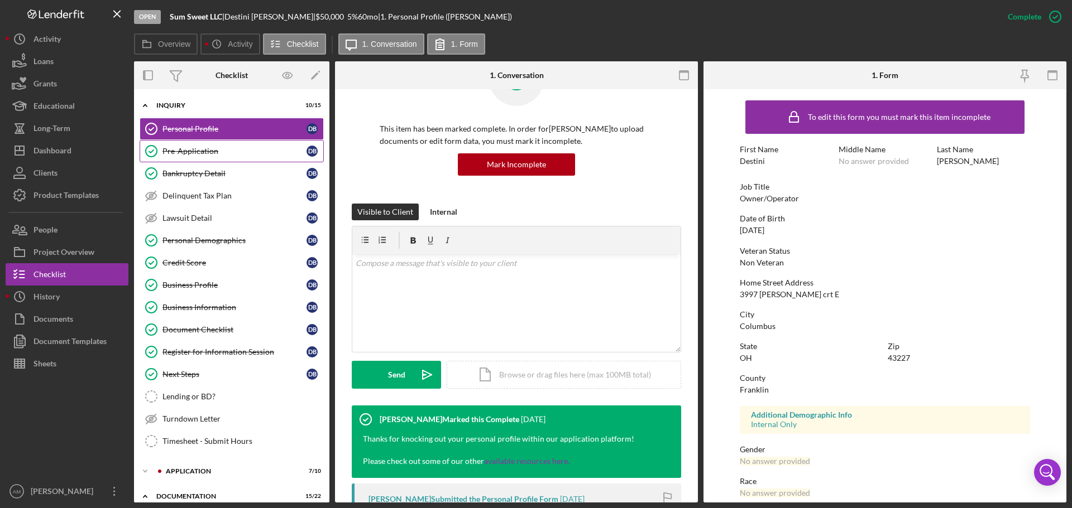
click at [185, 150] on div "Pre-Application" at bounding box center [234, 151] width 144 height 9
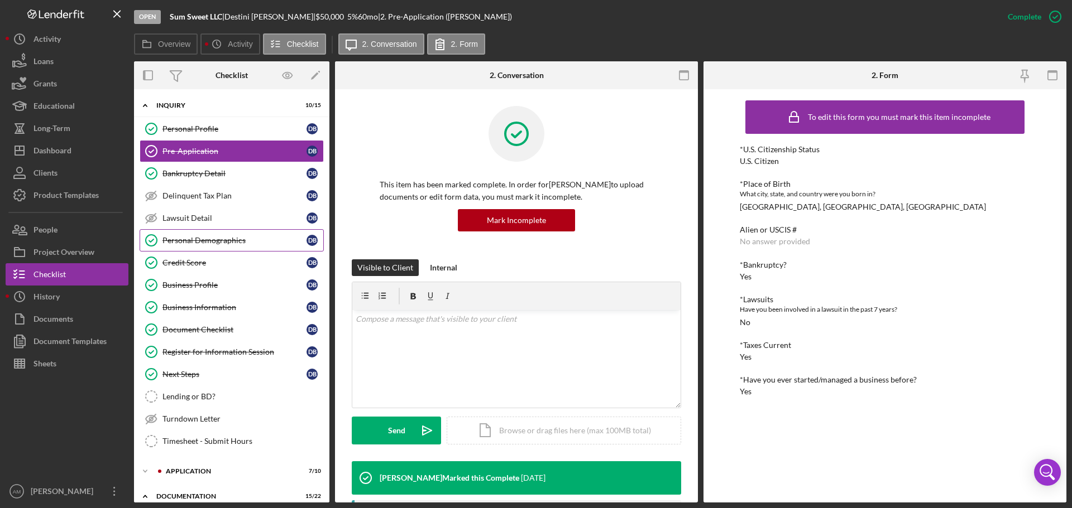
click at [190, 240] on div "Personal Demographics" at bounding box center [234, 240] width 144 height 9
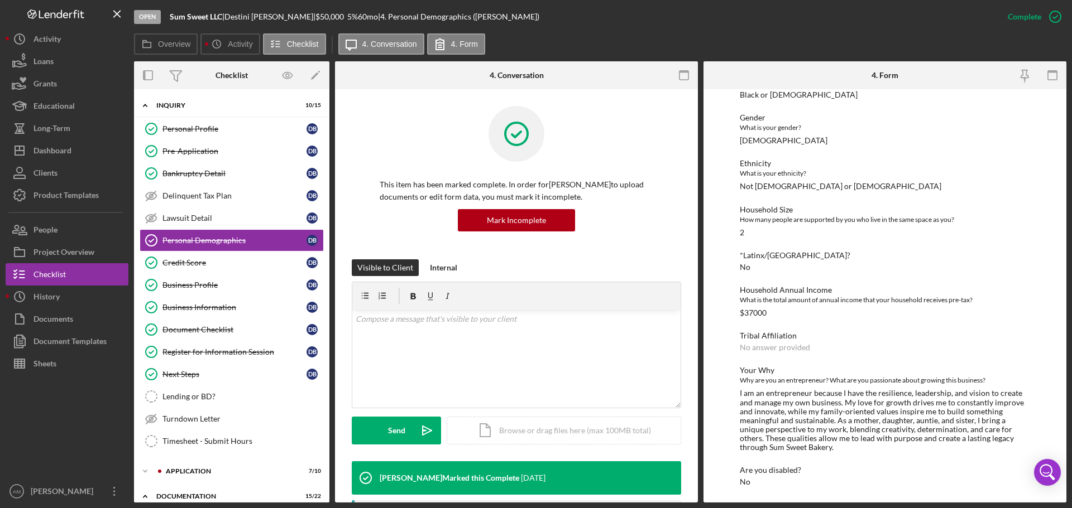
scroll to position [120, 0]
click at [189, 281] on div "Business Profile" at bounding box center [234, 285] width 144 height 9
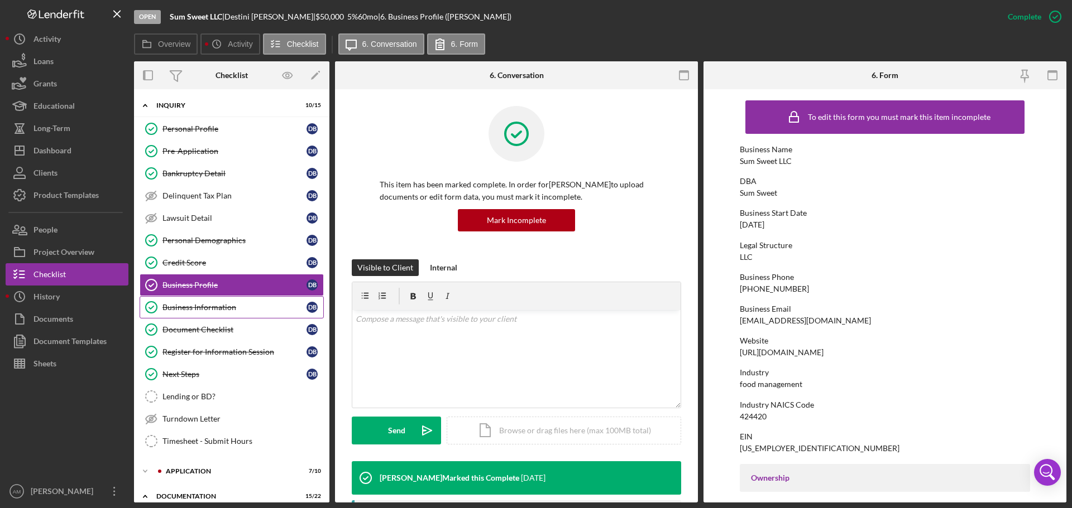
click at [212, 308] on div "Business Information" at bounding box center [234, 307] width 144 height 9
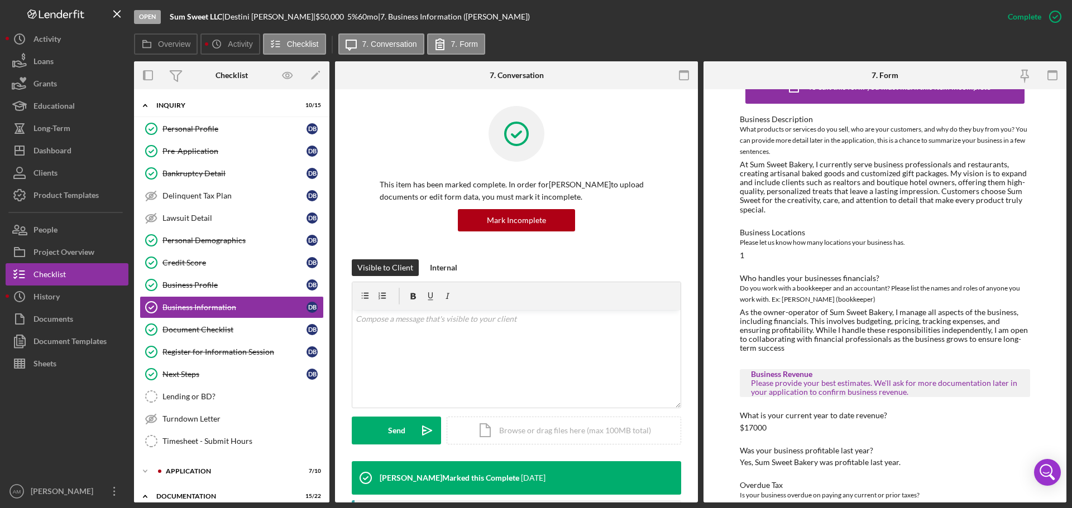
scroll to position [26, 0]
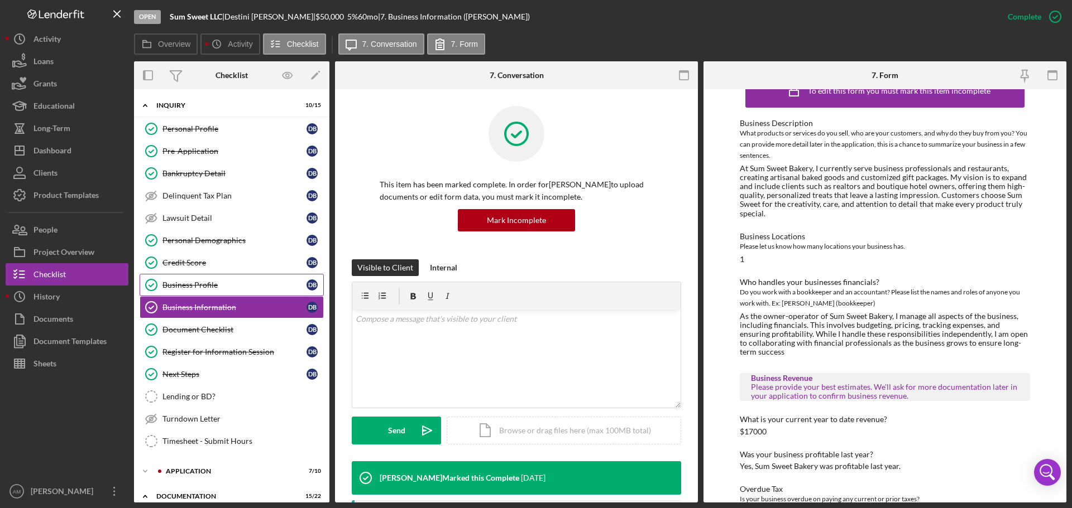
click at [212, 284] on div "Business Profile" at bounding box center [234, 285] width 144 height 9
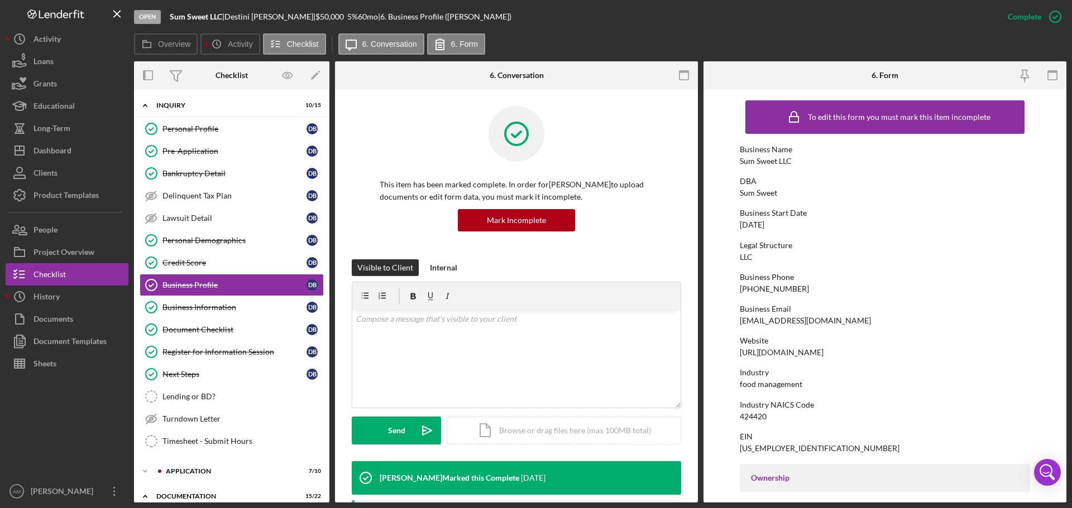
drag, startPoint x: 849, startPoint y: 355, endPoint x: 736, endPoint y: 354, distance: 112.7
click at [736, 354] on form "To edit this form you must mark this item incomplete Business Name Sum Sweet LL…" at bounding box center [884, 296] width 363 height 414
copy div "https://www.getsumsweet.com"
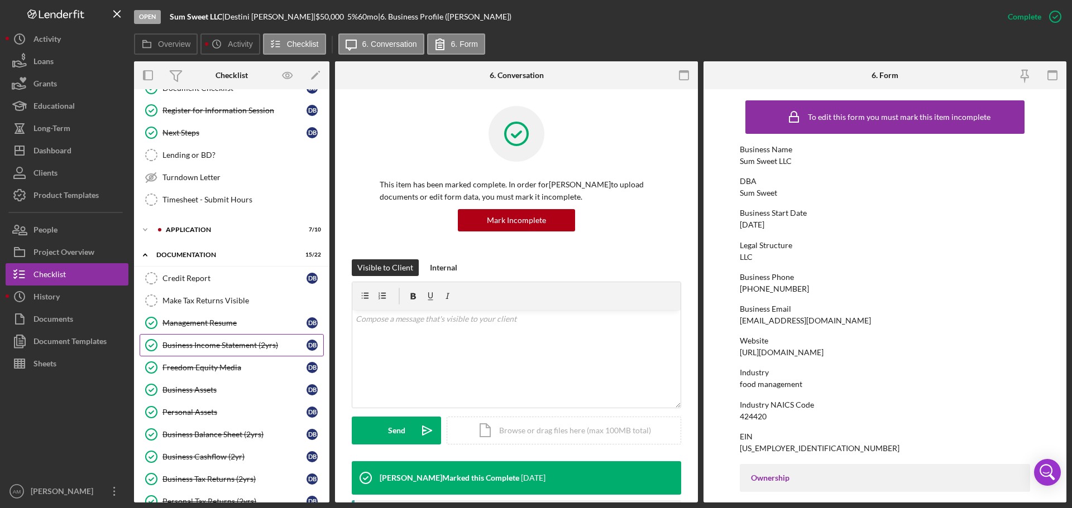
scroll to position [223, 0]
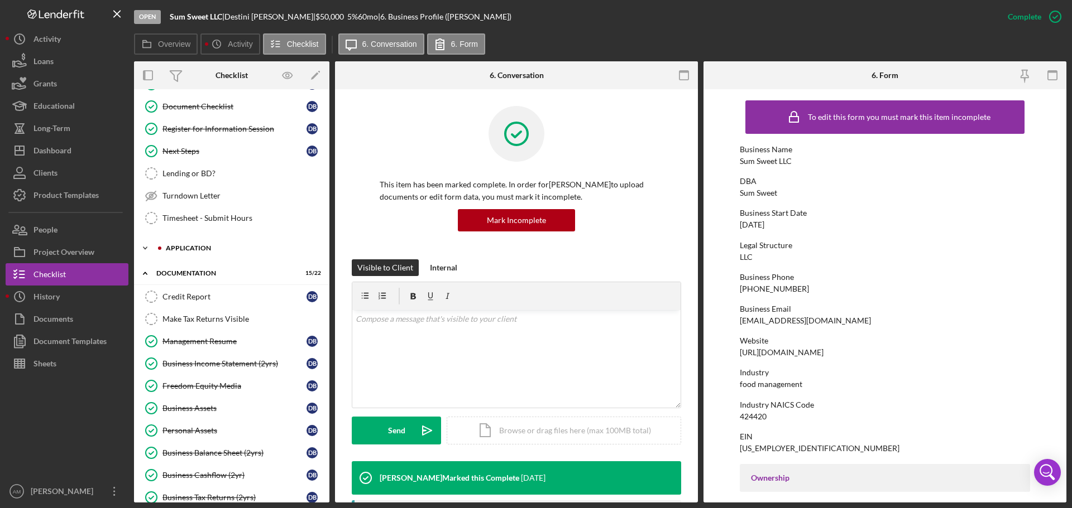
click at [191, 247] on div "Application" at bounding box center [241, 248] width 150 height 7
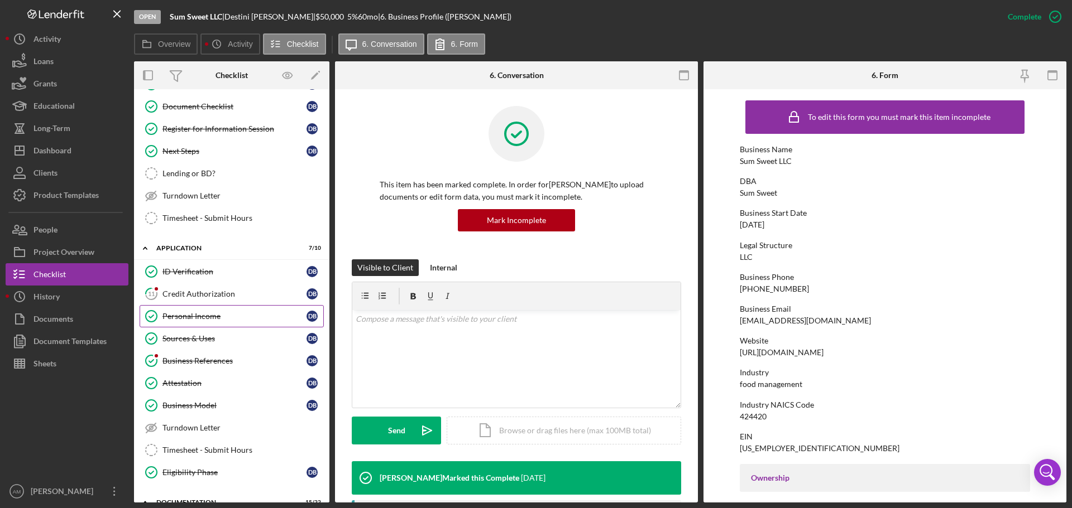
click at [219, 314] on div "Personal Income" at bounding box center [234, 316] width 144 height 9
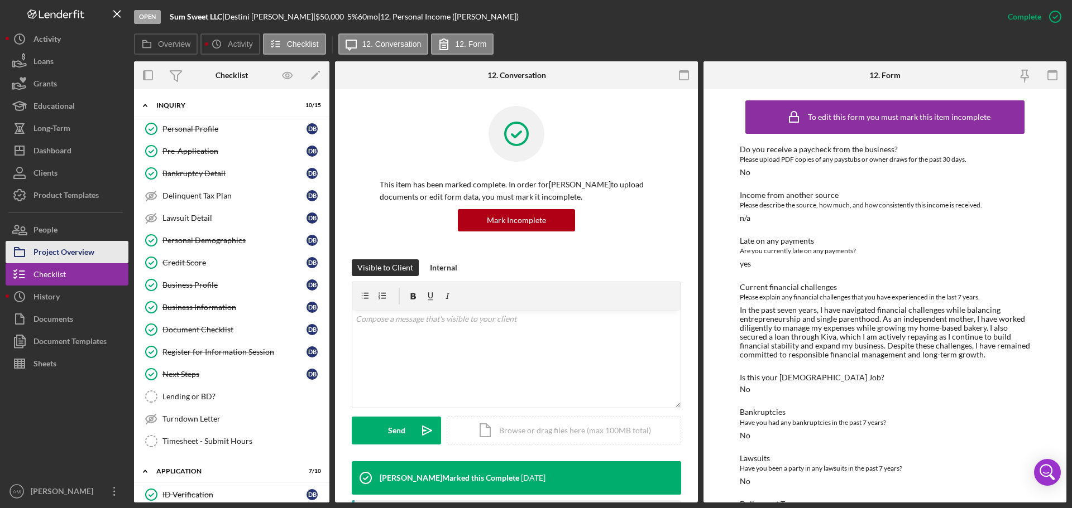
click at [57, 254] on div "Project Overview" at bounding box center [63, 253] width 61 height 25
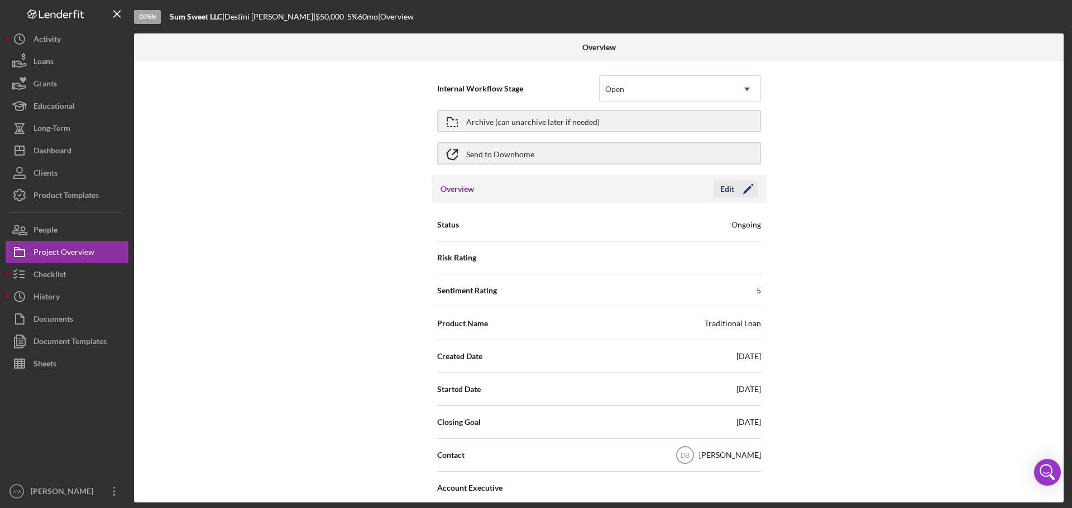
click at [724, 189] on div "Edit" at bounding box center [727, 189] width 14 height 17
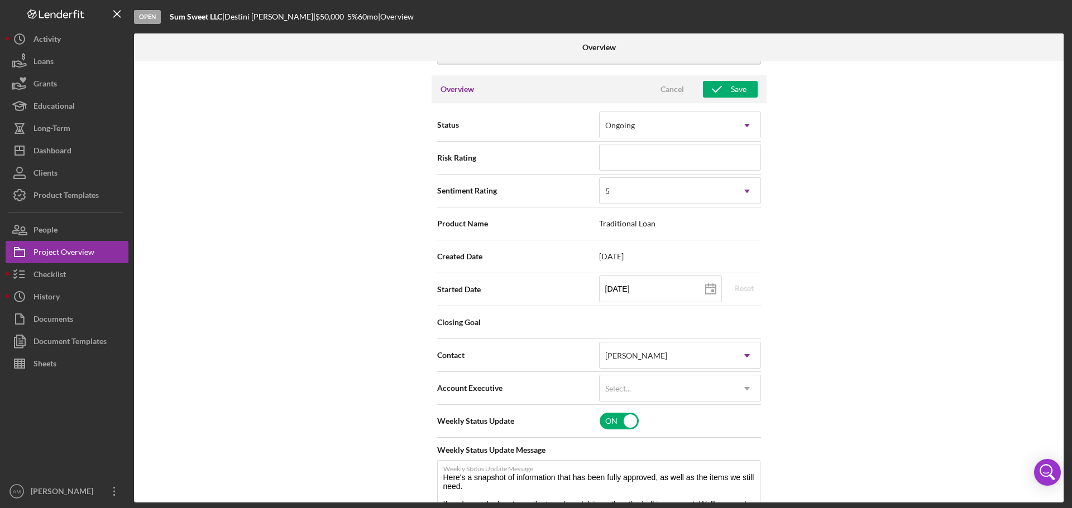
scroll to position [112, 0]
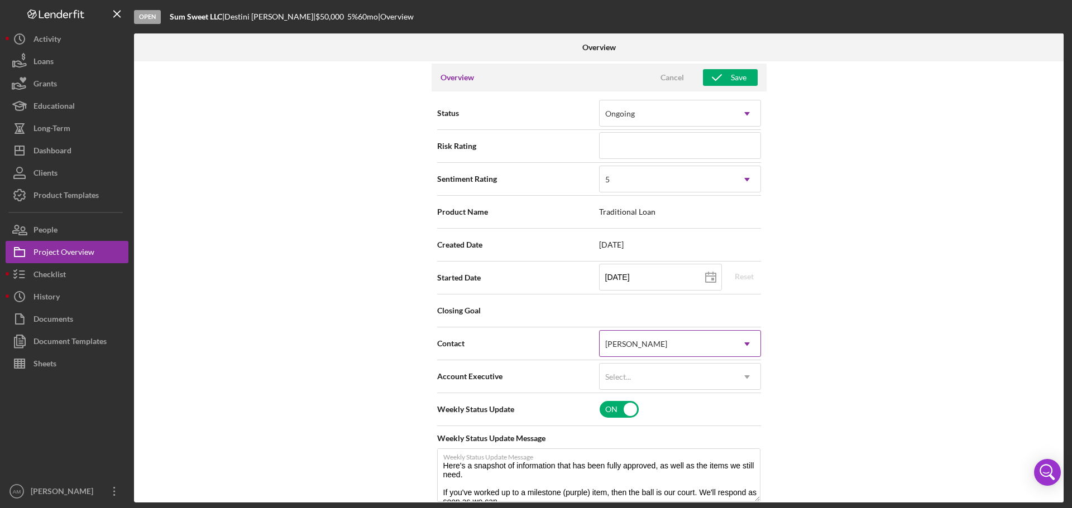
click at [743, 344] on icon "Icon/Dropdown Arrow" at bounding box center [746, 344] width 27 height 27
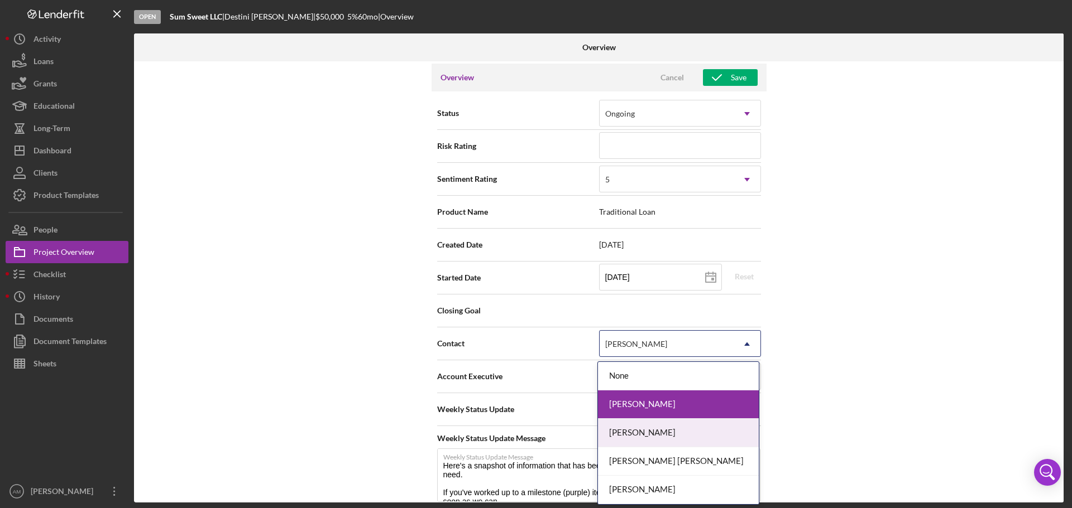
click at [660, 434] on div "[PERSON_NAME]" at bounding box center [678, 433] width 161 height 28
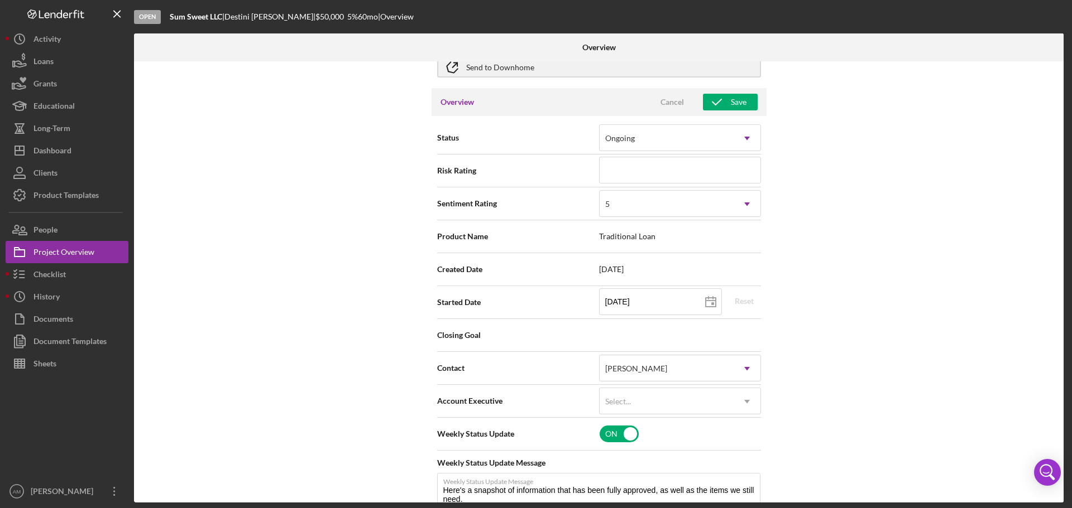
scroll to position [0, 0]
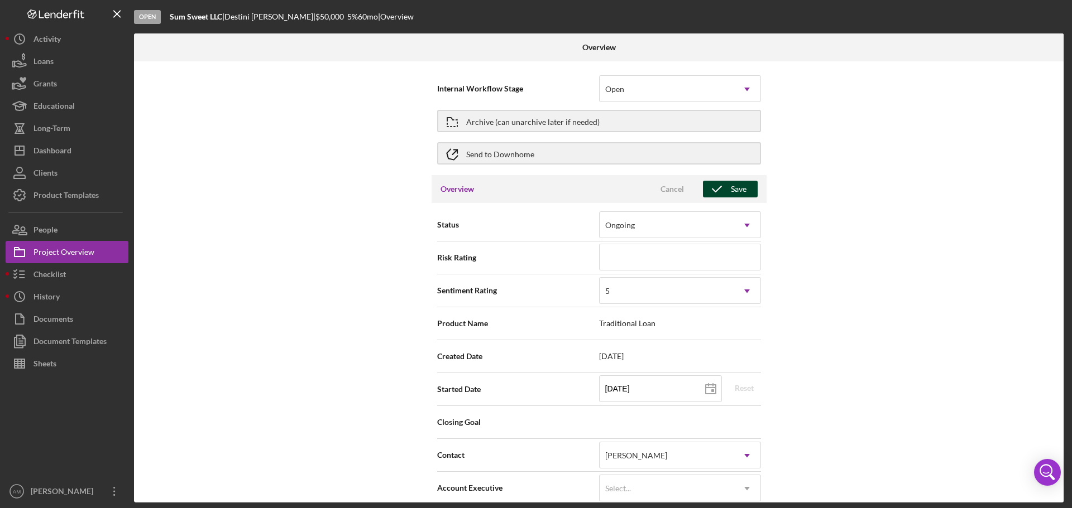
click at [714, 188] on icon "button" at bounding box center [717, 189] width 28 height 28
type textarea "Here's a snapshot of information that has been fully approved, as well as the i…"
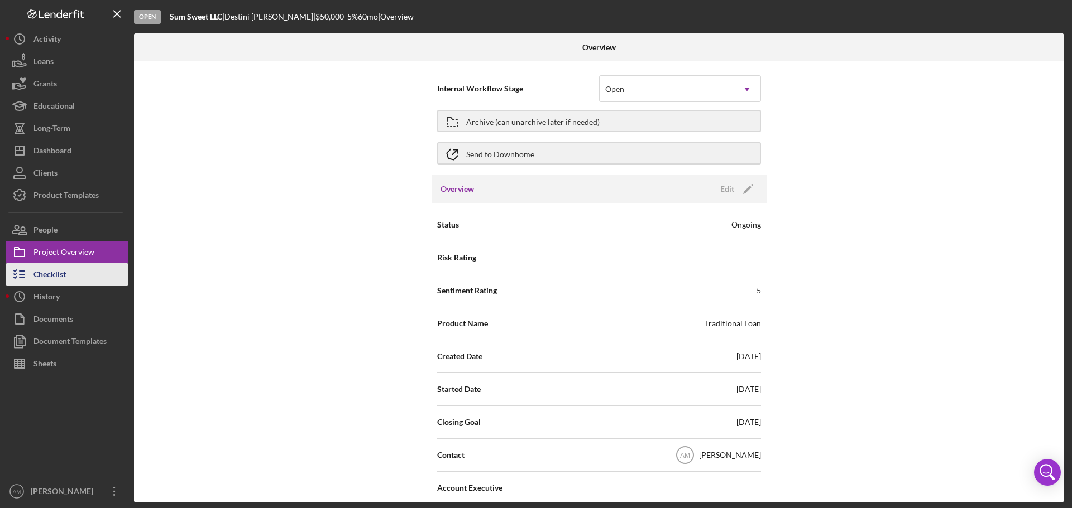
click at [45, 272] on div "Checklist" at bounding box center [49, 275] width 32 height 25
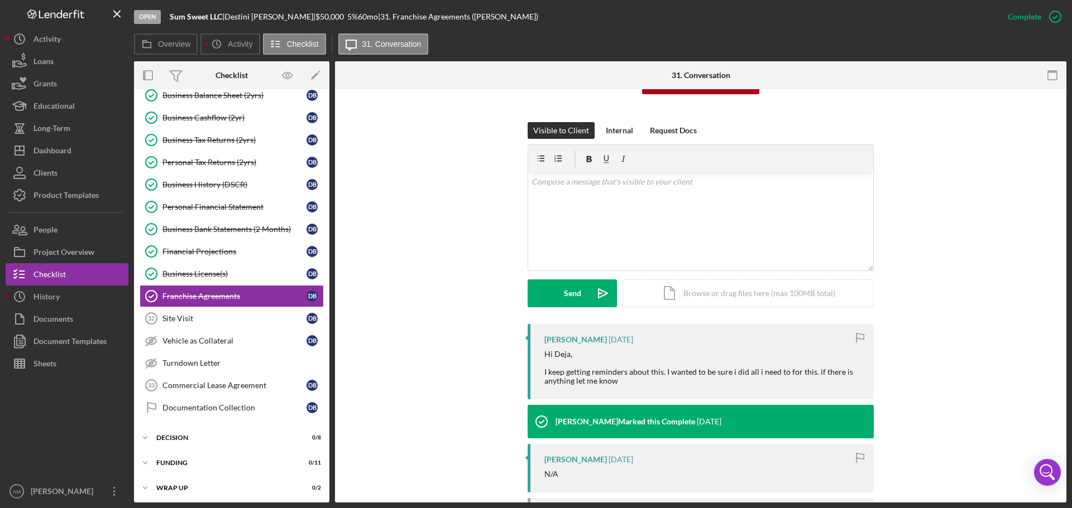
scroll to position [304, 0]
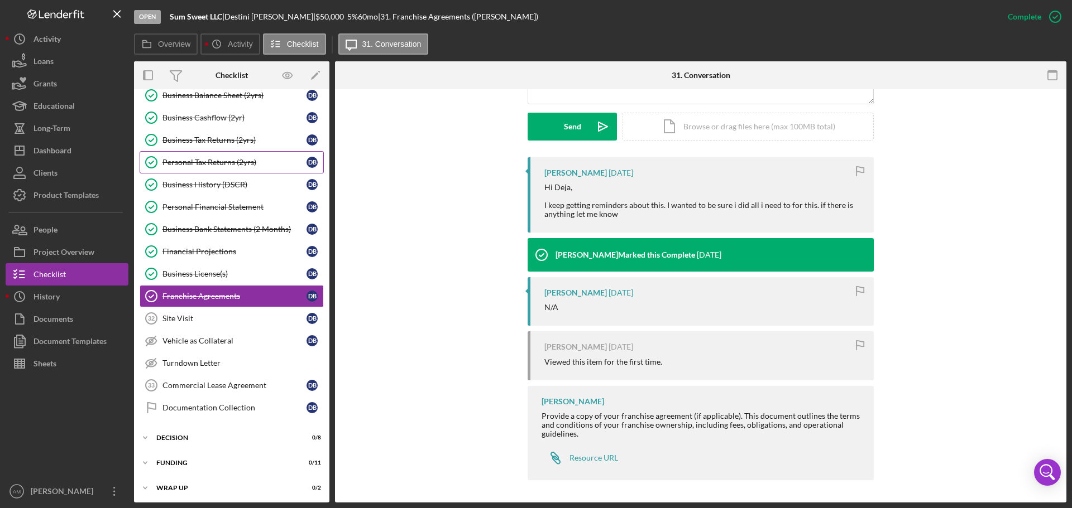
click at [185, 159] on div "Personal Tax Returns (2yrs)" at bounding box center [234, 162] width 144 height 9
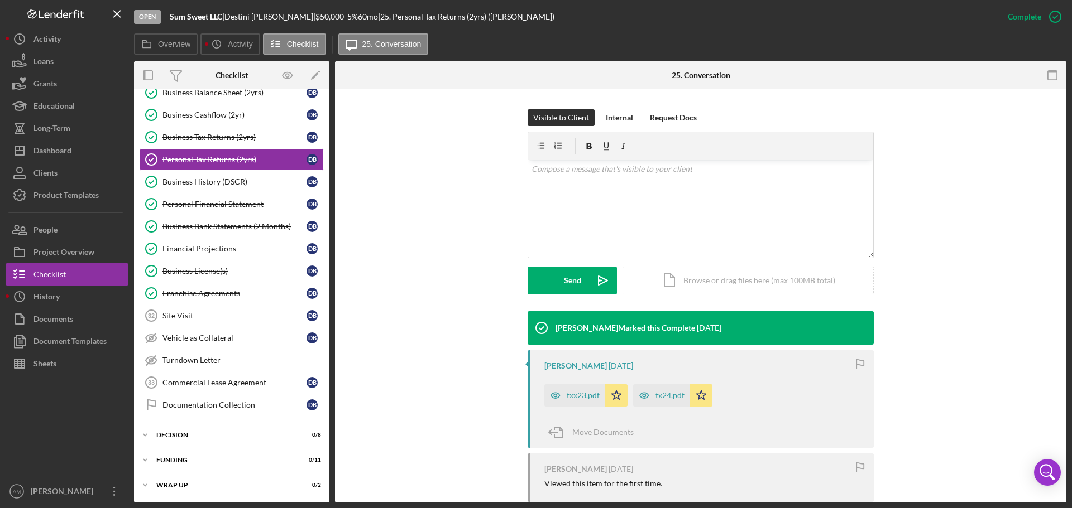
scroll to position [235, 0]
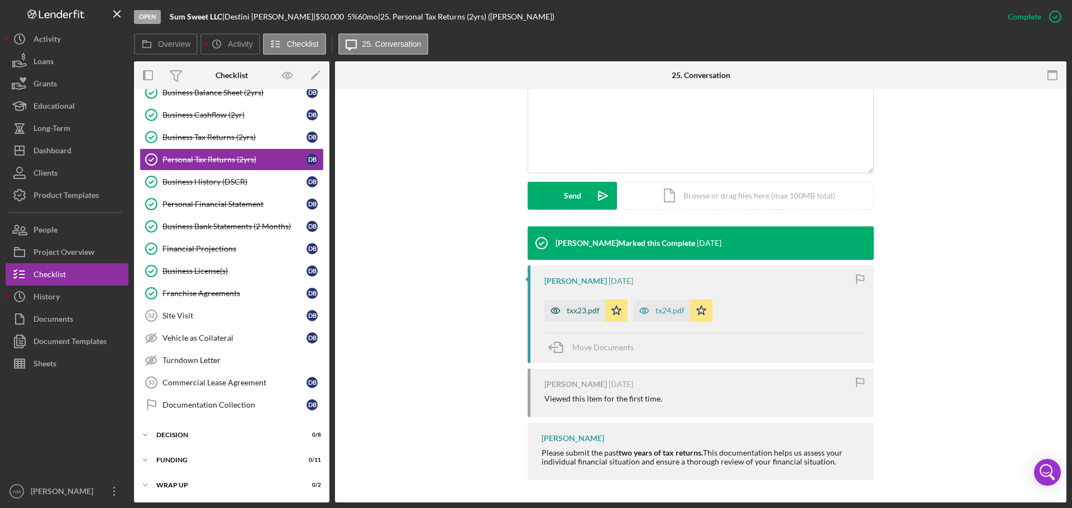
click at [584, 310] on div "txx23.pdf" at bounding box center [582, 310] width 33 height 9
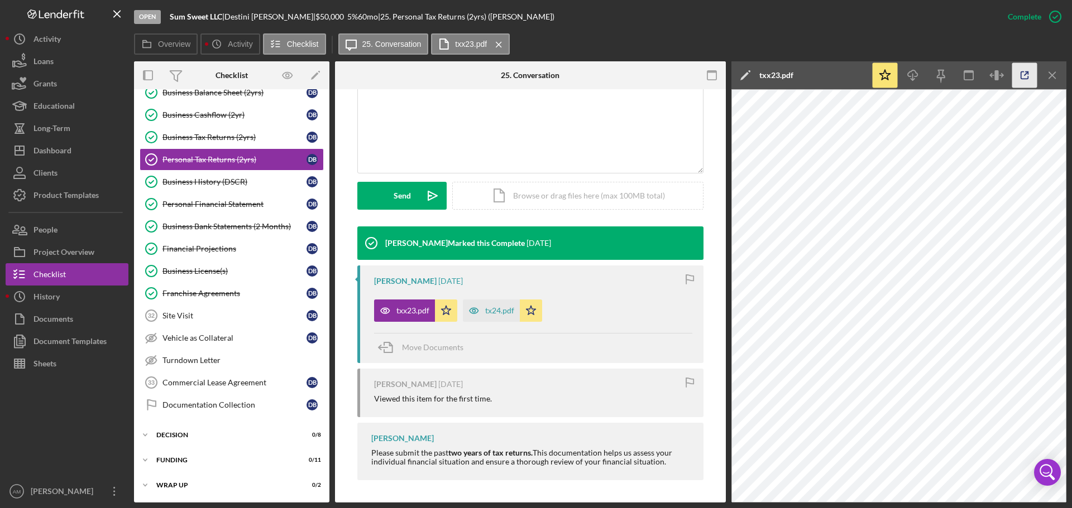
click at [1018, 74] on icon "button" at bounding box center [1024, 75] width 25 height 25
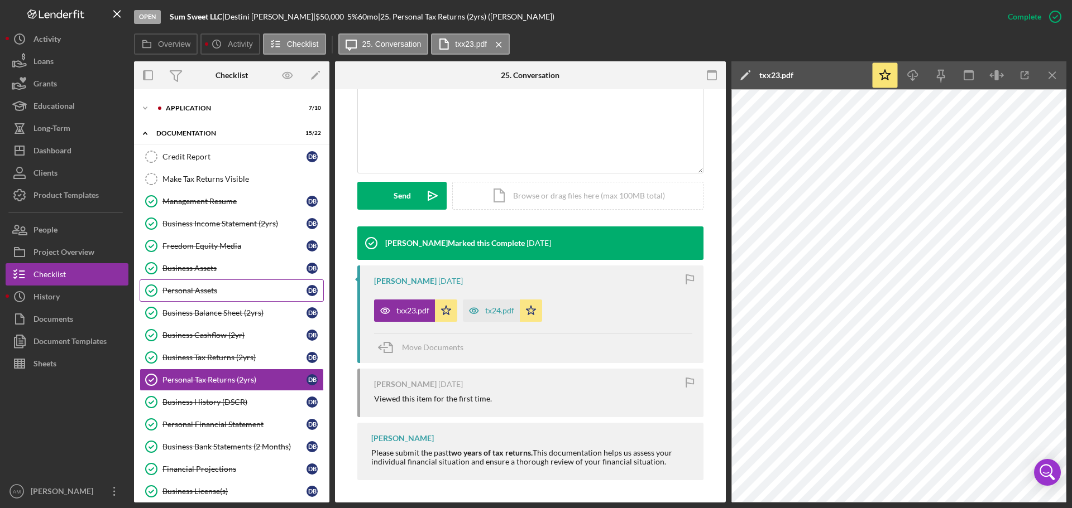
scroll to position [0, 0]
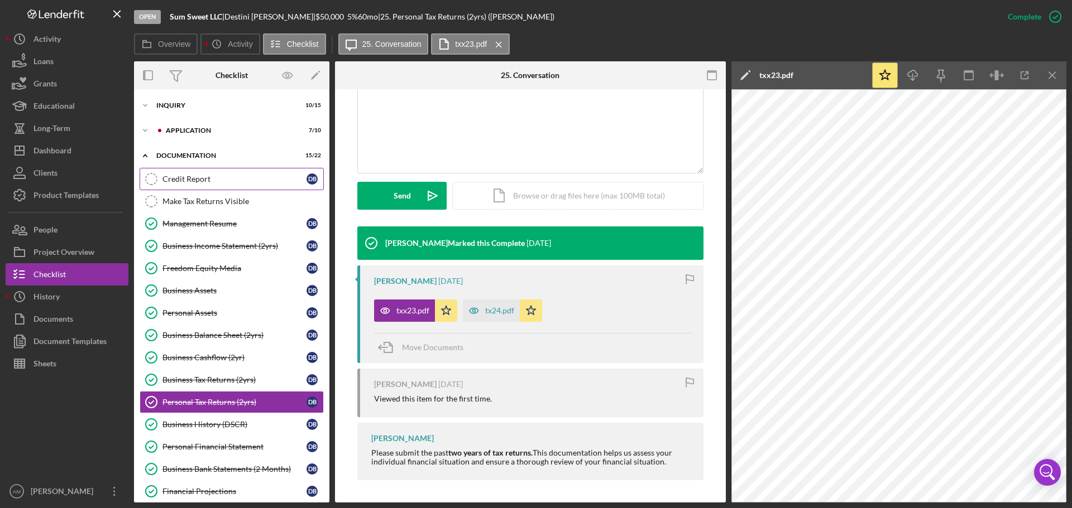
click at [173, 176] on div "Credit Report" at bounding box center [234, 179] width 144 height 9
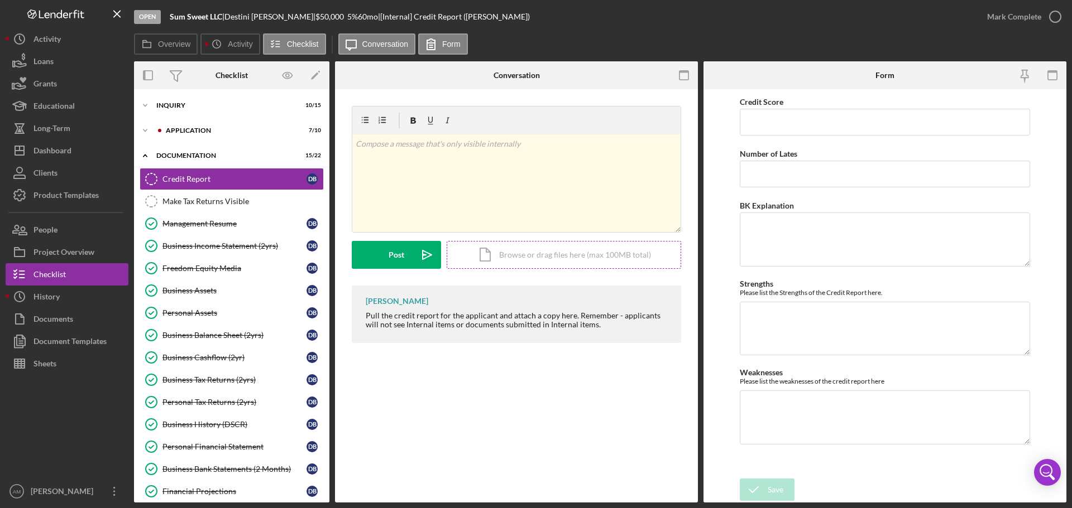
click at [528, 254] on div "Icon/Document Browse or drag files here (max 100MB total) Tap to choose files o…" at bounding box center [563, 255] width 234 height 28
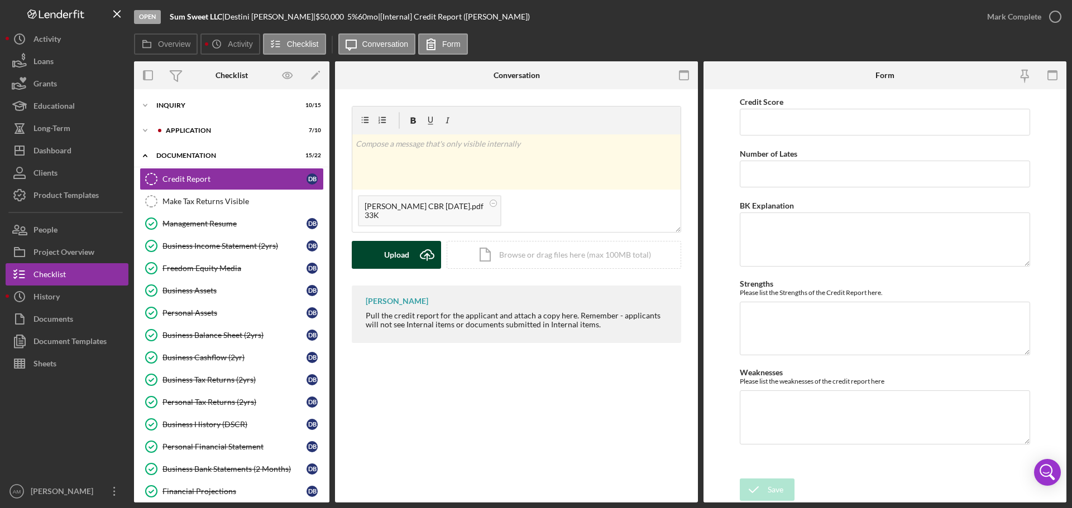
click at [393, 254] on div "Upload" at bounding box center [396, 255] width 25 height 28
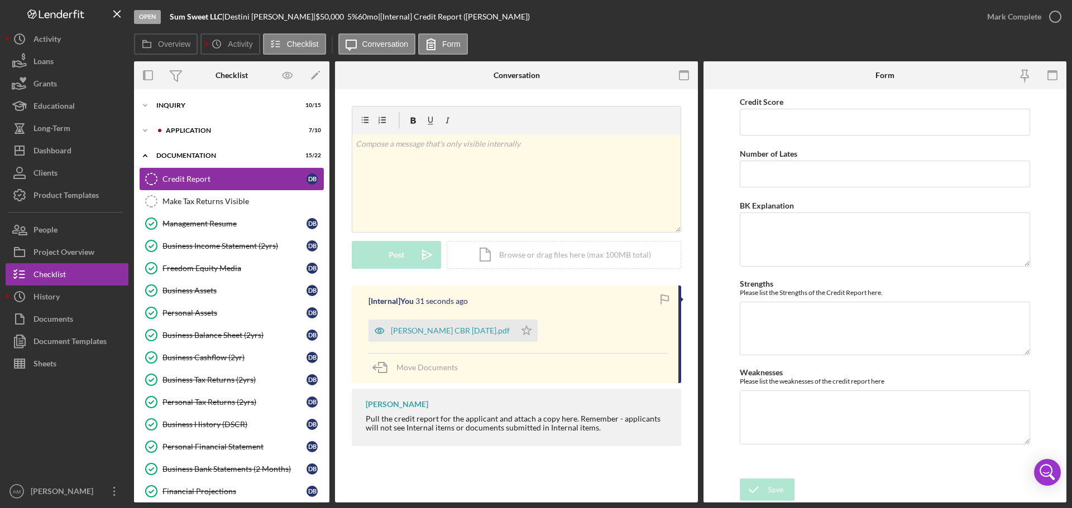
click at [215, 175] on div "Credit Report" at bounding box center [234, 179] width 144 height 9
click at [1006, 14] on div "Mark Complete" at bounding box center [1014, 17] width 54 height 22
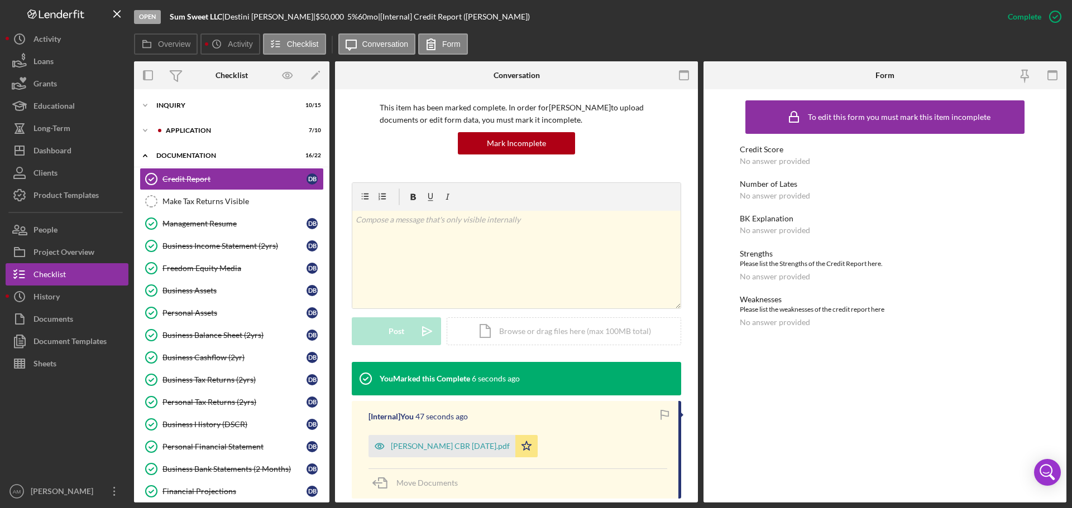
scroll to position [112, 0]
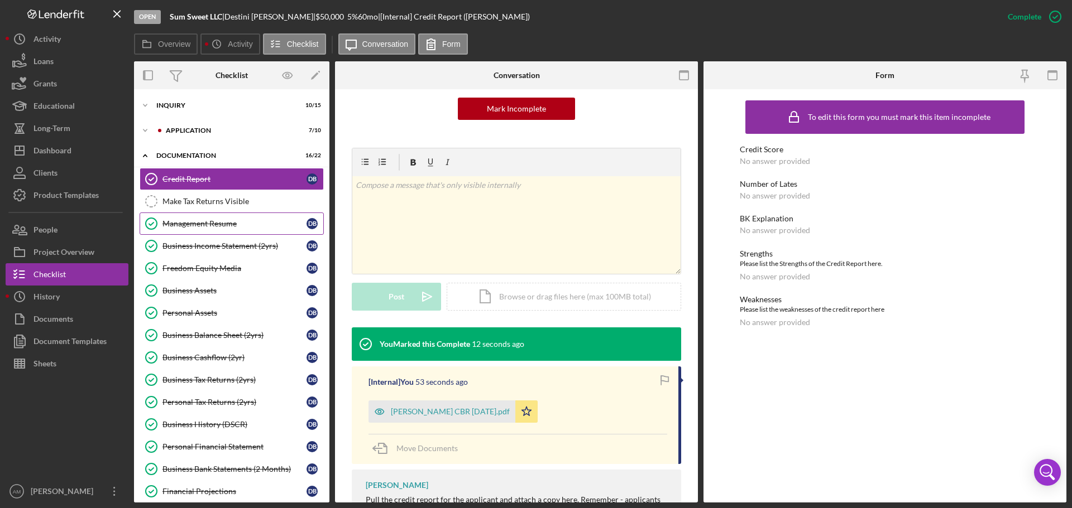
click at [205, 223] on div "Management Resume" at bounding box center [234, 223] width 144 height 9
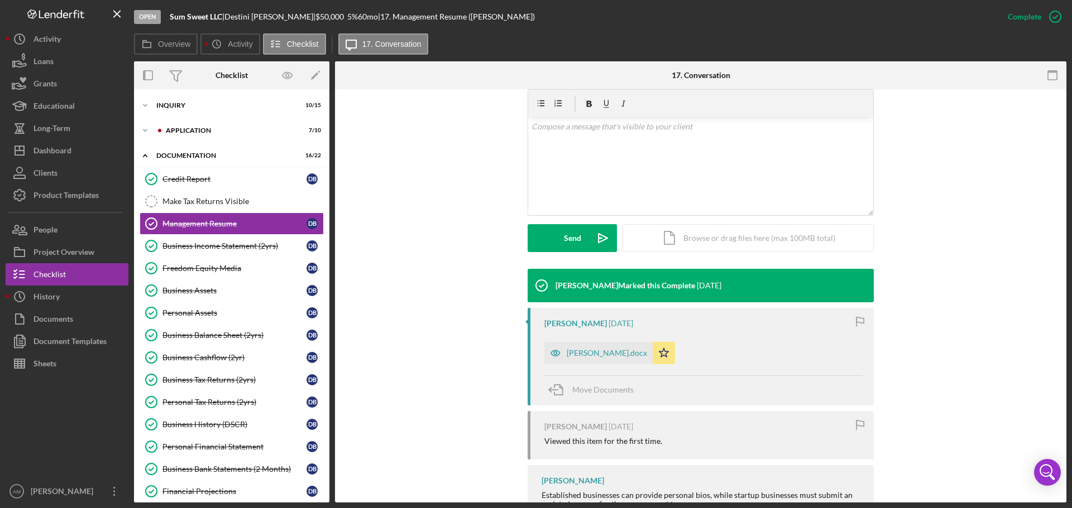
scroll to position [167, 0]
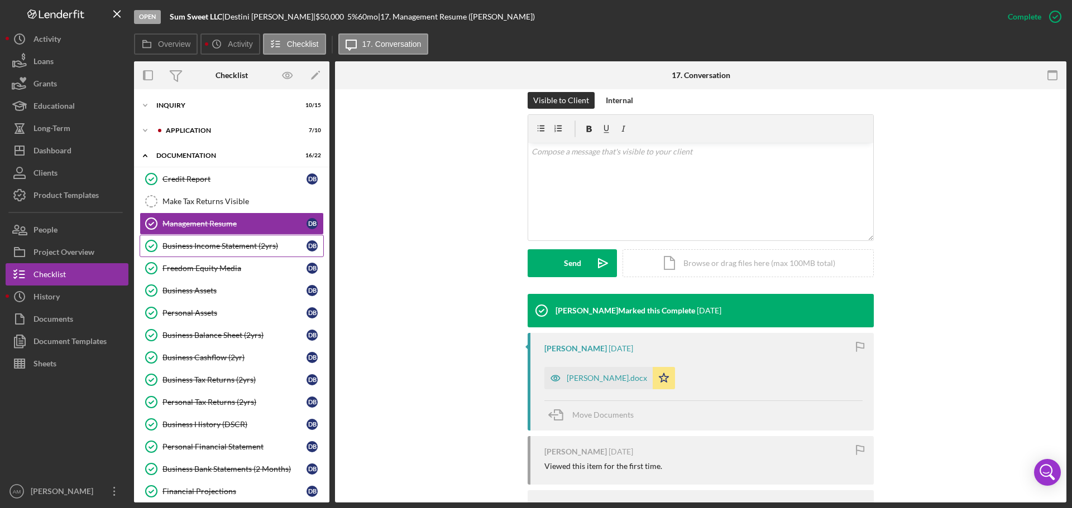
click at [231, 245] on div "Business Income Statement (2yrs)" at bounding box center [234, 246] width 144 height 9
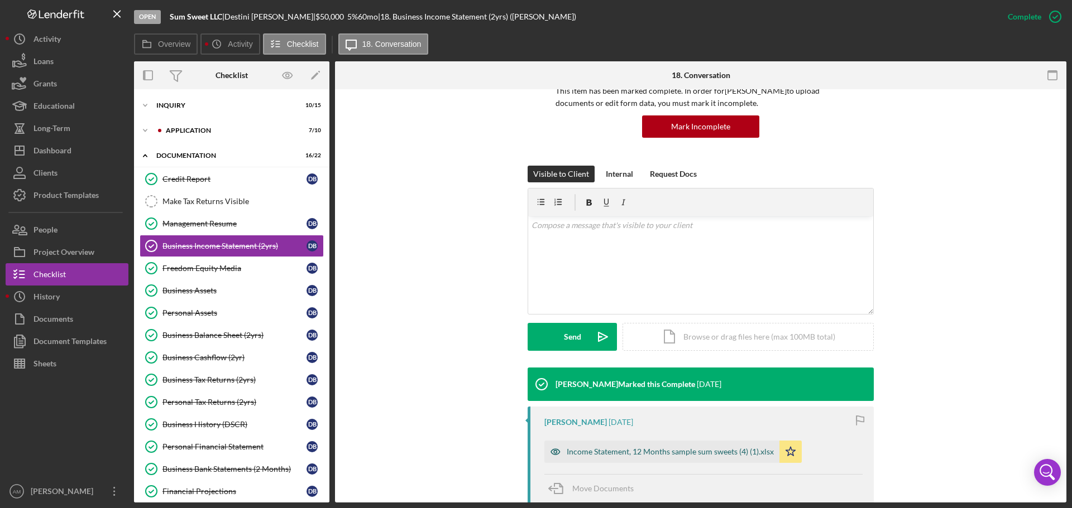
scroll to position [223, 0]
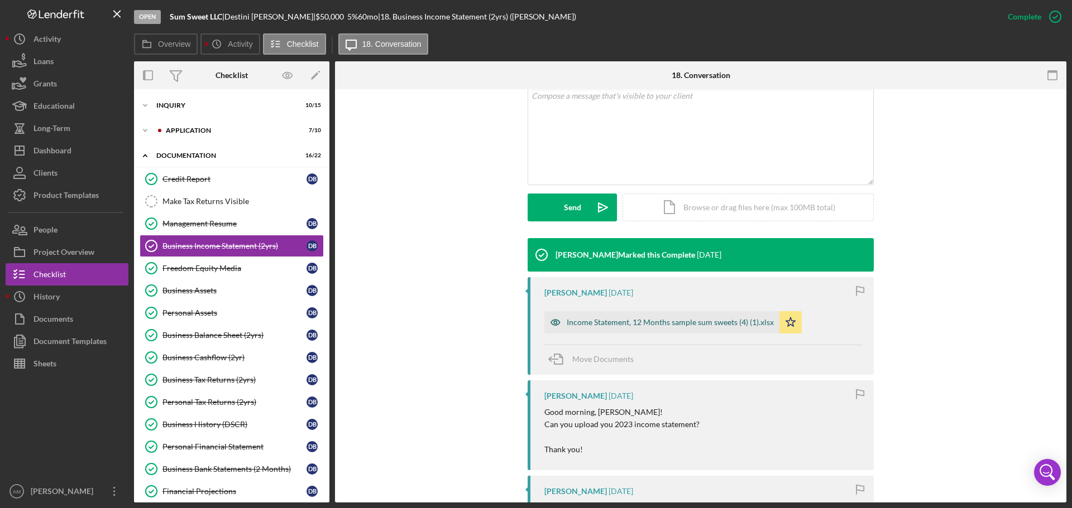
click at [703, 316] on div "Income Statement, 12 Months sample sum sweets (4) (1).xlsx" at bounding box center [661, 322] width 235 height 22
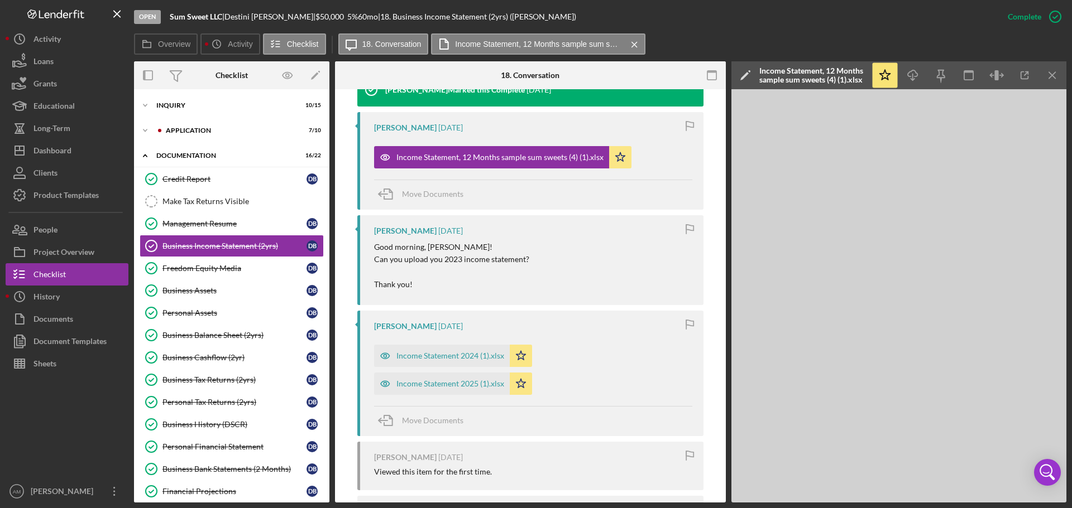
scroll to position [446, 0]
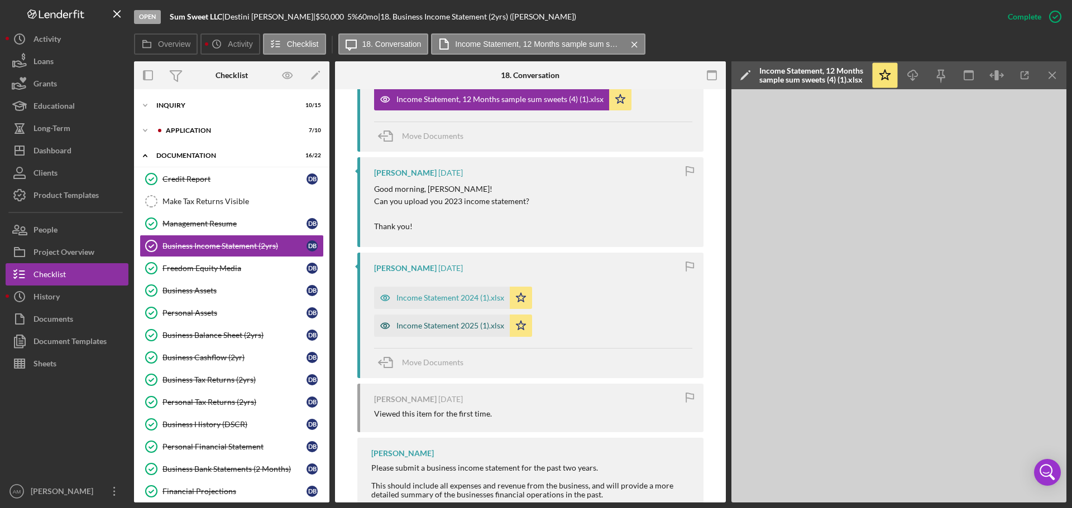
click at [423, 326] on div "Income Statement 2025 (1).xlsx" at bounding box center [450, 325] width 108 height 9
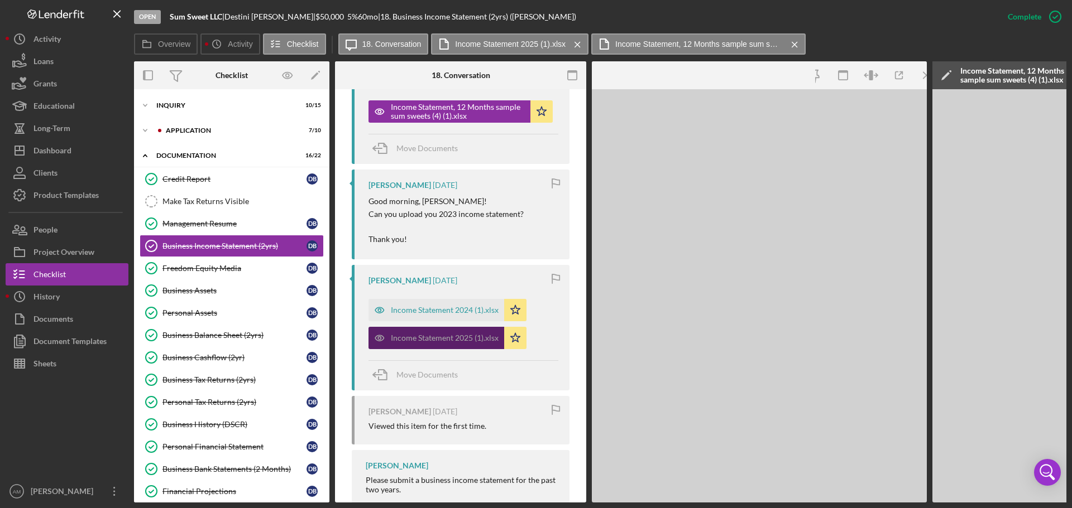
scroll to position [459, 0]
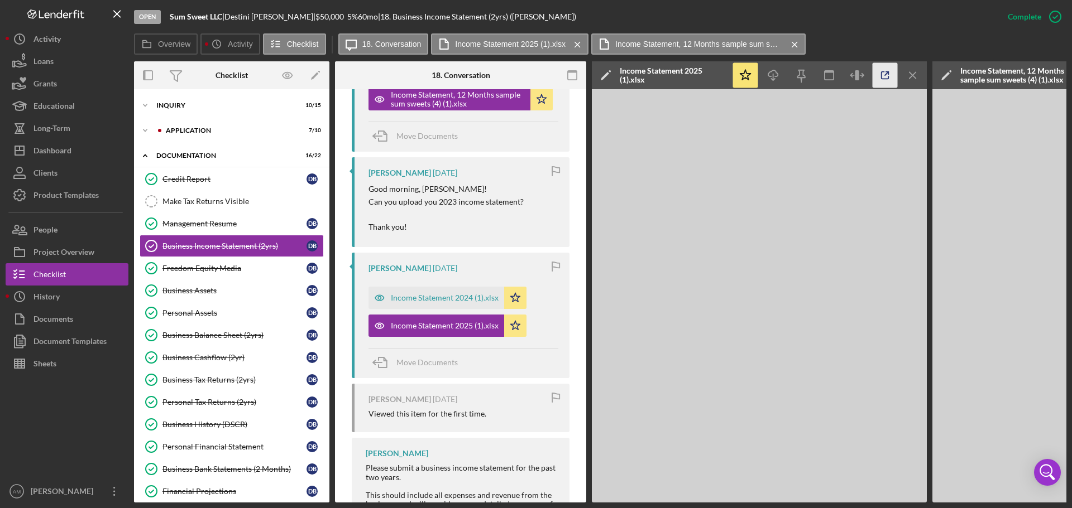
click at [882, 76] on icon "button" at bounding box center [884, 75] width 25 height 25
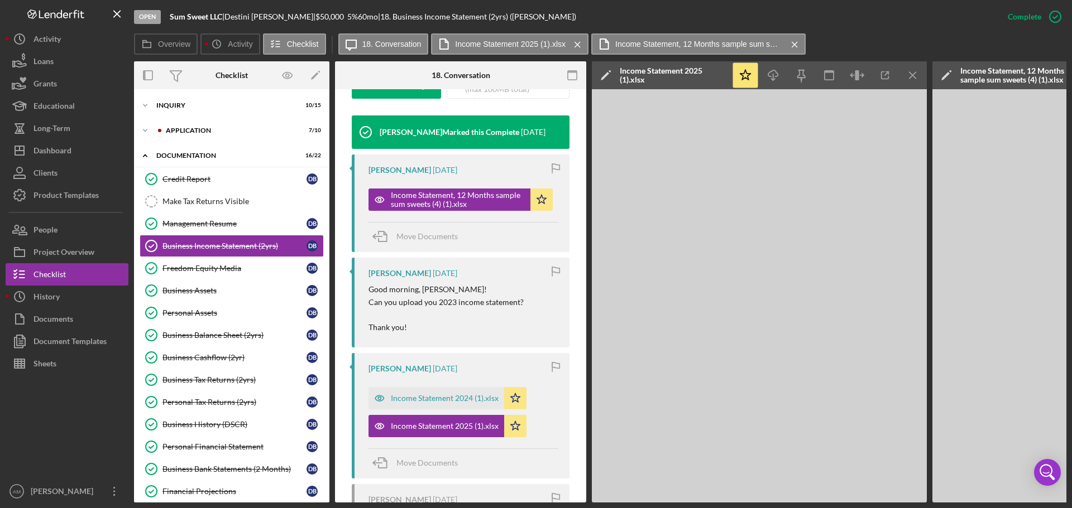
scroll to position [347, 0]
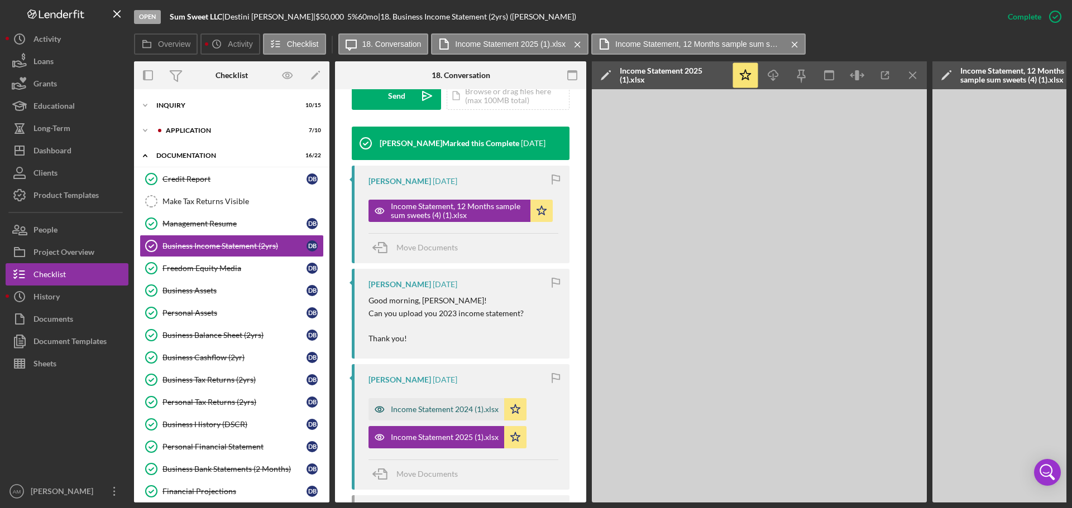
click at [440, 410] on div "Income Statement 2024 (1).xlsx" at bounding box center [445, 409] width 108 height 9
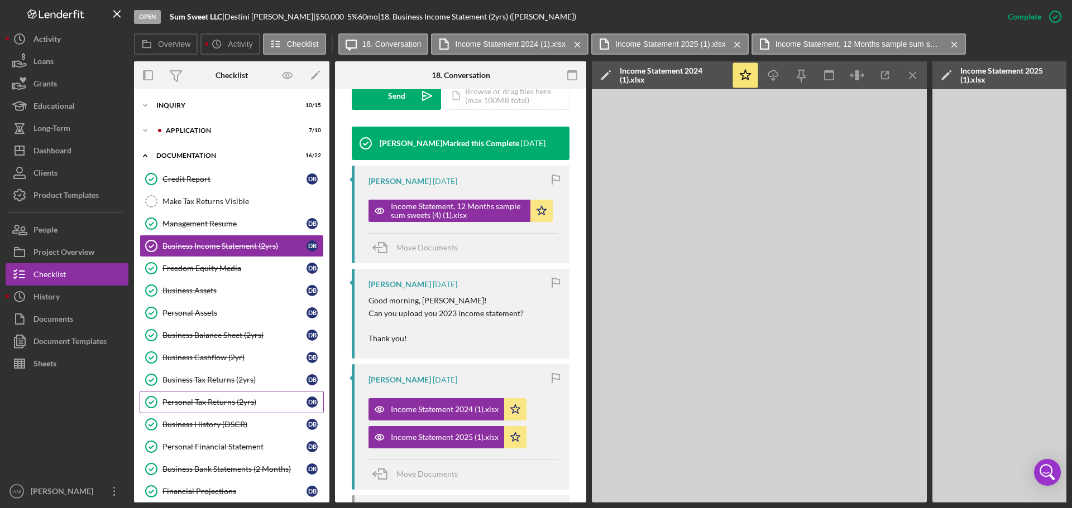
click at [220, 399] on div "Personal Tax Returns (2yrs)" at bounding box center [234, 402] width 144 height 9
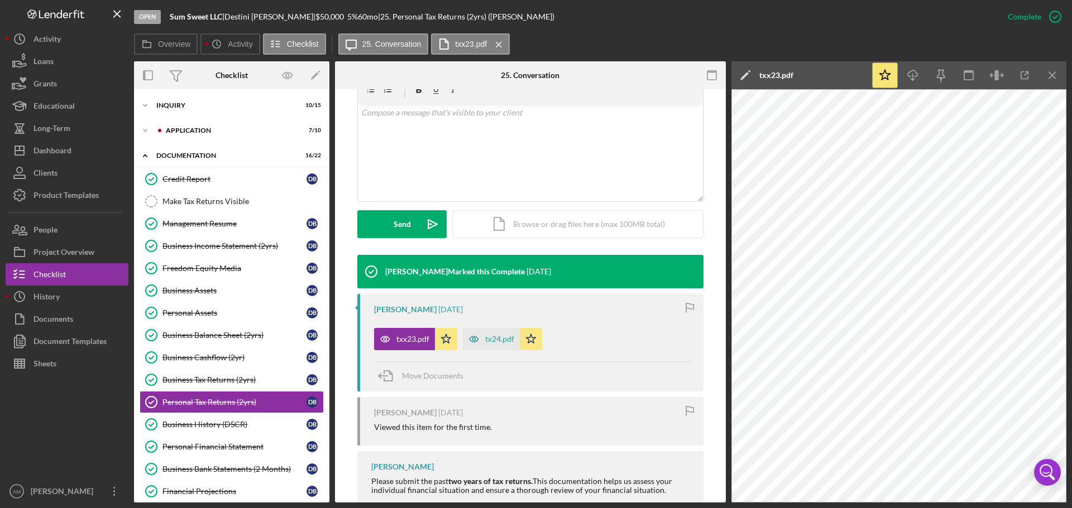
scroll to position [179, 0]
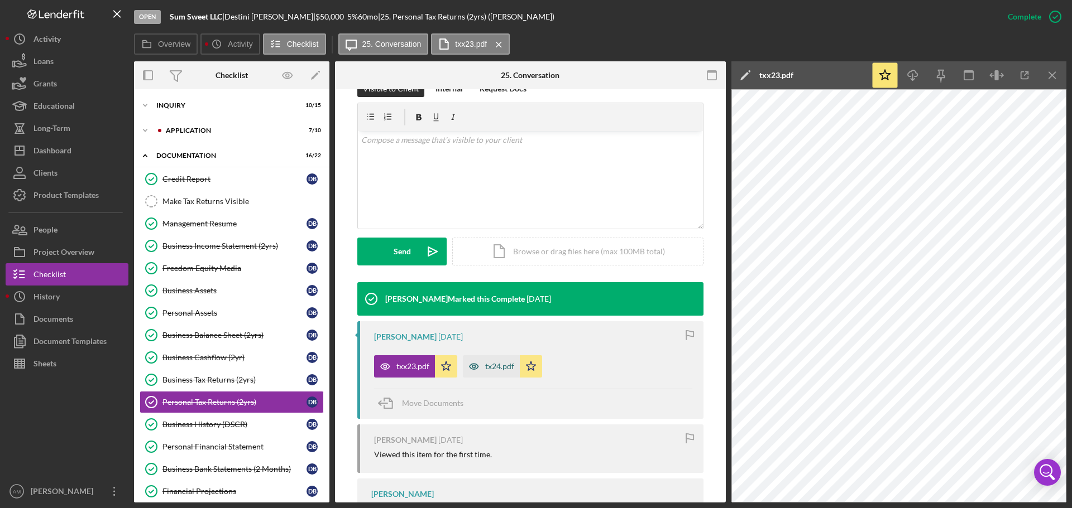
click at [494, 371] on div "tx24.pdf" at bounding box center [499, 366] width 29 height 9
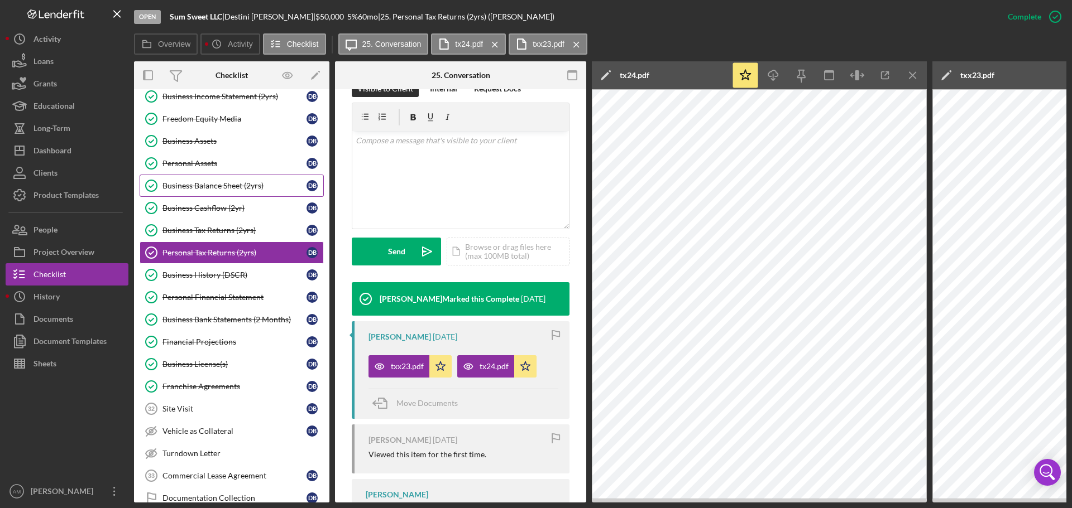
scroll to position [167, 0]
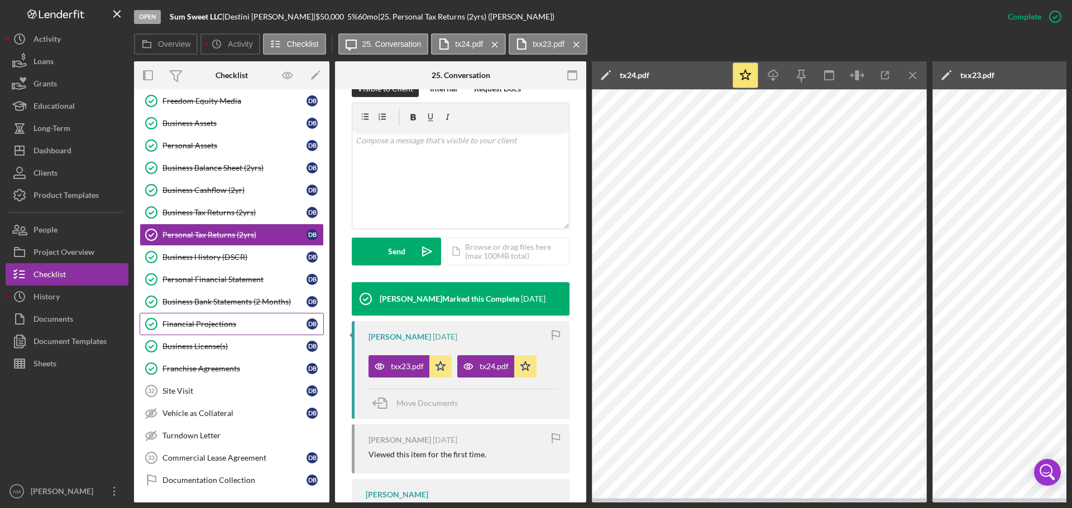
click at [215, 322] on div "Financial Projections" at bounding box center [234, 324] width 144 height 9
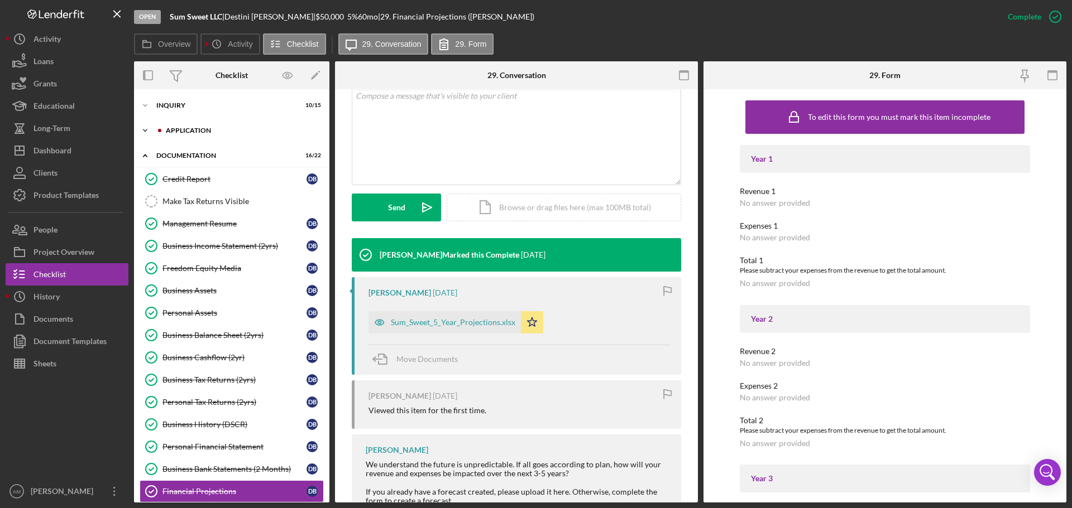
click at [186, 126] on div "Icon/Expander Application 7 / 10" at bounding box center [231, 130] width 195 height 22
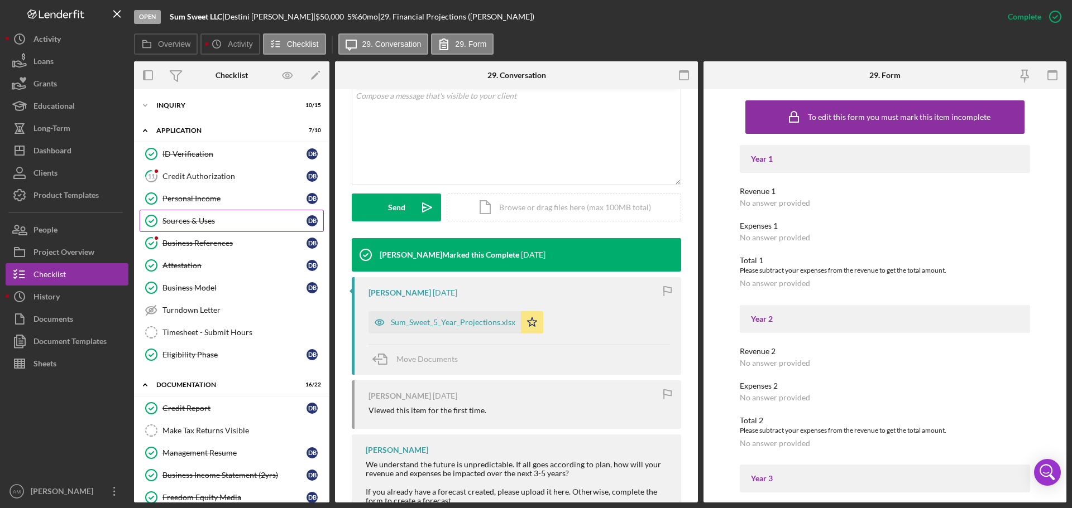
click at [197, 221] on div "Sources & Uses" at bounding box center [234, 221] width 144 height 9
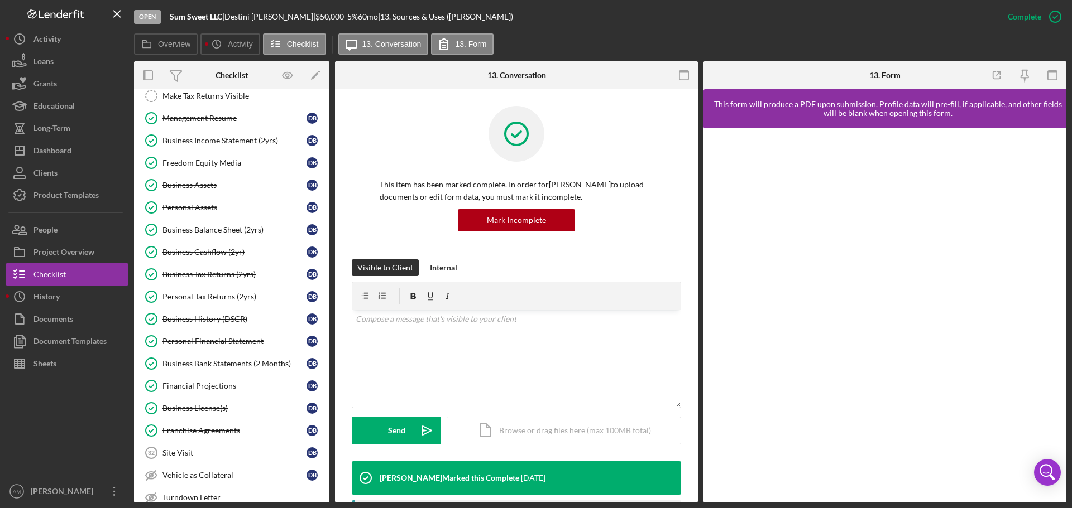
scroll to position [279, 0]
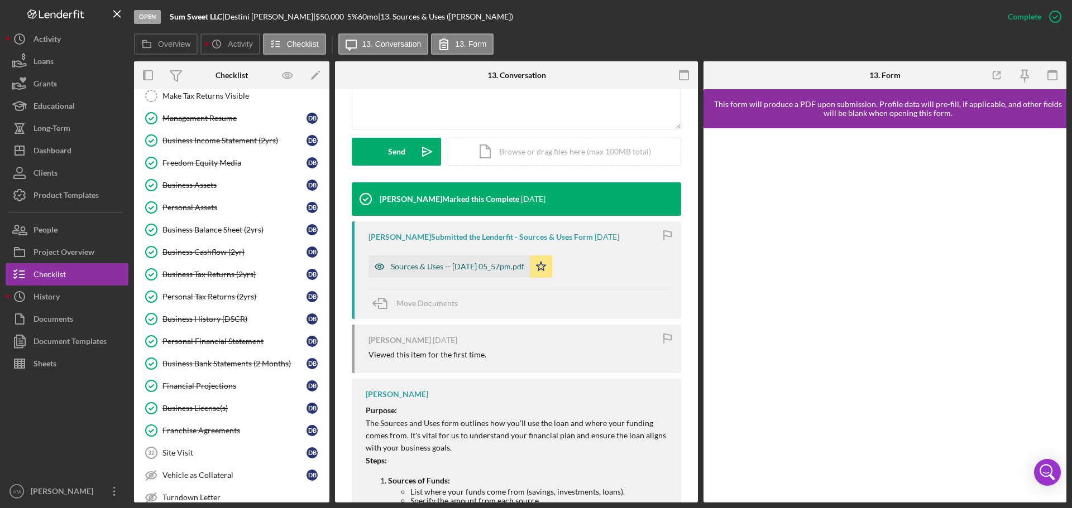
click at [458, 265] on div "Sources & Uses -- 2025-06-14 05_57pm.pdf" at bounding box center [457, 266] width 133 height 9
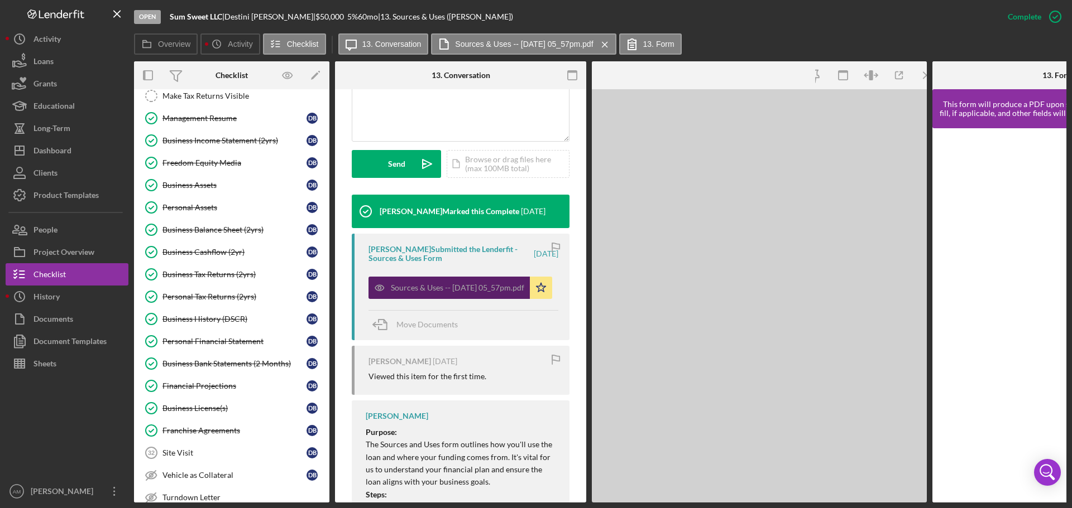
scroll to position [291, 0]
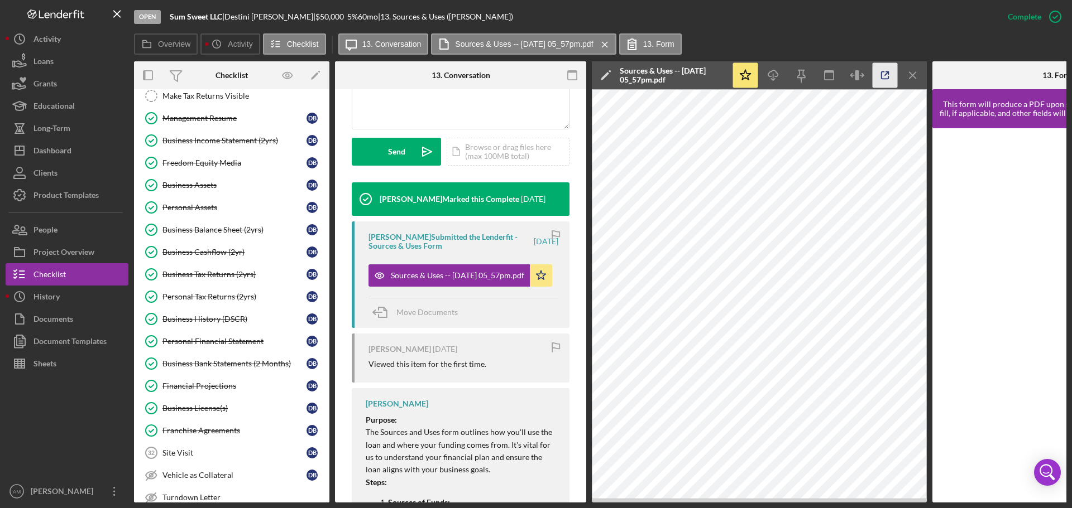
click at [881, 73] on icon "button" at bounding box center [884, 75] width 7 height 7
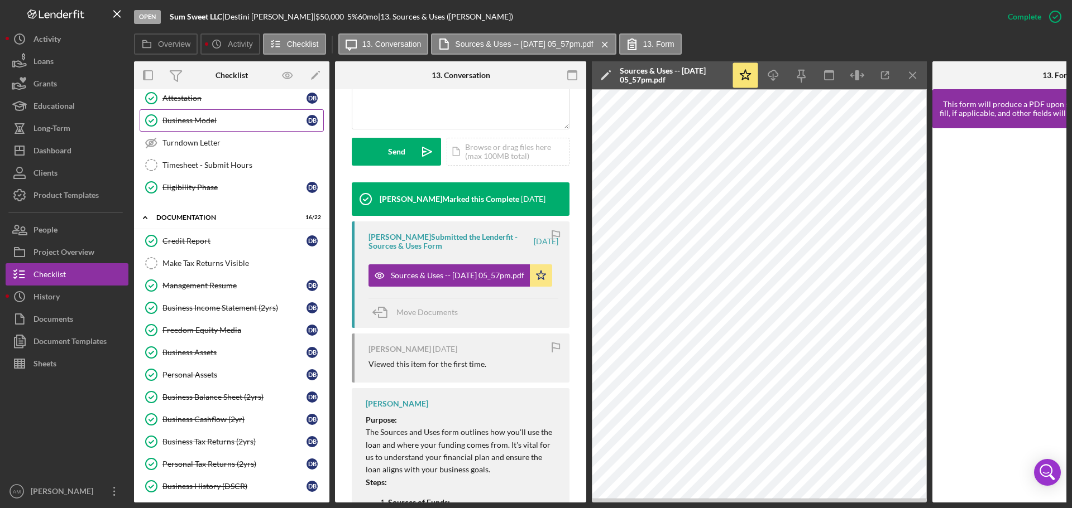
click at [192, 122] on div "Business Model" at bounding box center [234, 120] width 144 height 9
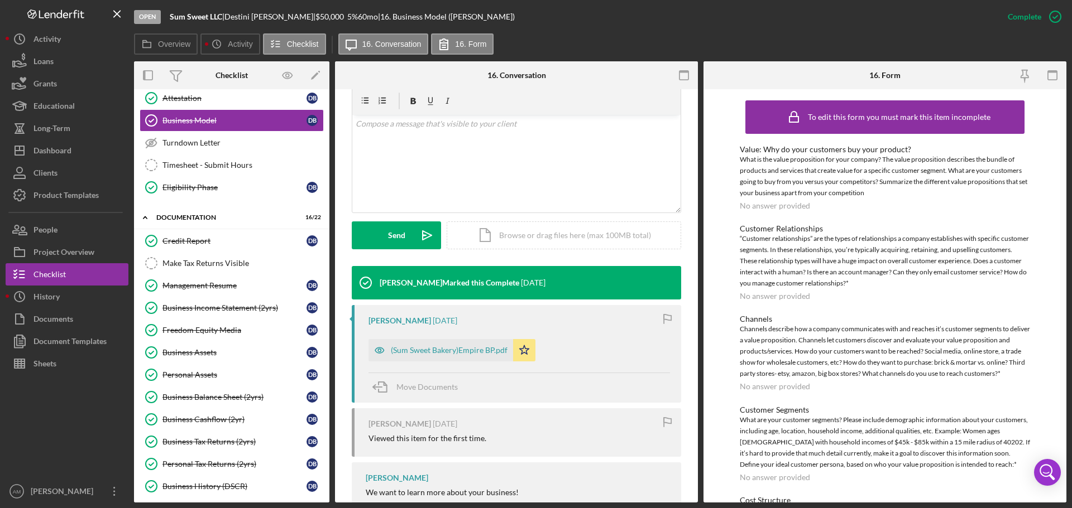
scroll to position [223, 0]
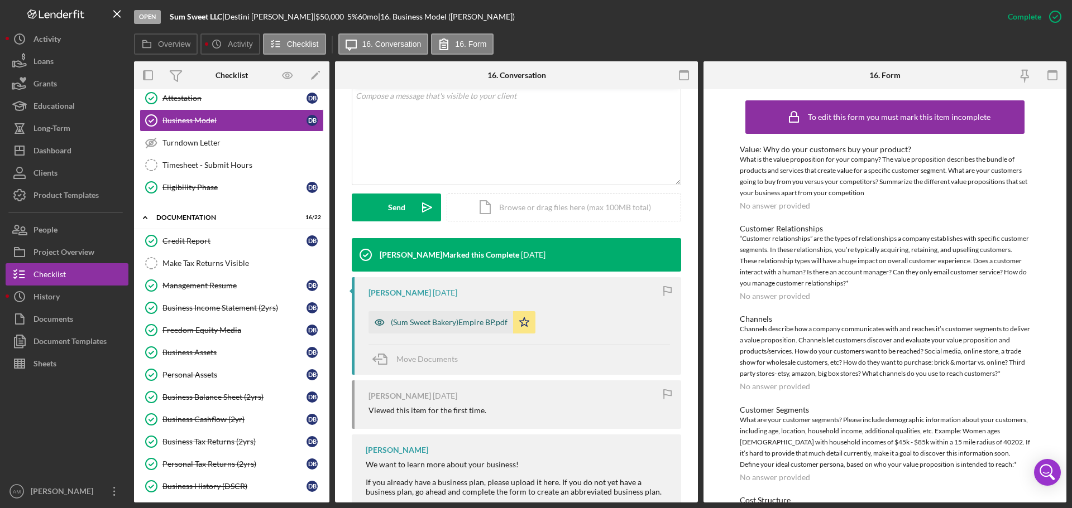
click at [455, 324] on div "(Sum Sweet Bakery)Empire BP.pdf" at bounding box center [449, 322] width 117 height 9
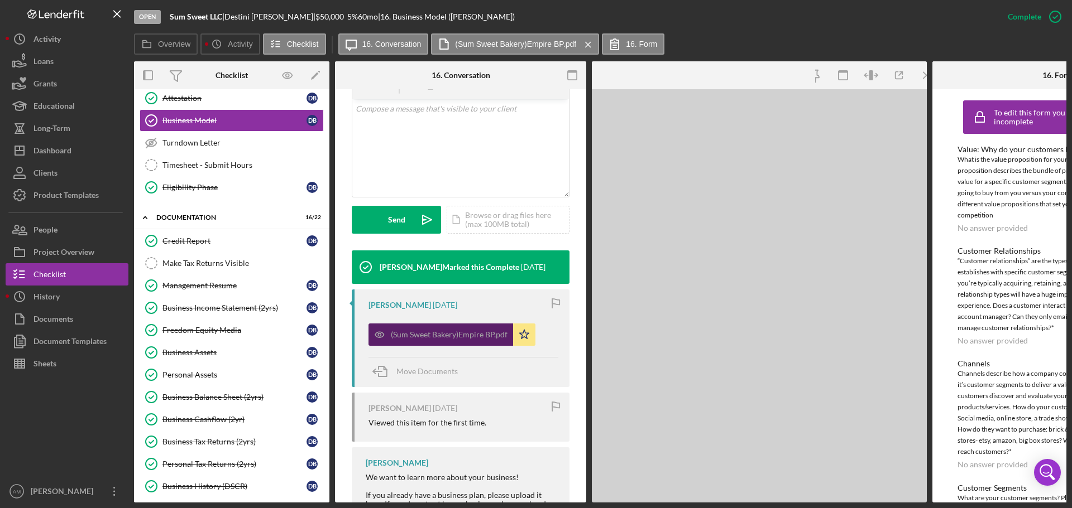
scroll to position [236, 0]
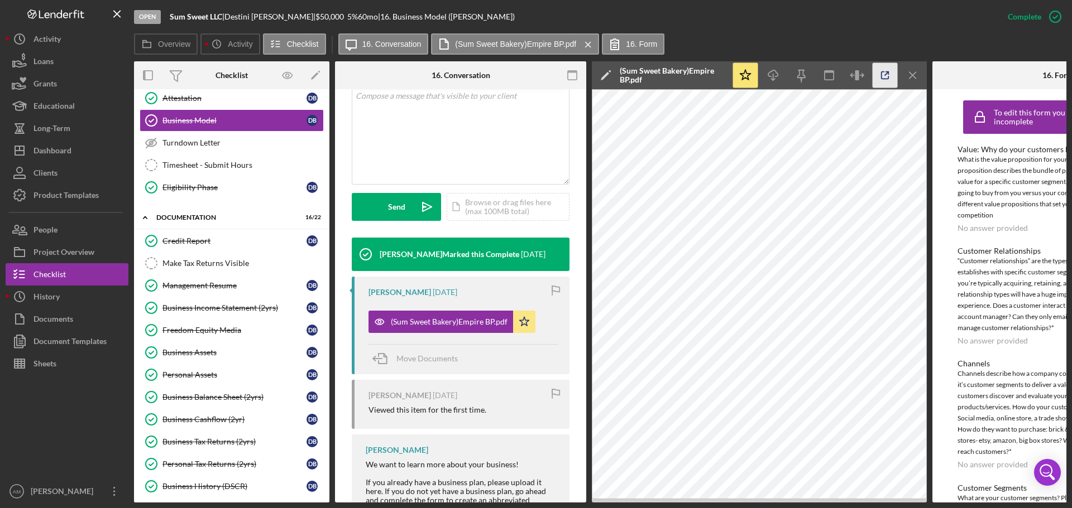
click at [882, 72] on icon "button" at bounding box center [884, 75] width 7 height 7
